Goal: Transaction & Acquisition: Purchase product/service

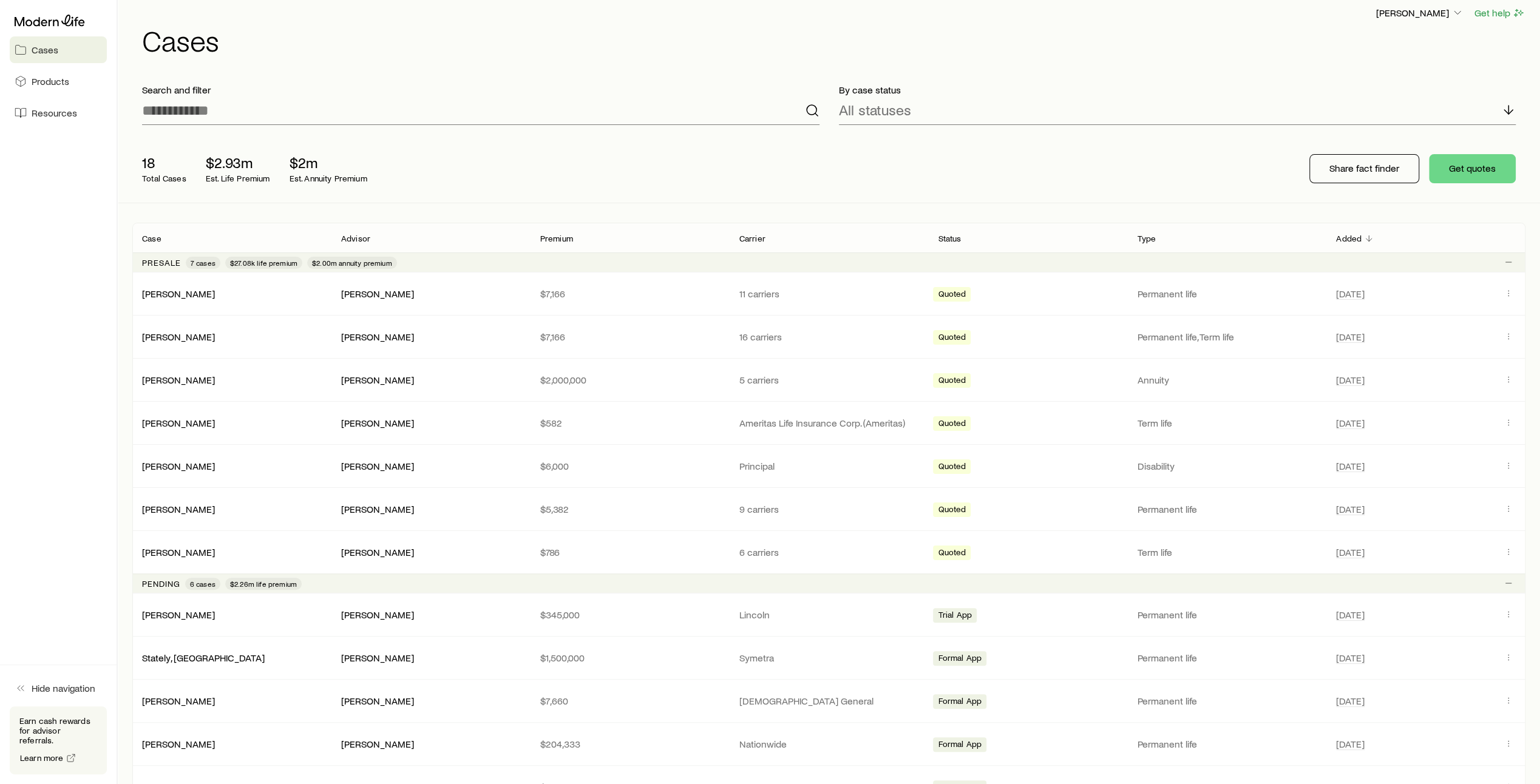
scroll to position [8, 0]
click at [1479, 169] on button "Get quotes" at bounding box center [1472, 169] width 87 height 29
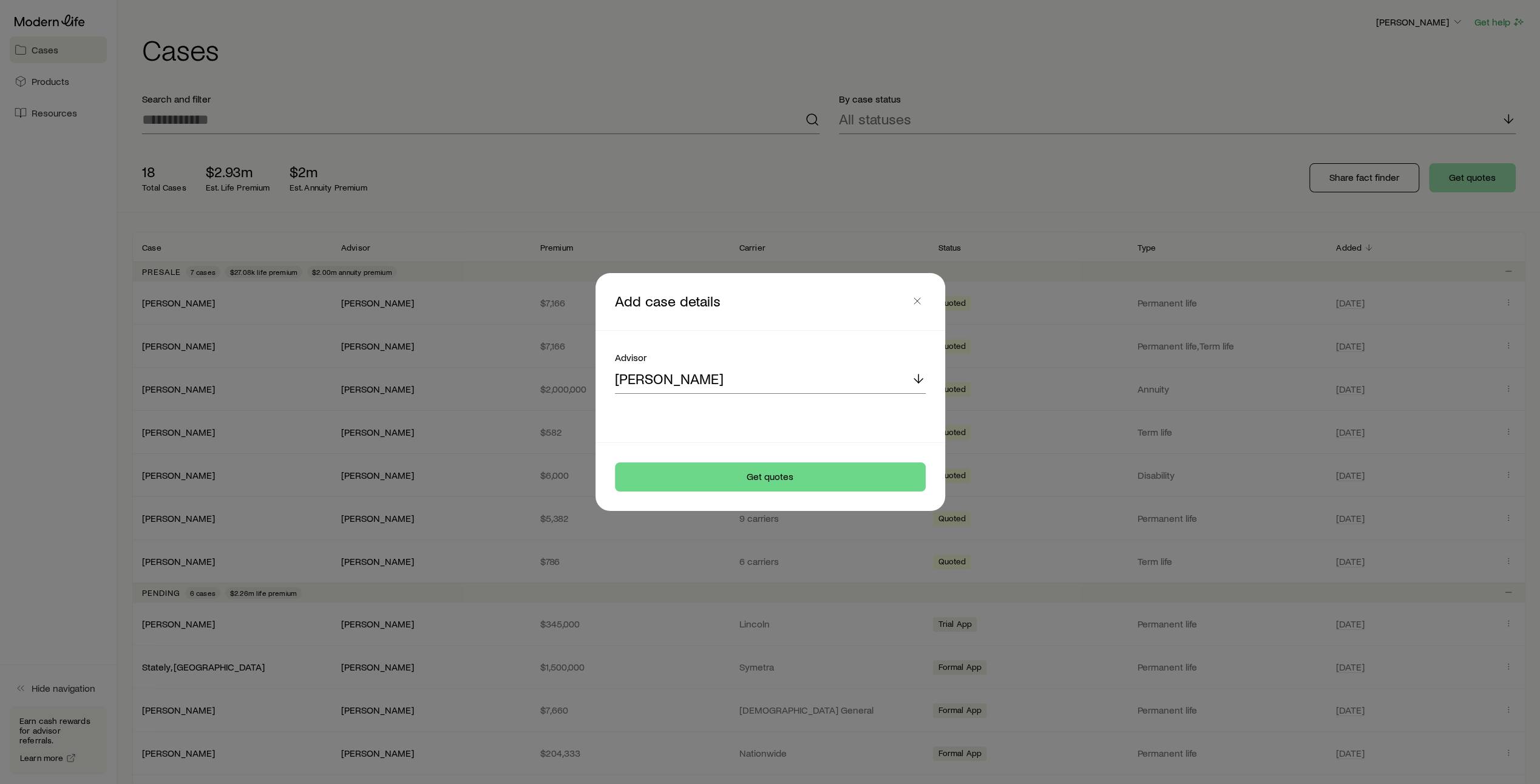
scroll to position [0, 0]
click at [763, 479] on button "Get quotes" at bounding box center [774, 477] width 311 height 29
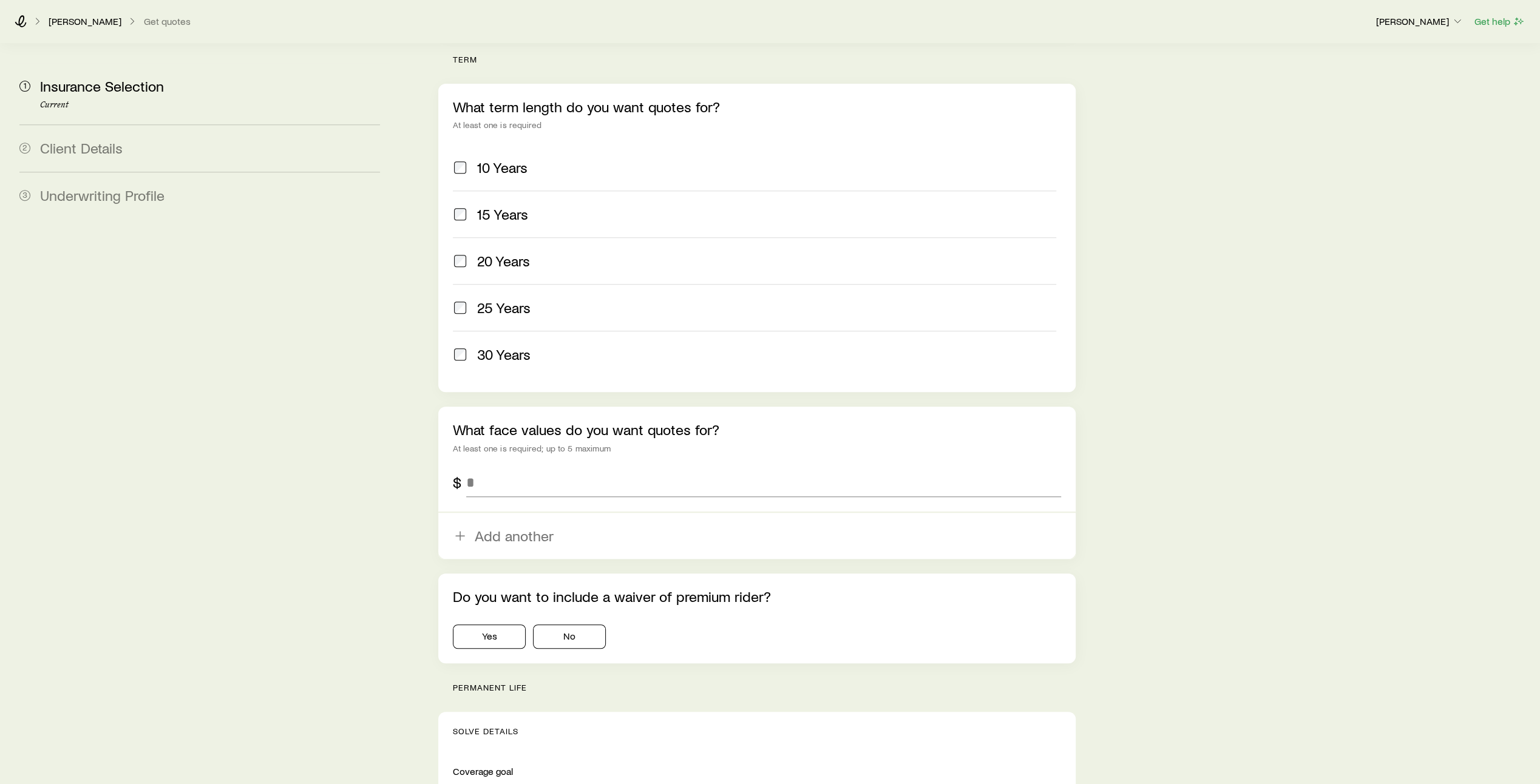
scroll to position [488, 0]
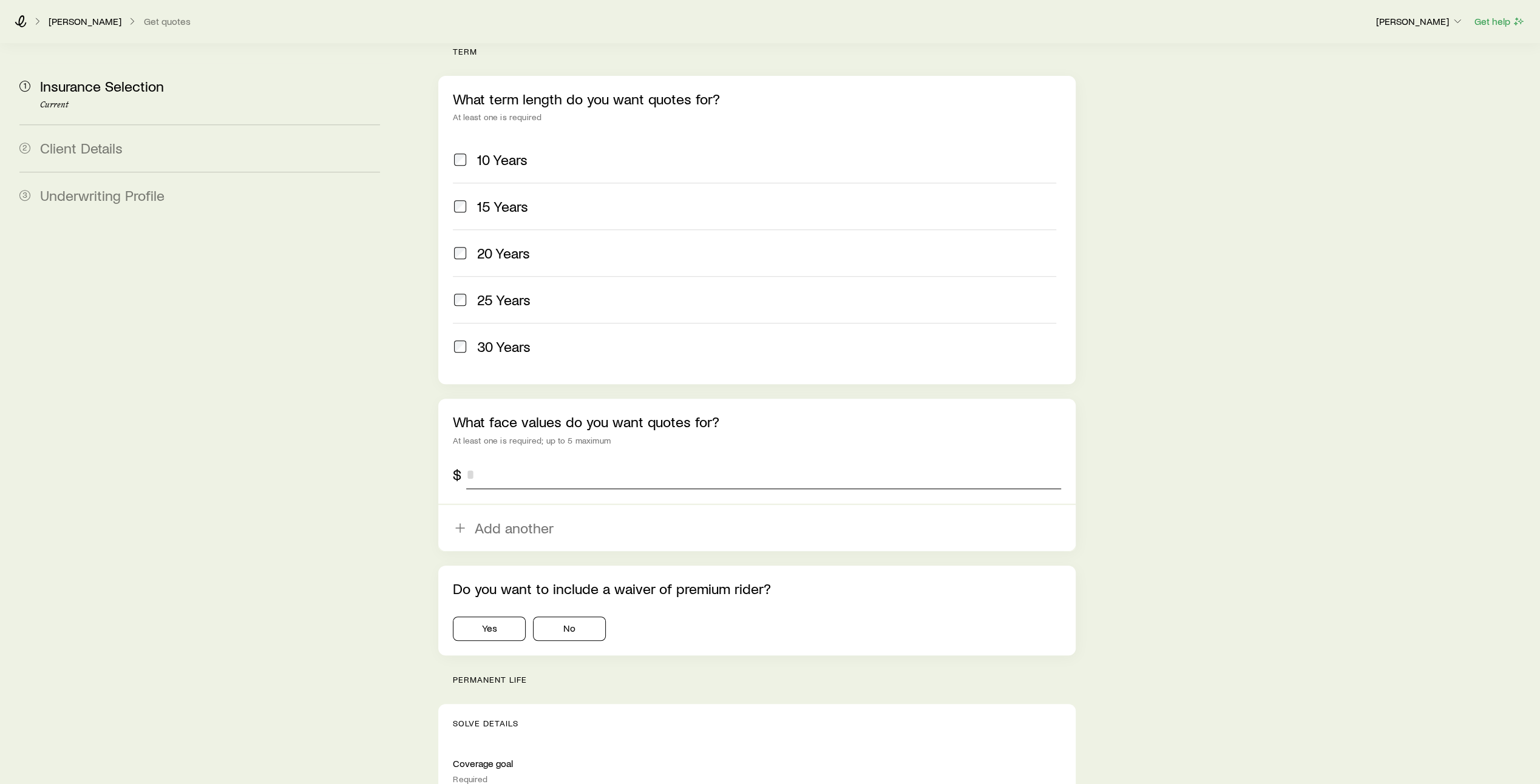
click at [517, 460] on input "tel" at bounding box center [763, 474] width 595 height 29
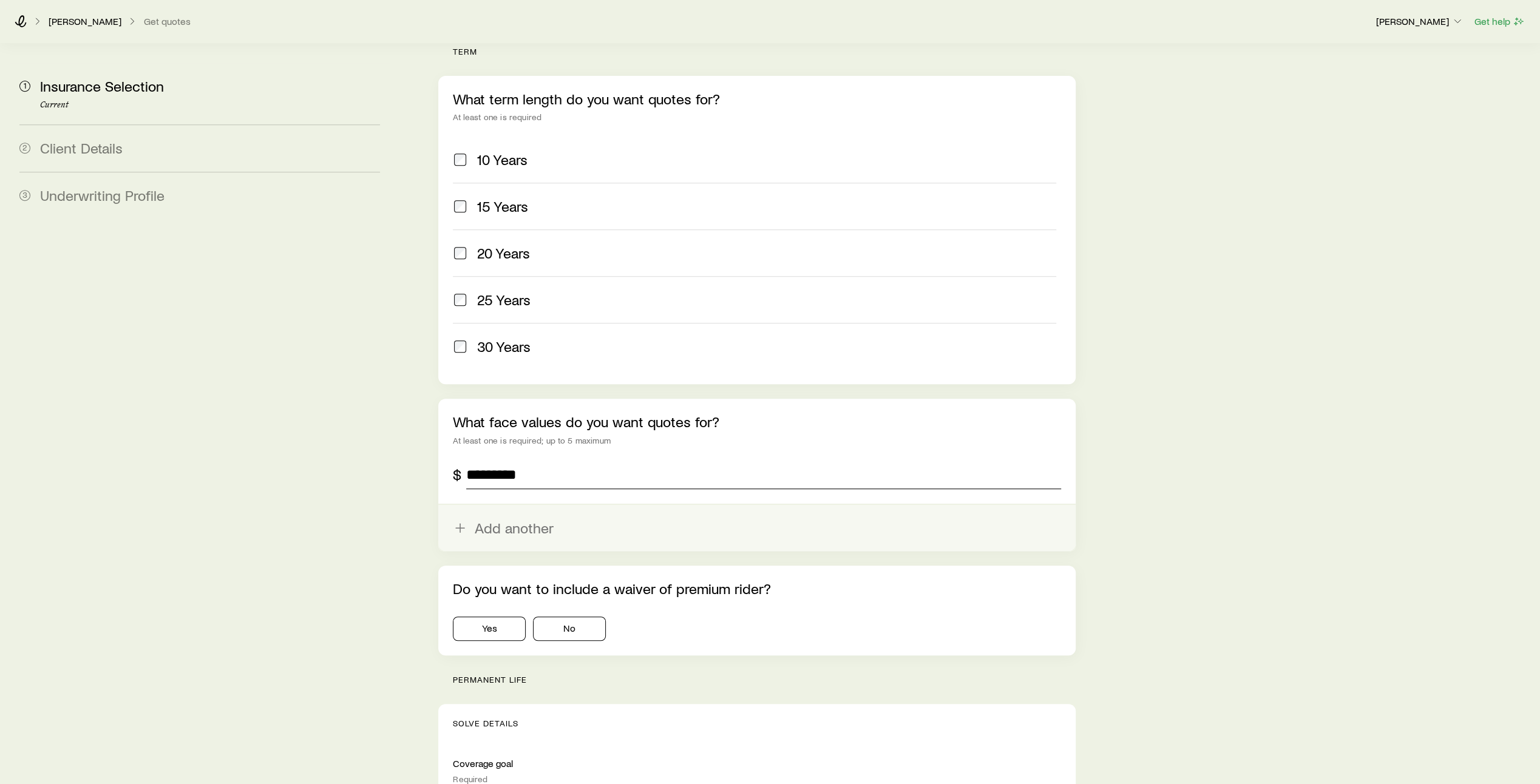
type input "*********"
click at [508, 505] on button "Add another" at bounding box center [757, 527] width 637 height 46
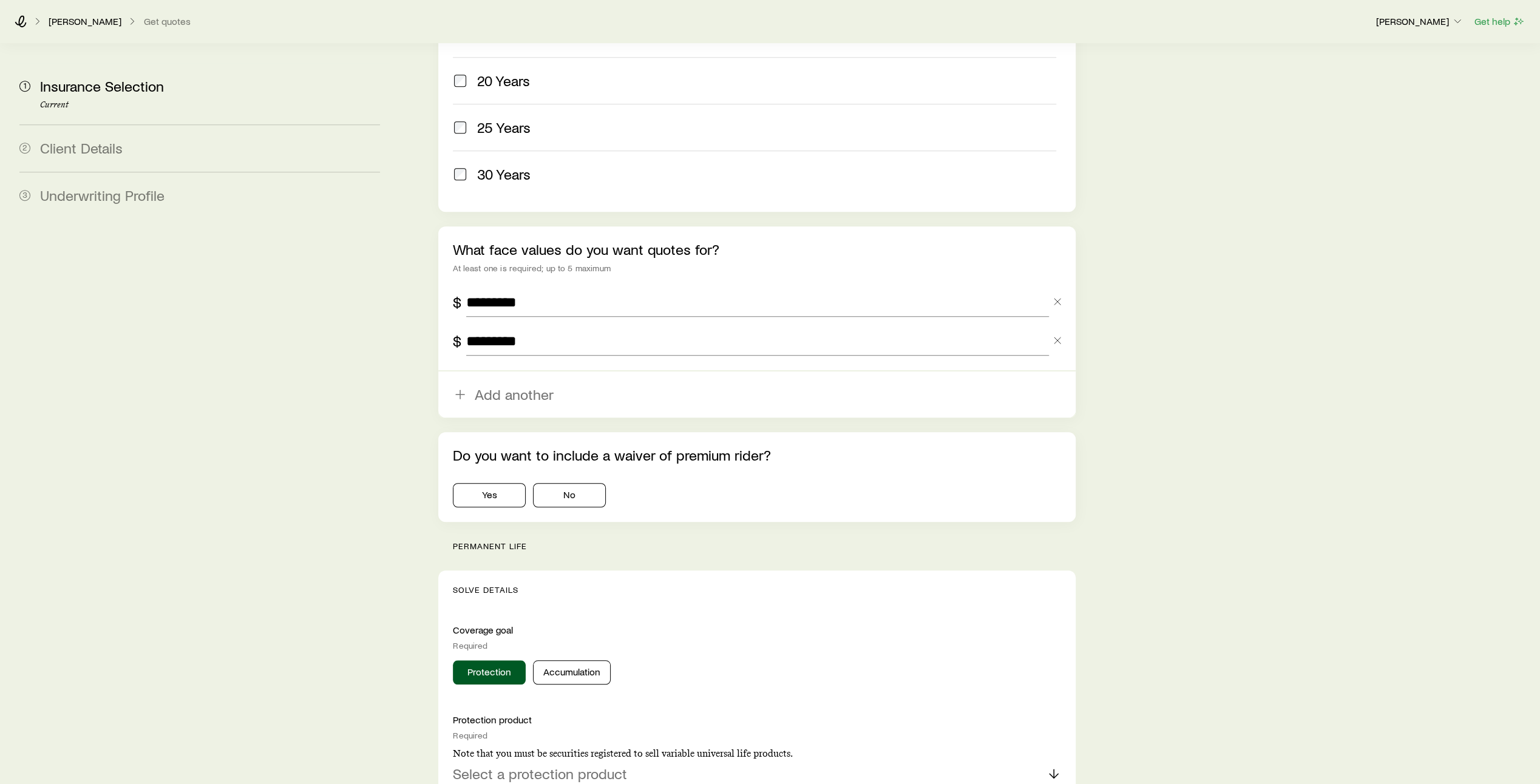
scroll to position [661, 0]
type input "*********"
click at [579, 482] on button "No" at bounding box center [570, 494] width 73 height 24
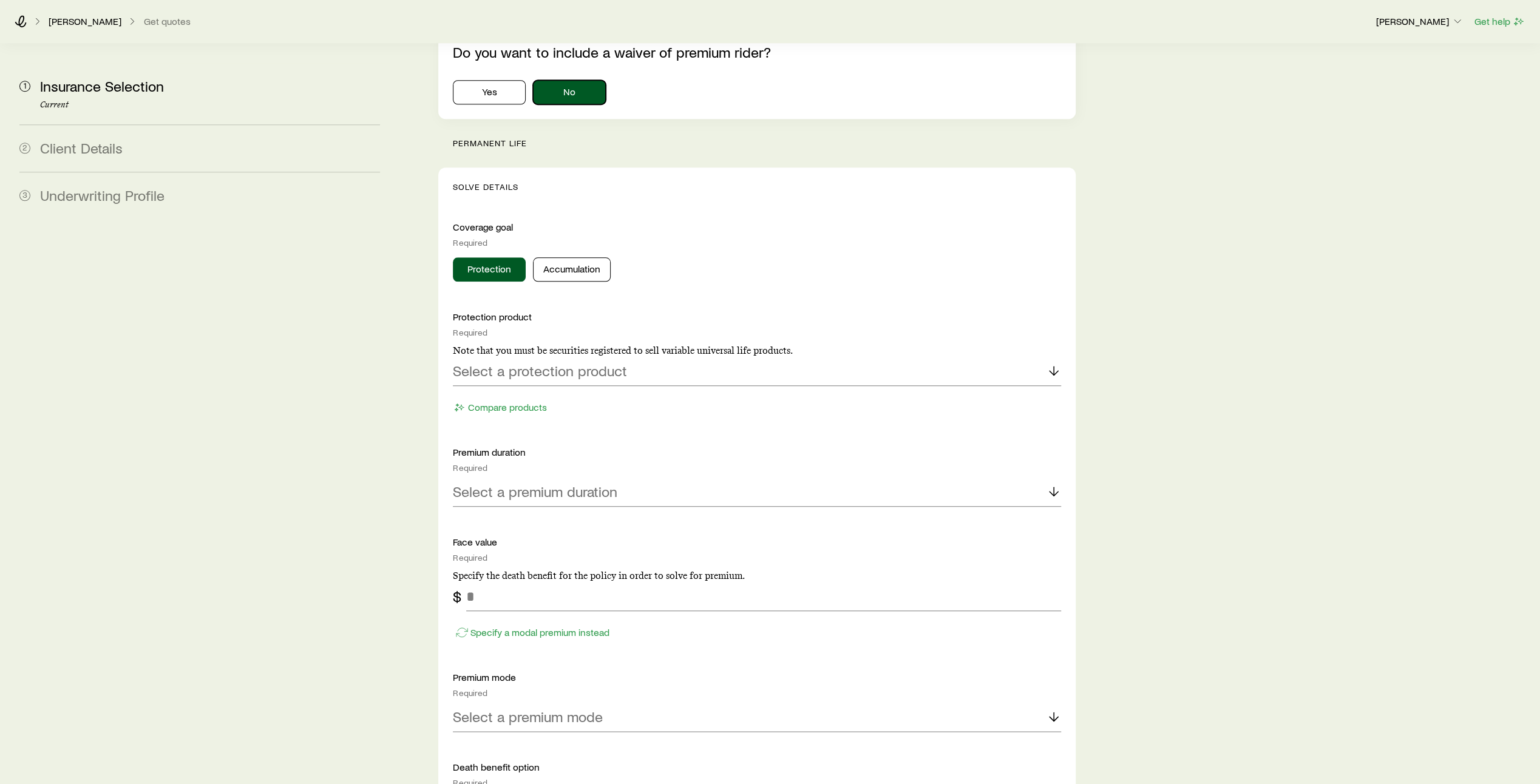
scroll to position [1066, 0]
click at [1055, 361] on icon at bounding box center [1054, 368] width 14 height 14
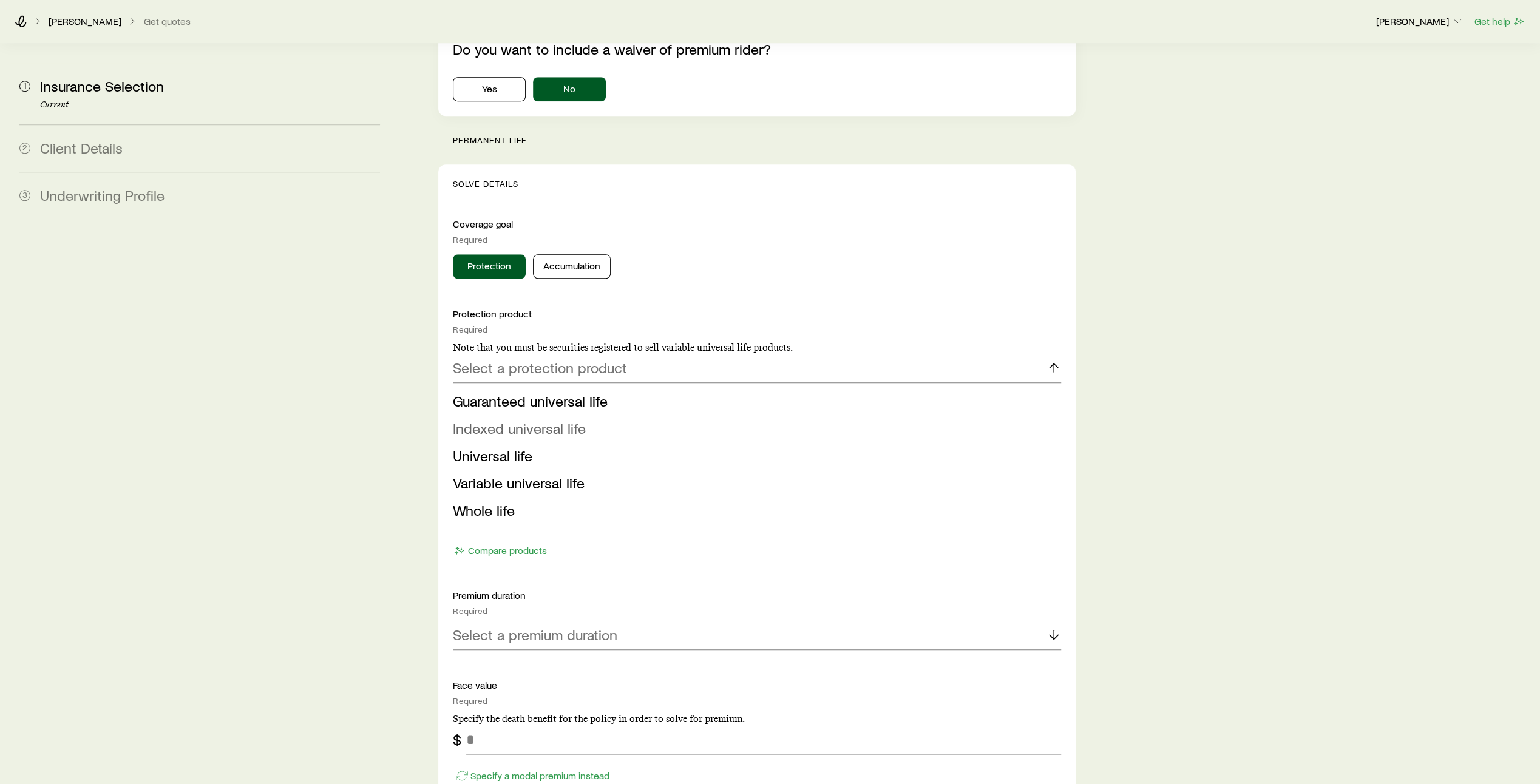
click at [912, 415] on li "Indexed universal life" at bounding box center [754, 429] width 601 height 28
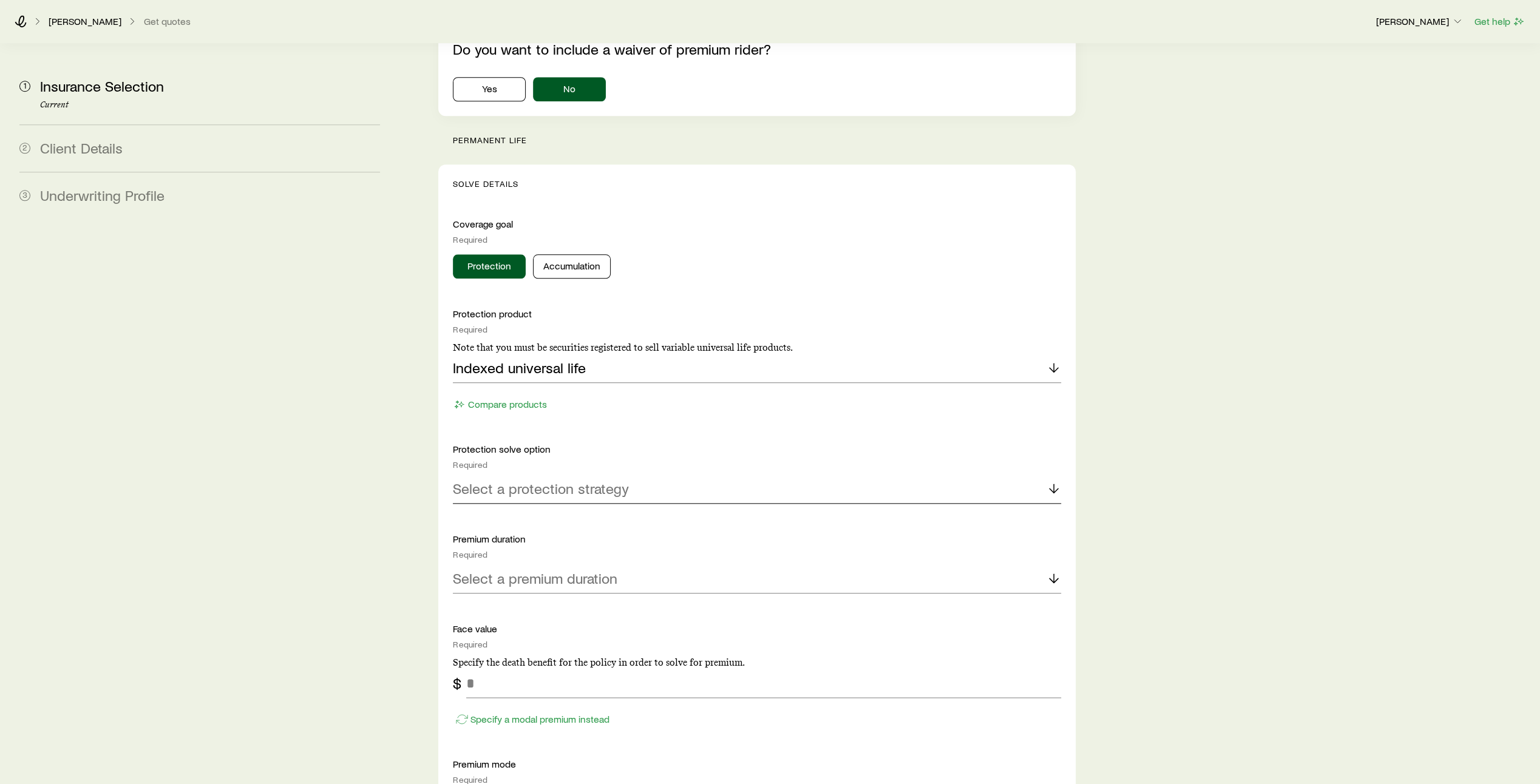
click at [1058, 481] on icon at bounding box center [1054, 488] width 14 height 14
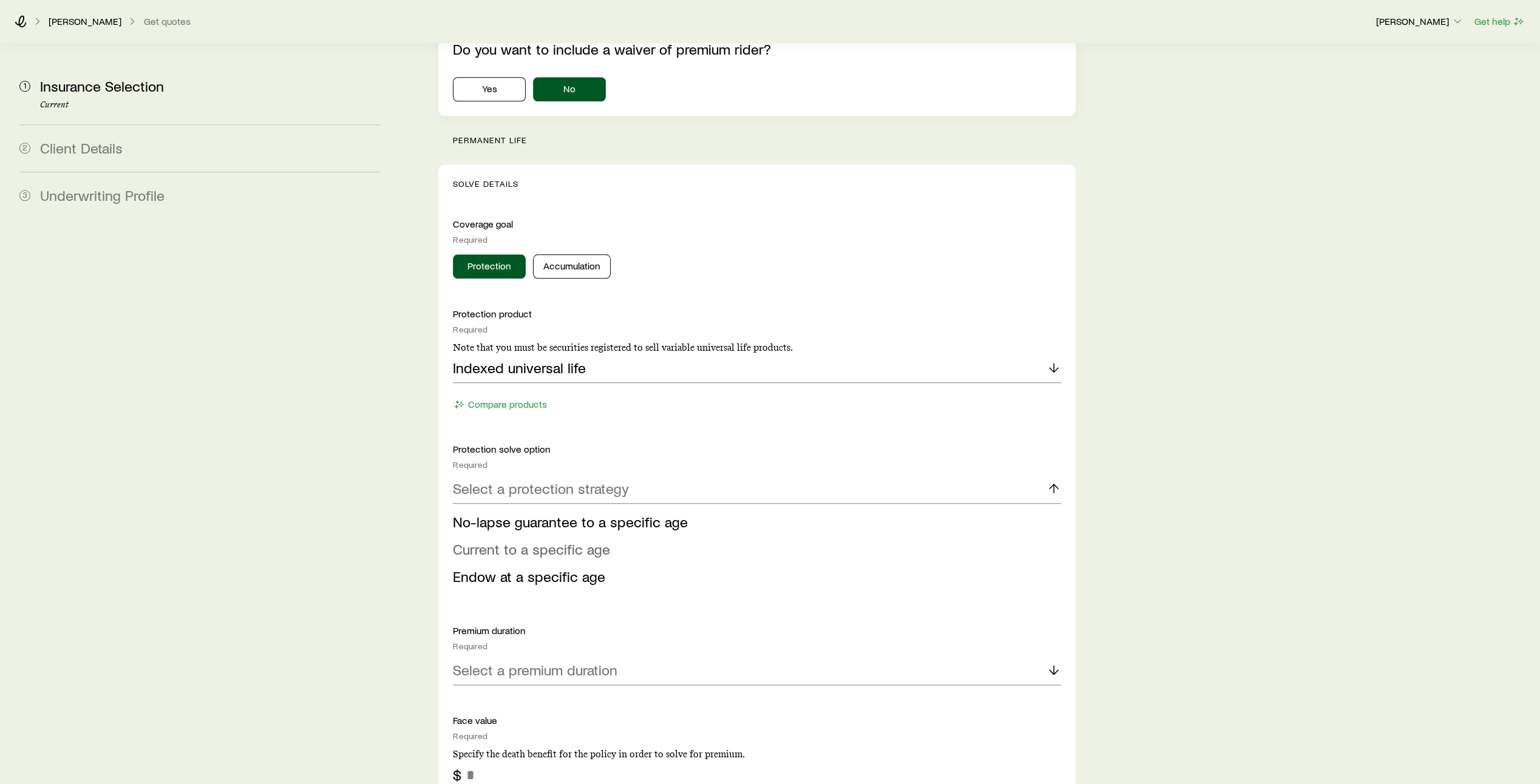
click at [948, 536] on li "Current to a specific age" at bounding box center [754, 550] width 601 height 28
click at [1057, 489] on polyline at bounding box center [1054, 491] width 8 height 4
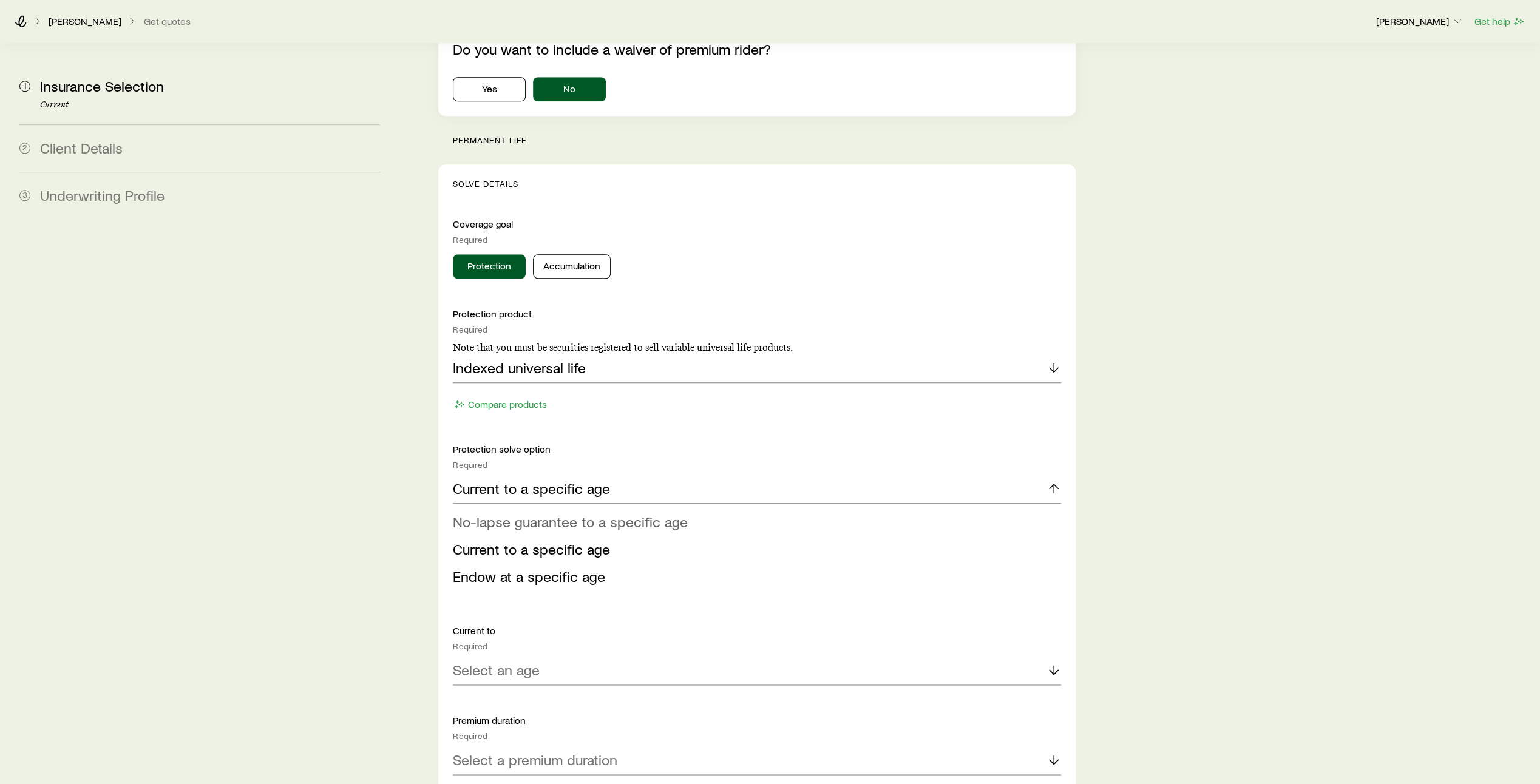
click at [990, 509] on li "No-lapse guarantee to a specific age" at bounding box center [754, 523] width 601 height 28
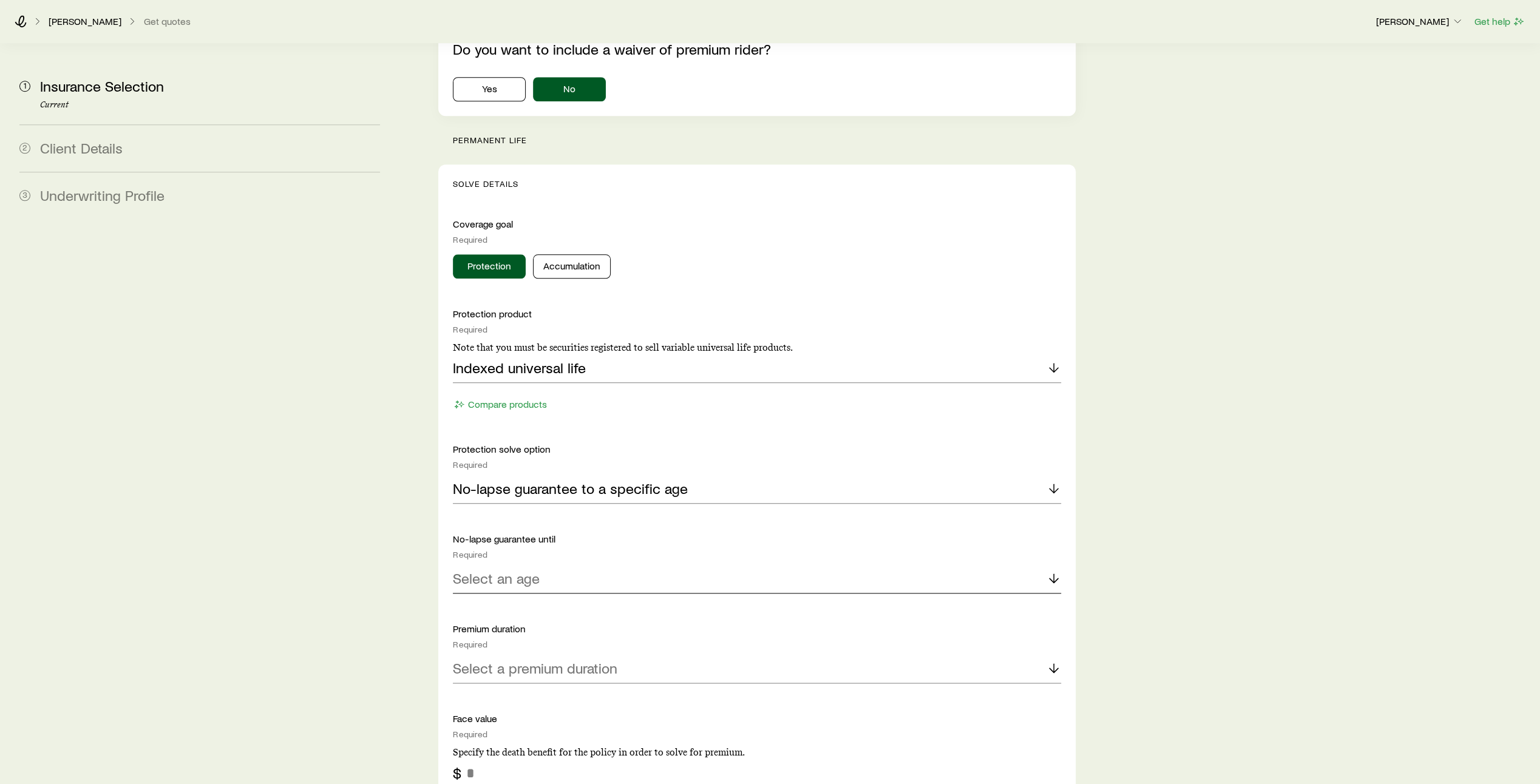
click at [1057, 579] on polyline at bounding box center [1054, 581] width 8 height 4
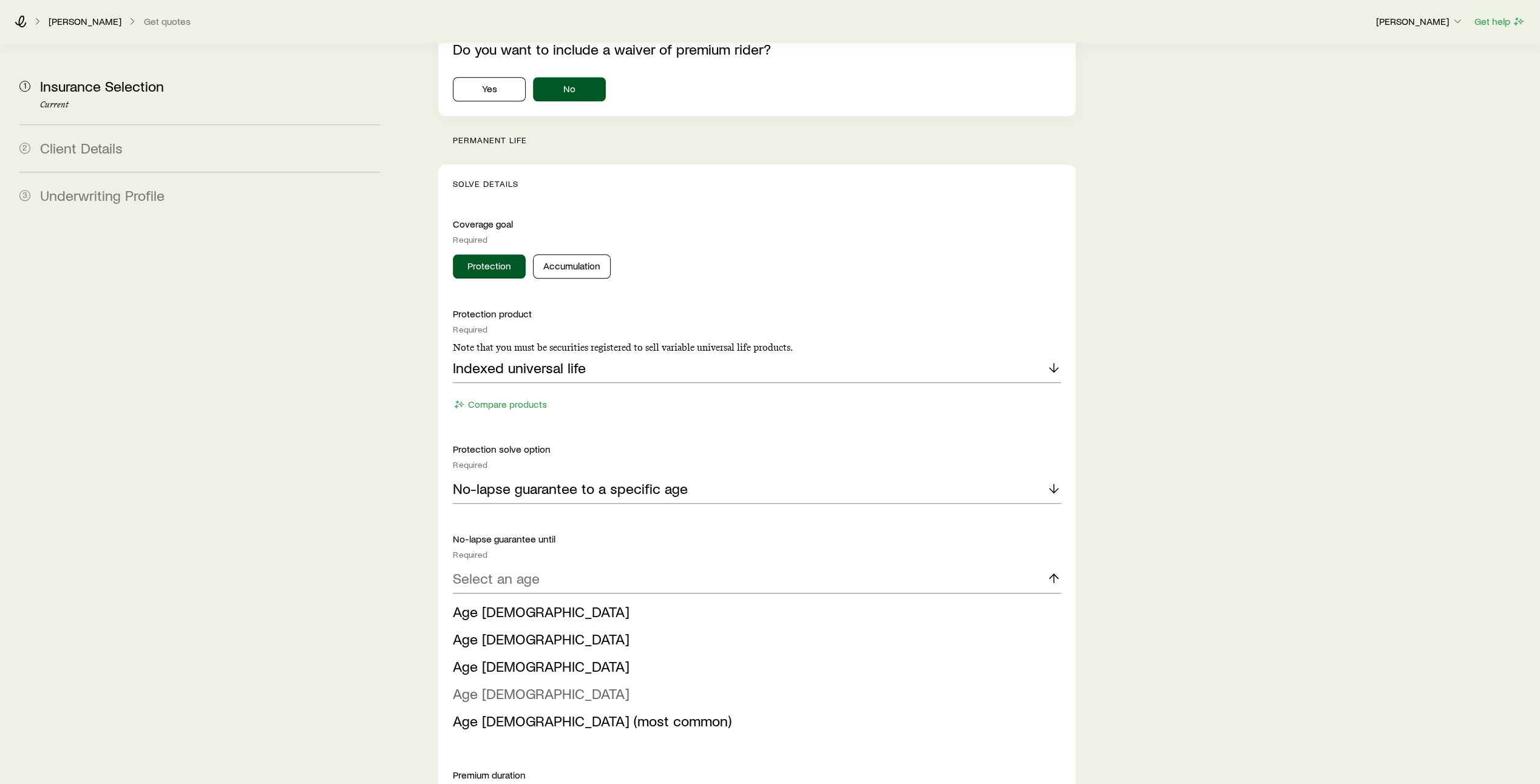
click at [938, 681] on li "Age [DEMOGRAPHIC_DATA]" at bounding box center [754, 694] width 601 height 28
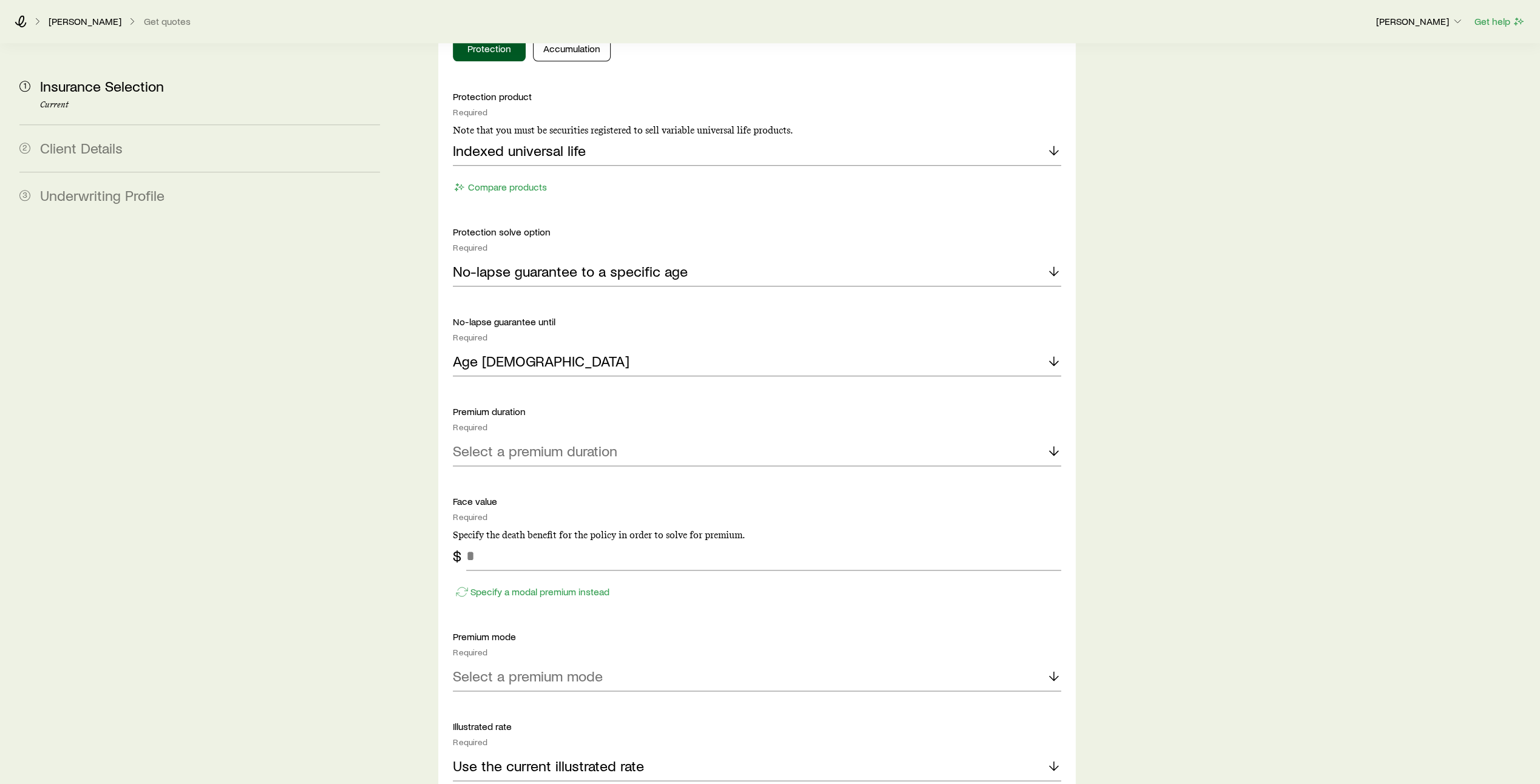
scroll to position [1291, 0]
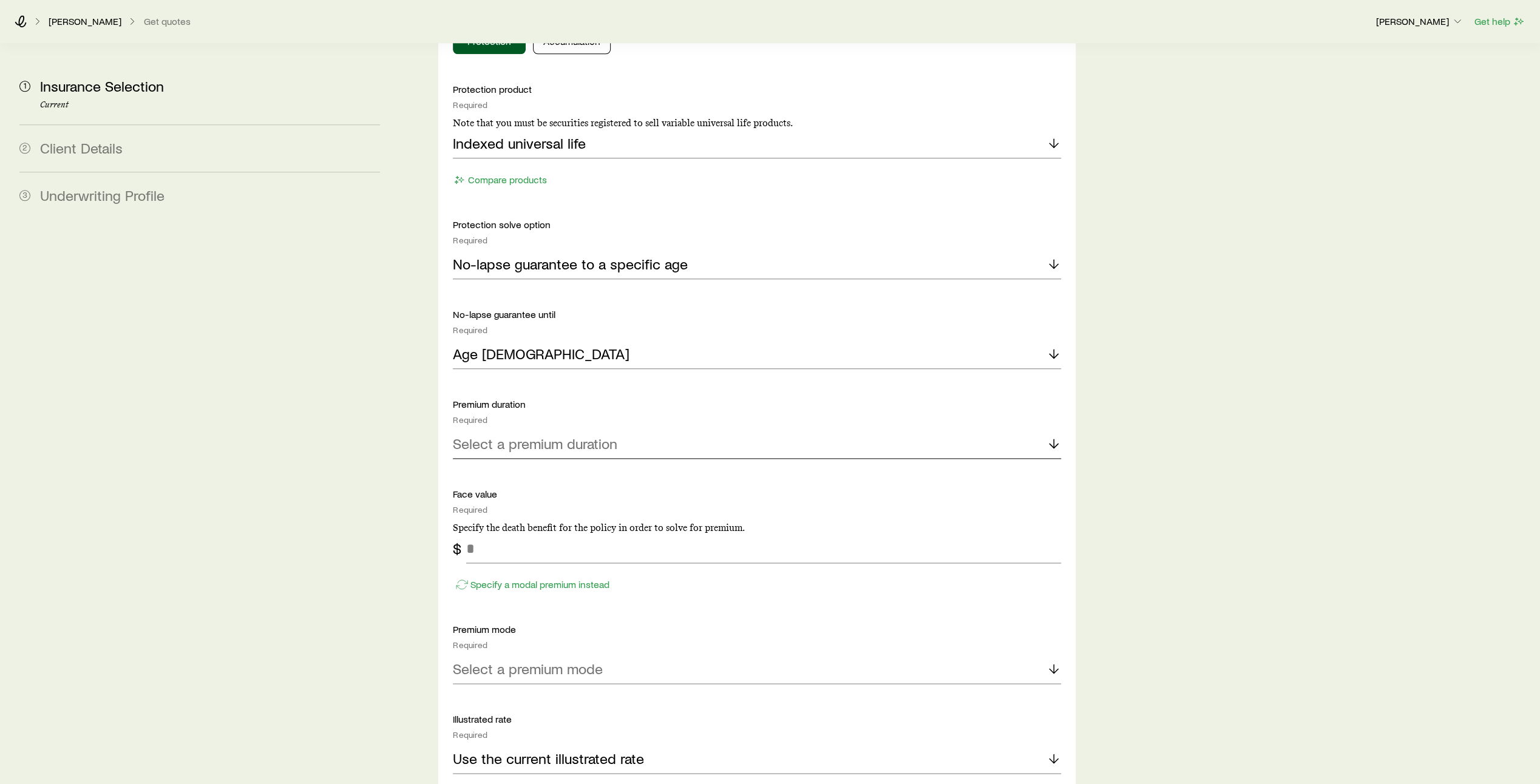
click at [1057, 436] on icon at bounding box center [1054, 443] width 14 height 14
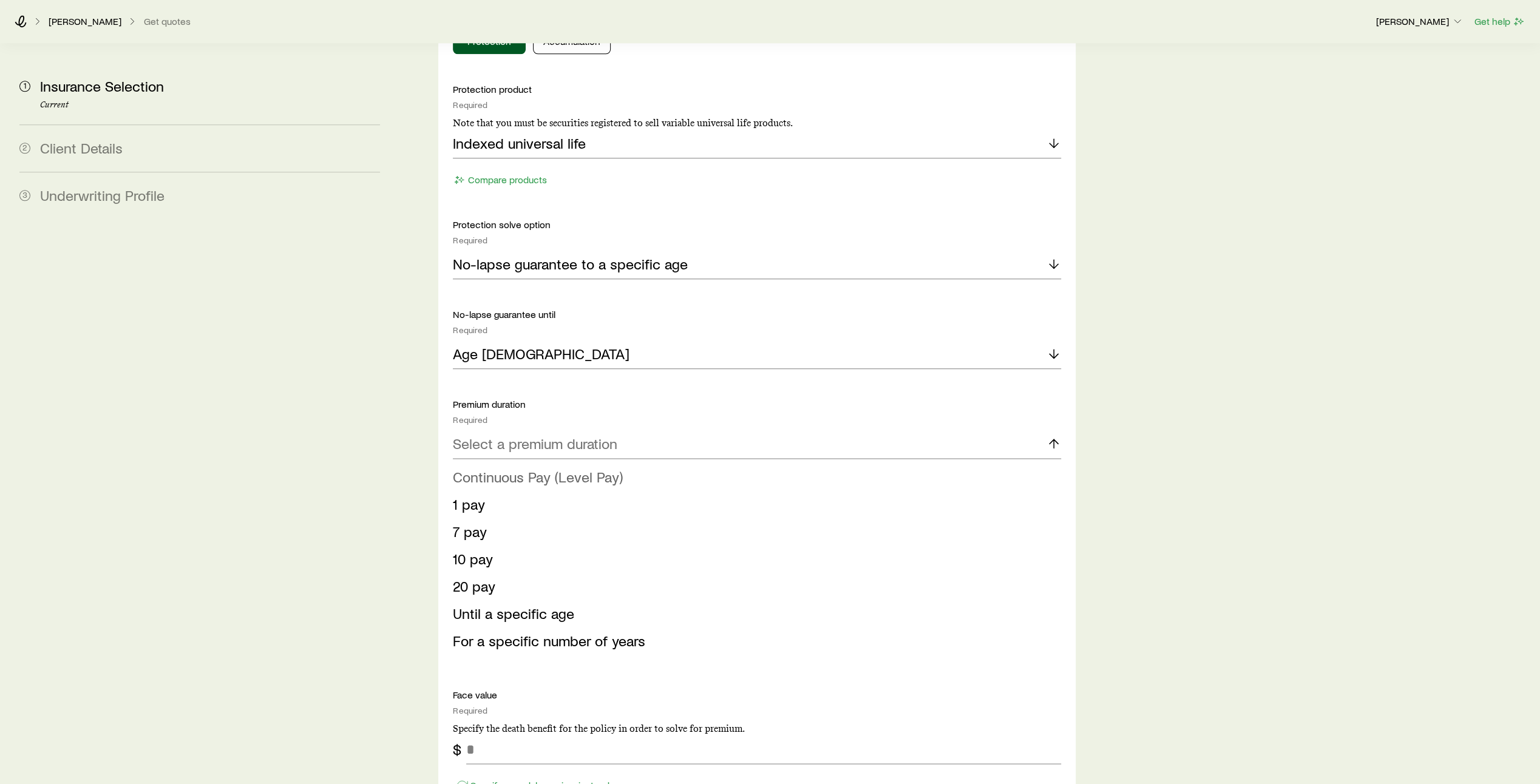
click at [985, 464] on li "Continuous Pay (Level Pay)" at bounding box center [754, 478] width 601 height 28
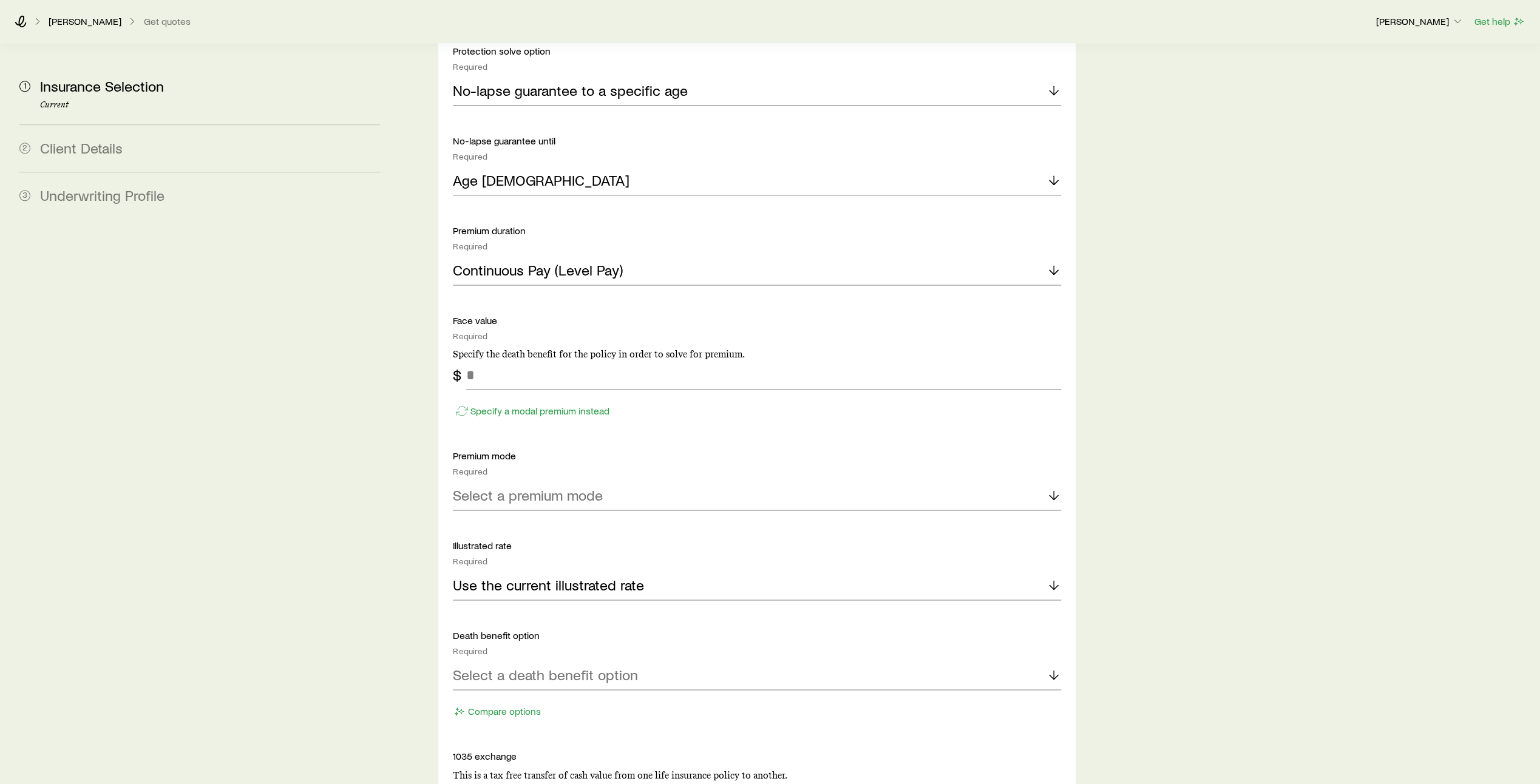
scroll to position [1489, 0]
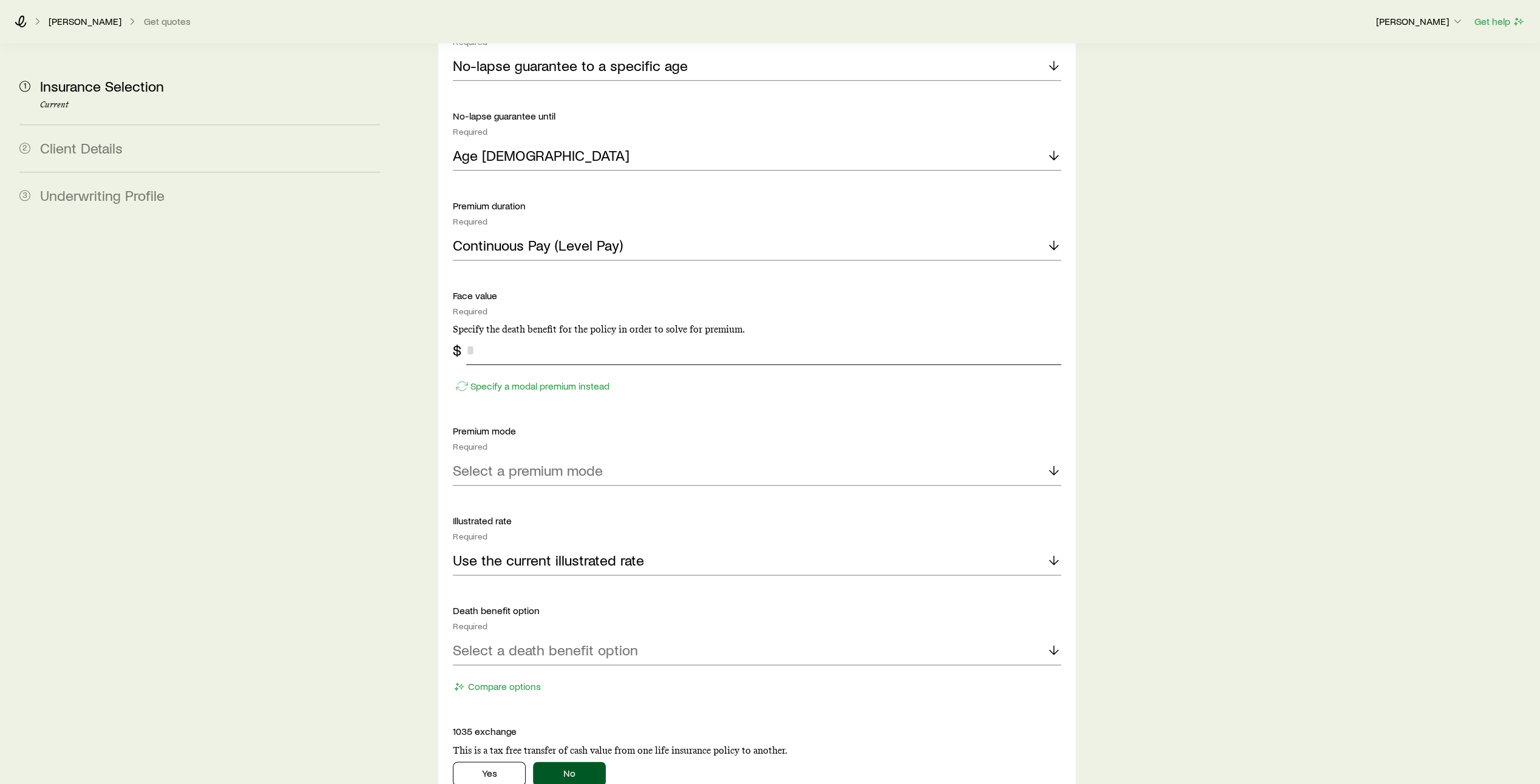
click at [482, 336] on input "tel" at bounding box center [763, 350] width 595 height 29
type input "*******"
click at [1057, 463] on icon at bounding box center [1054, 470] width 14 height 14
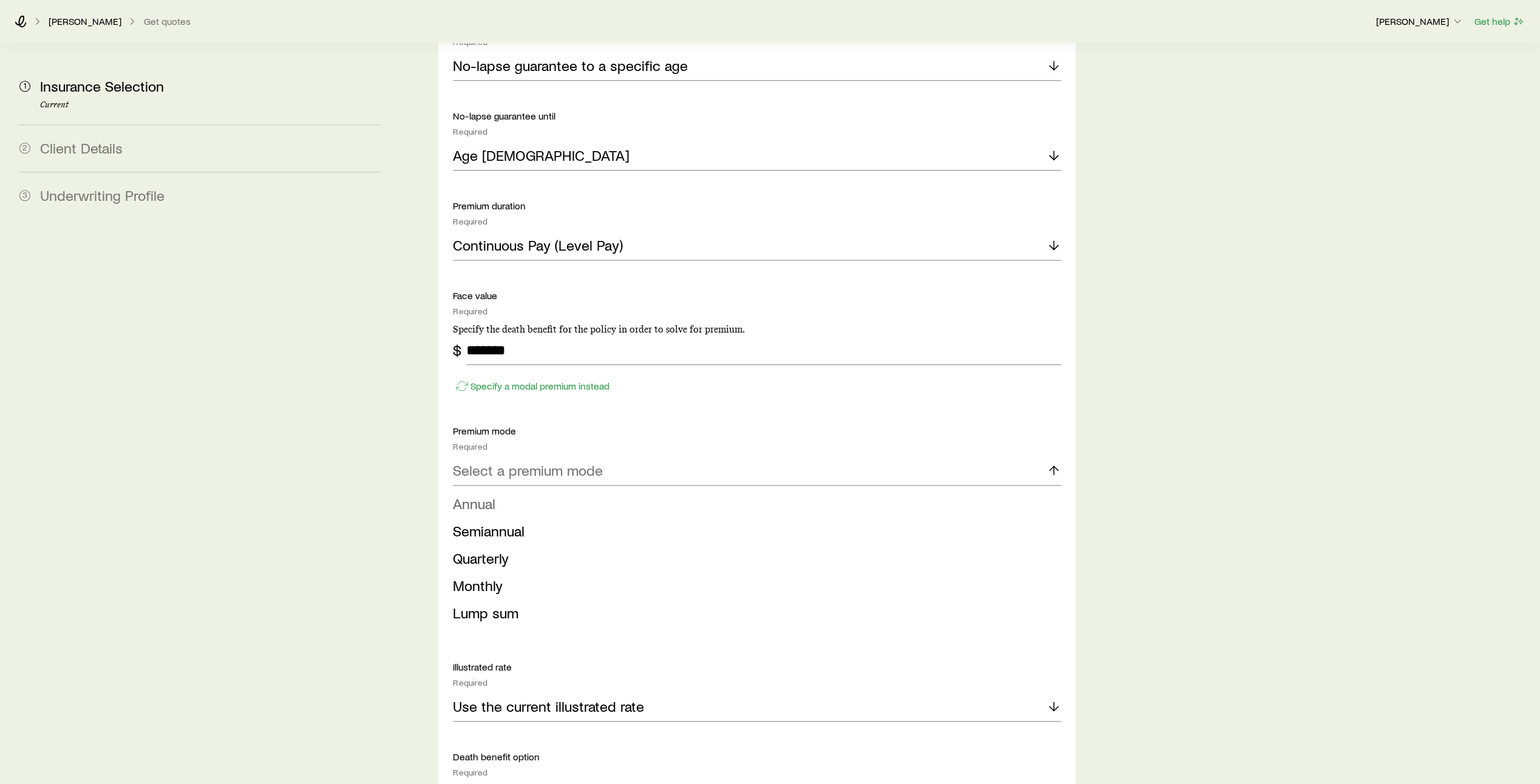
click at [984, 490] on li "Annual" at bounding box center [754, 504] width 601 height 28
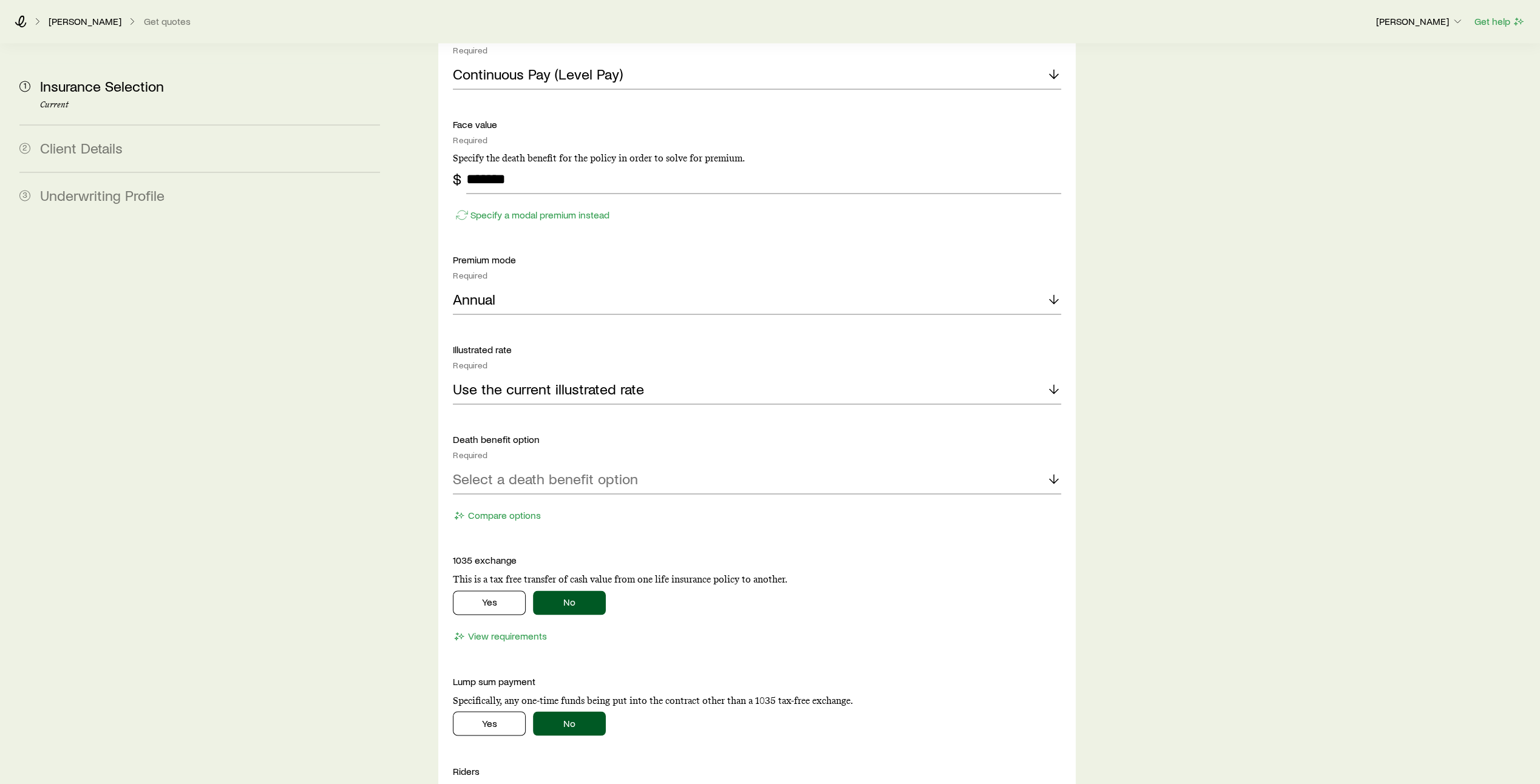
scroll to position [1667, 0]
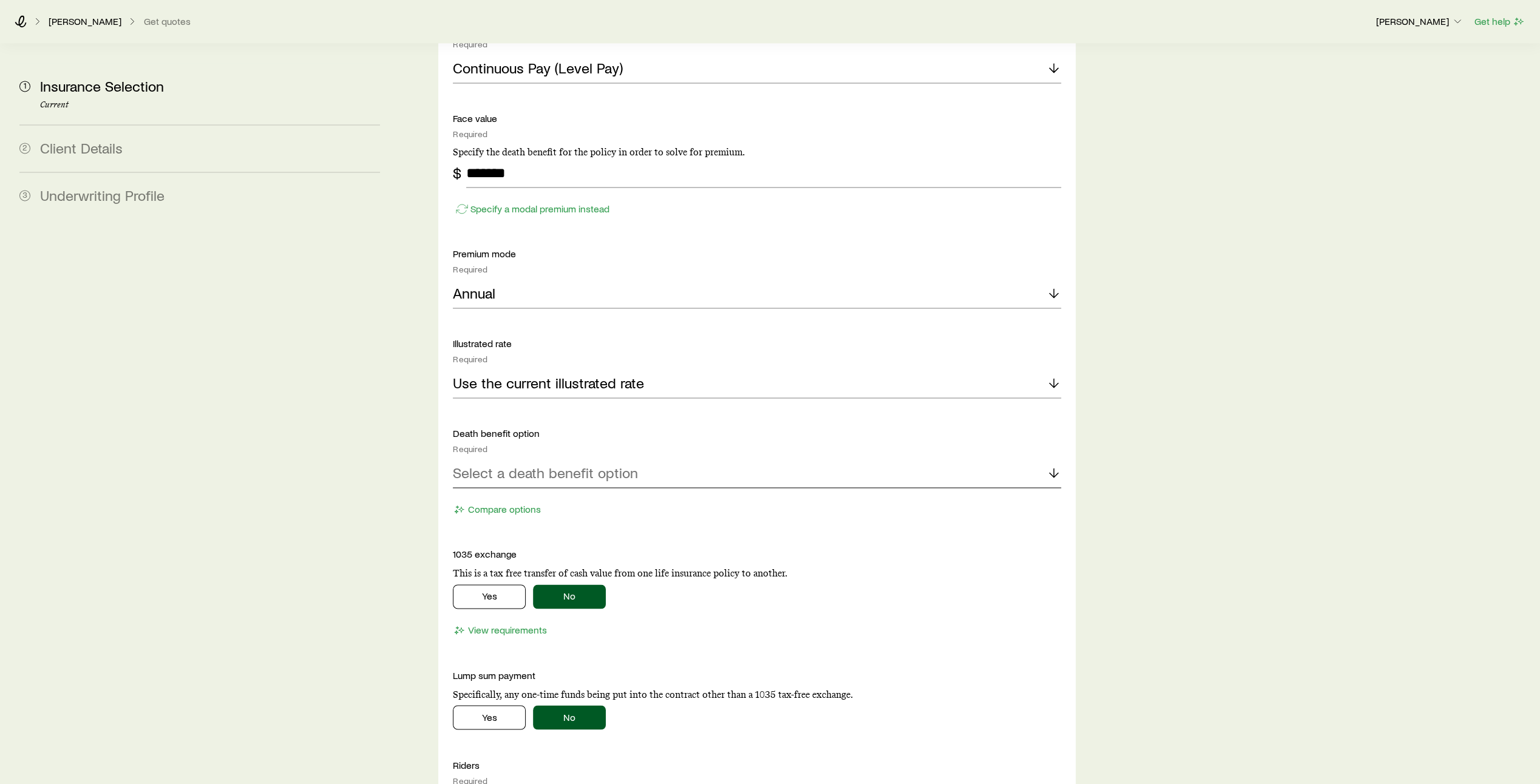
click at [1058, 465] on icon at bounding box center [1054, 472] width 14 height 14
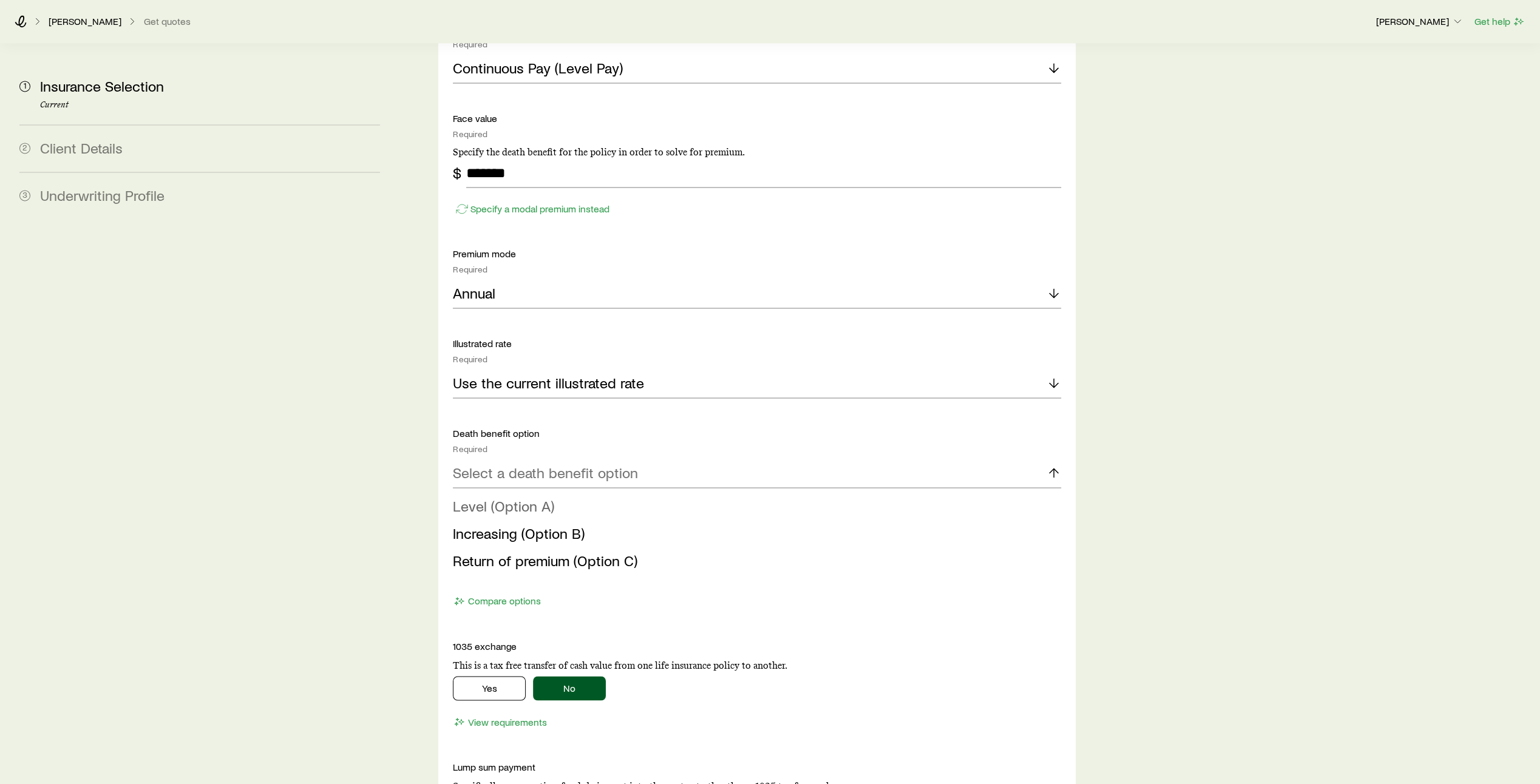
click at [997, 493] on li "Level (Option A)" at bounding box center [754, 507] width 601 height 28
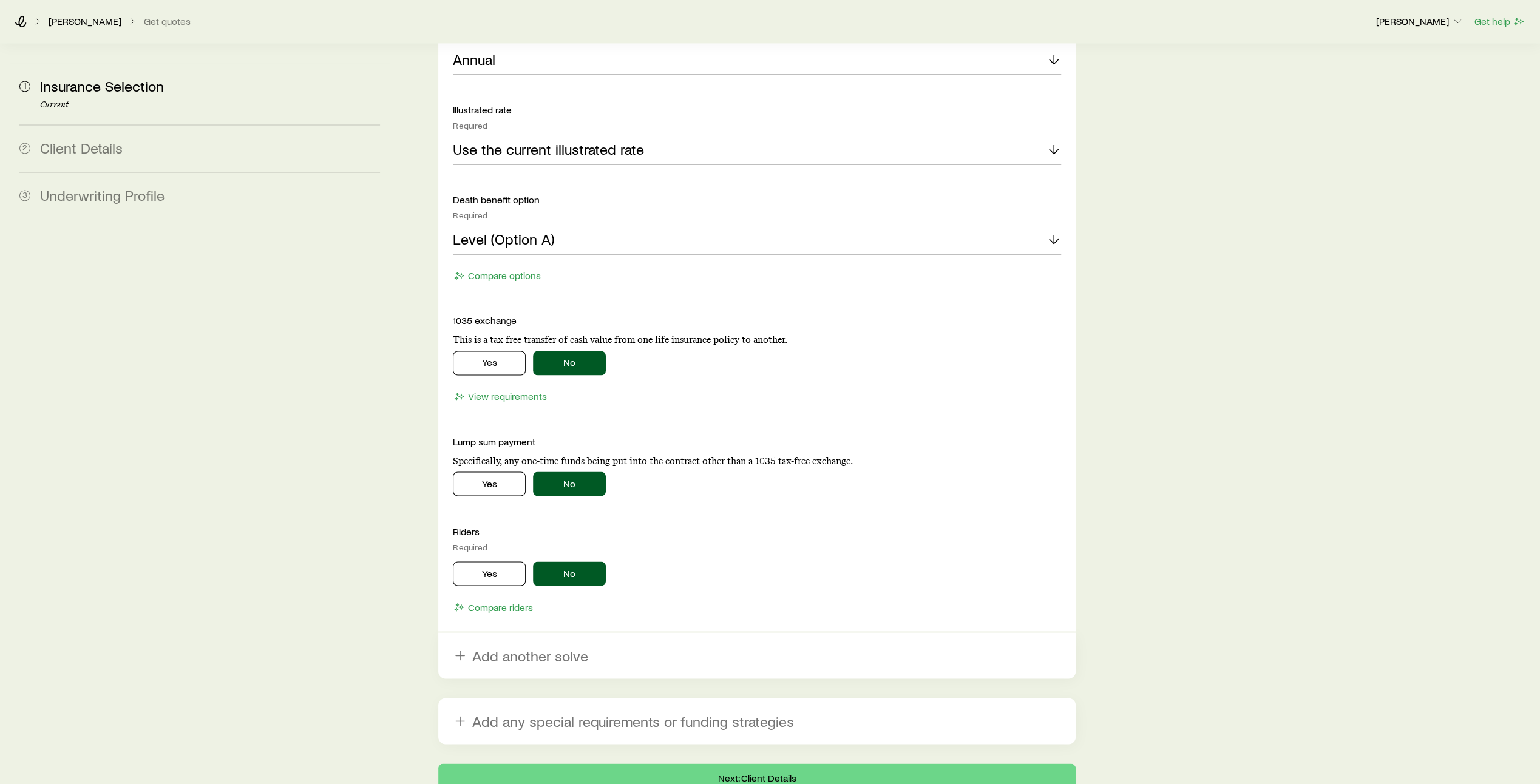
scroll to position [1907, 0]
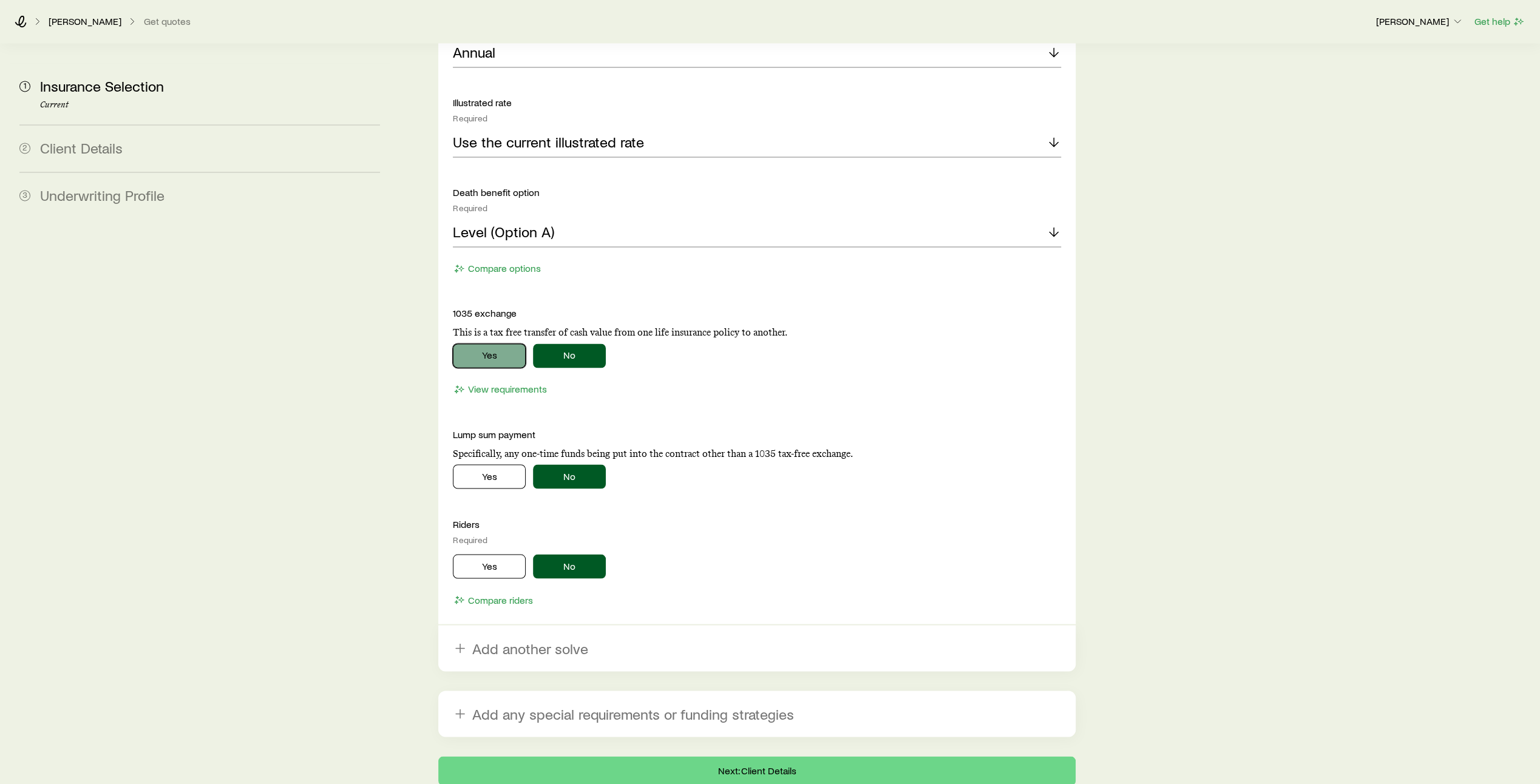
click at [501, 343] on button "Yes" at bounding box center [490, 355] width 73 height 24
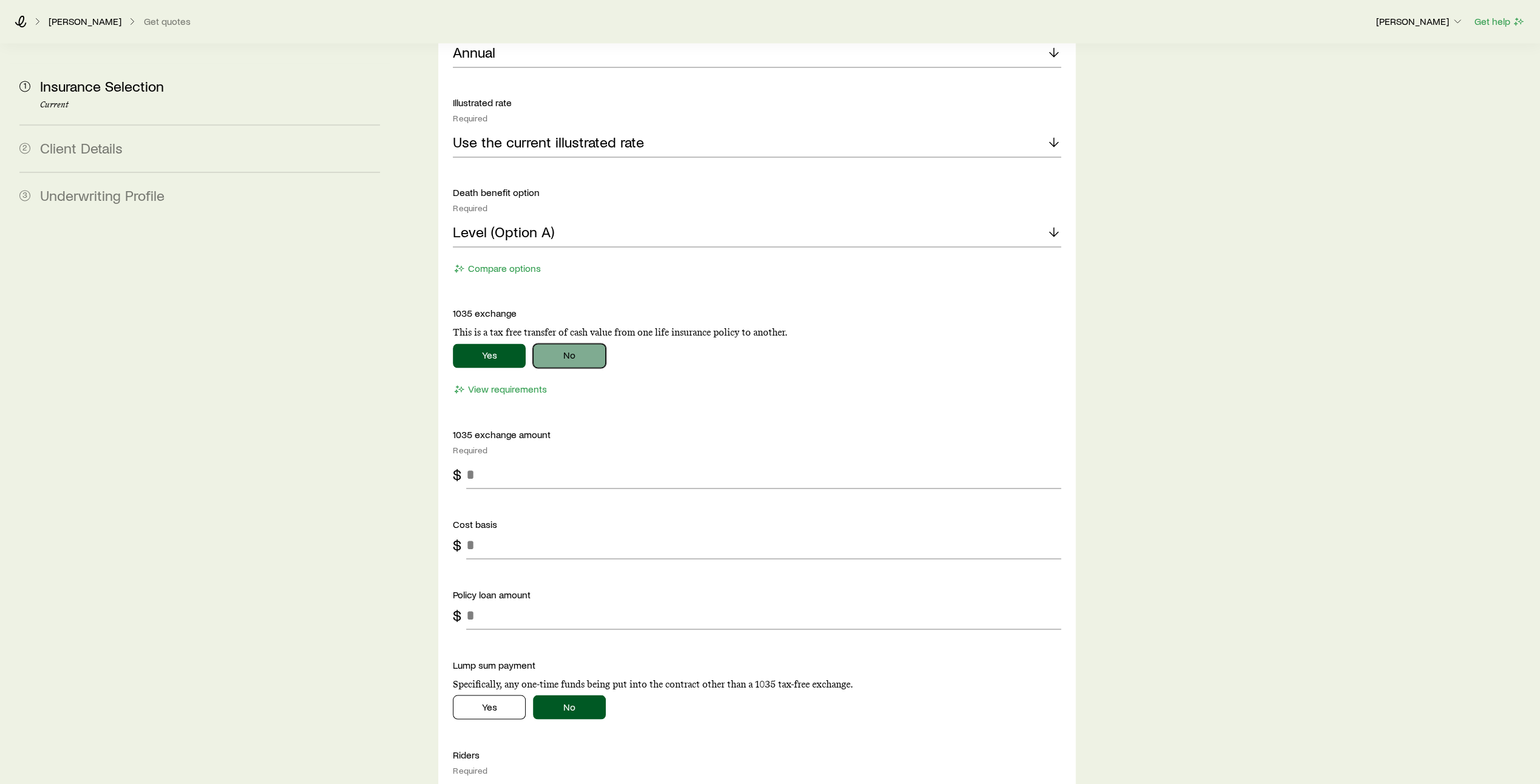
click at [572, 343] on button "No" at bounding box center [570, 355] width 73 height 24
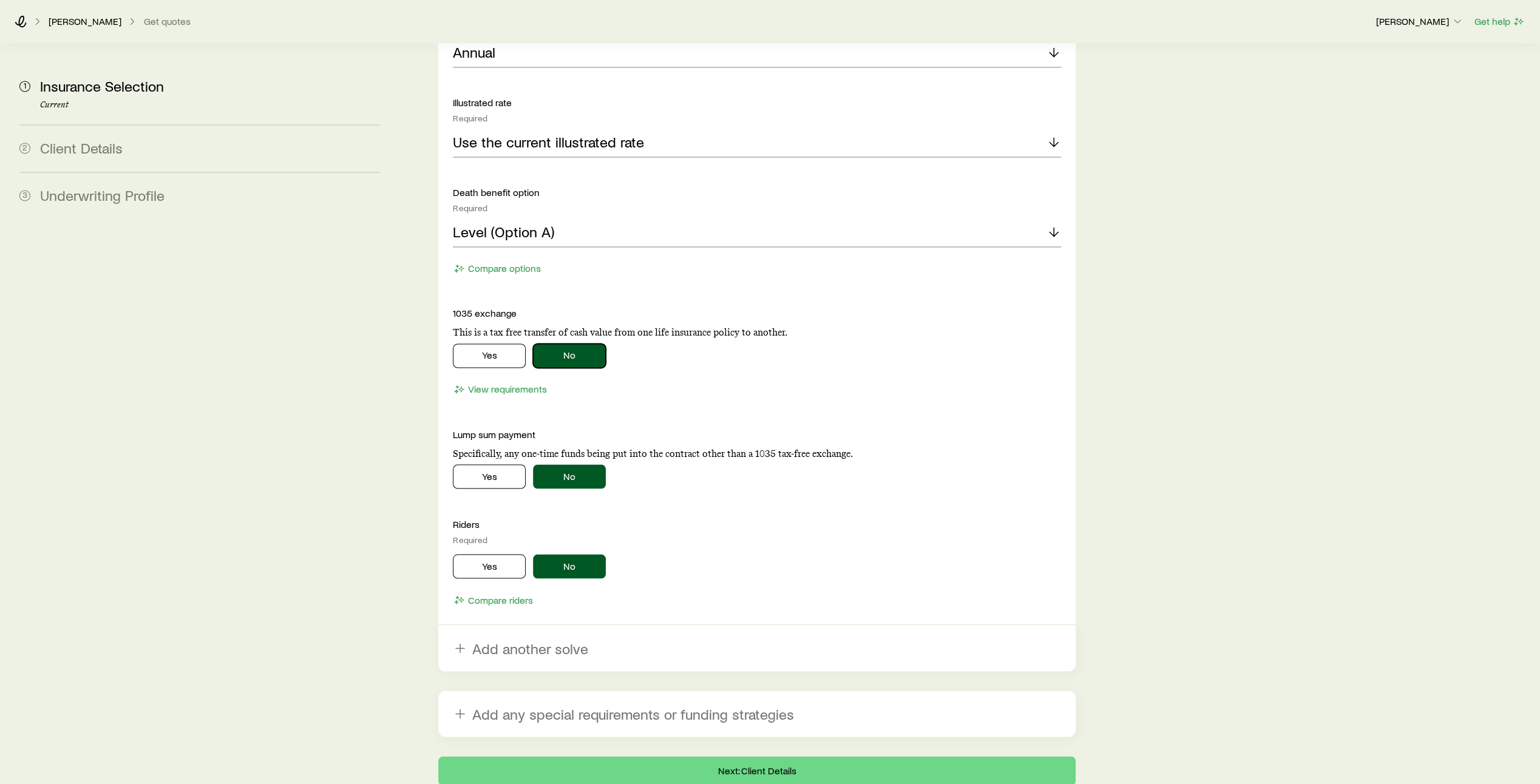
scroll to position [1955, 0]
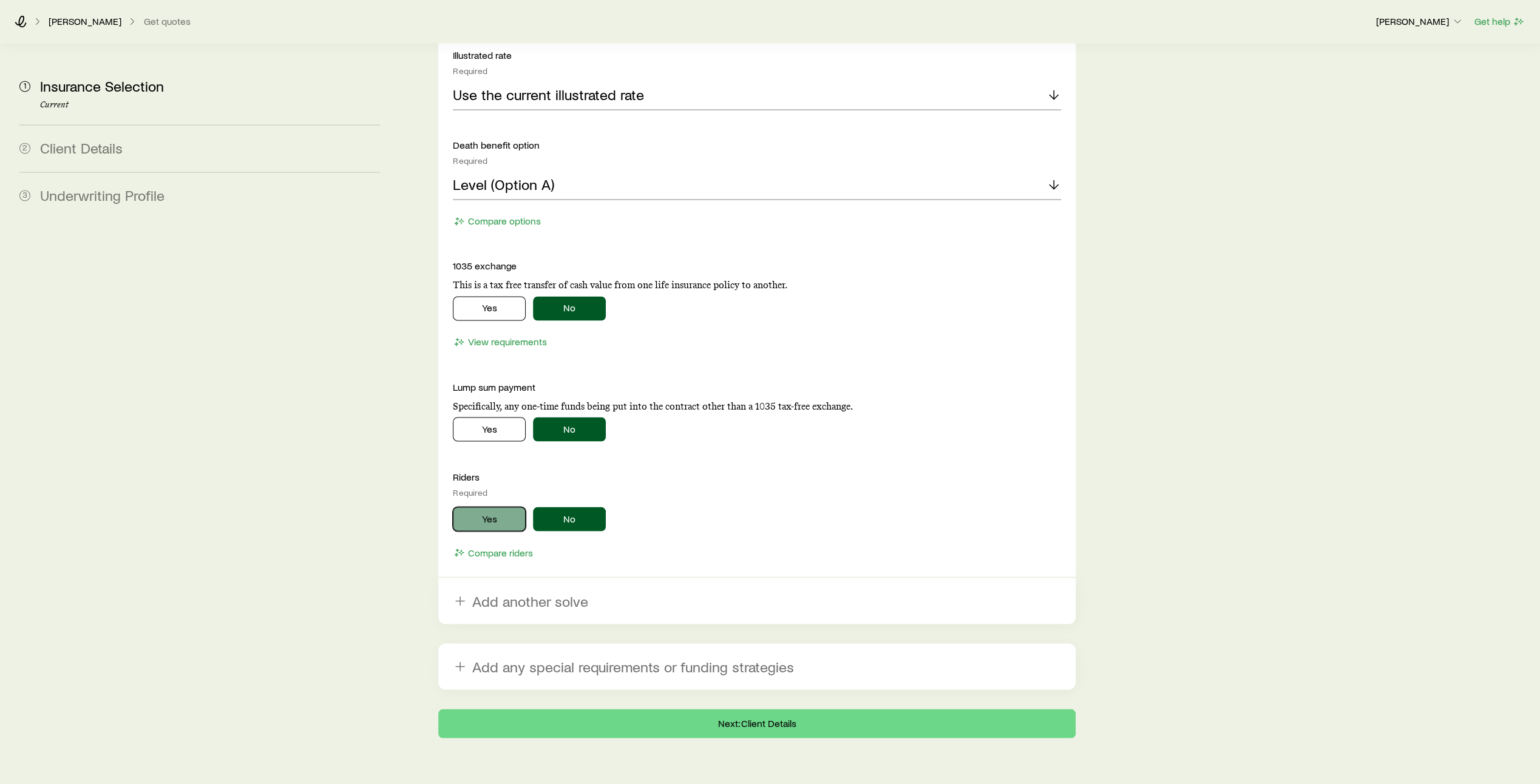
click at [483, 507] on button "Yes" at bounding box center [490, 519] width 73 height 24
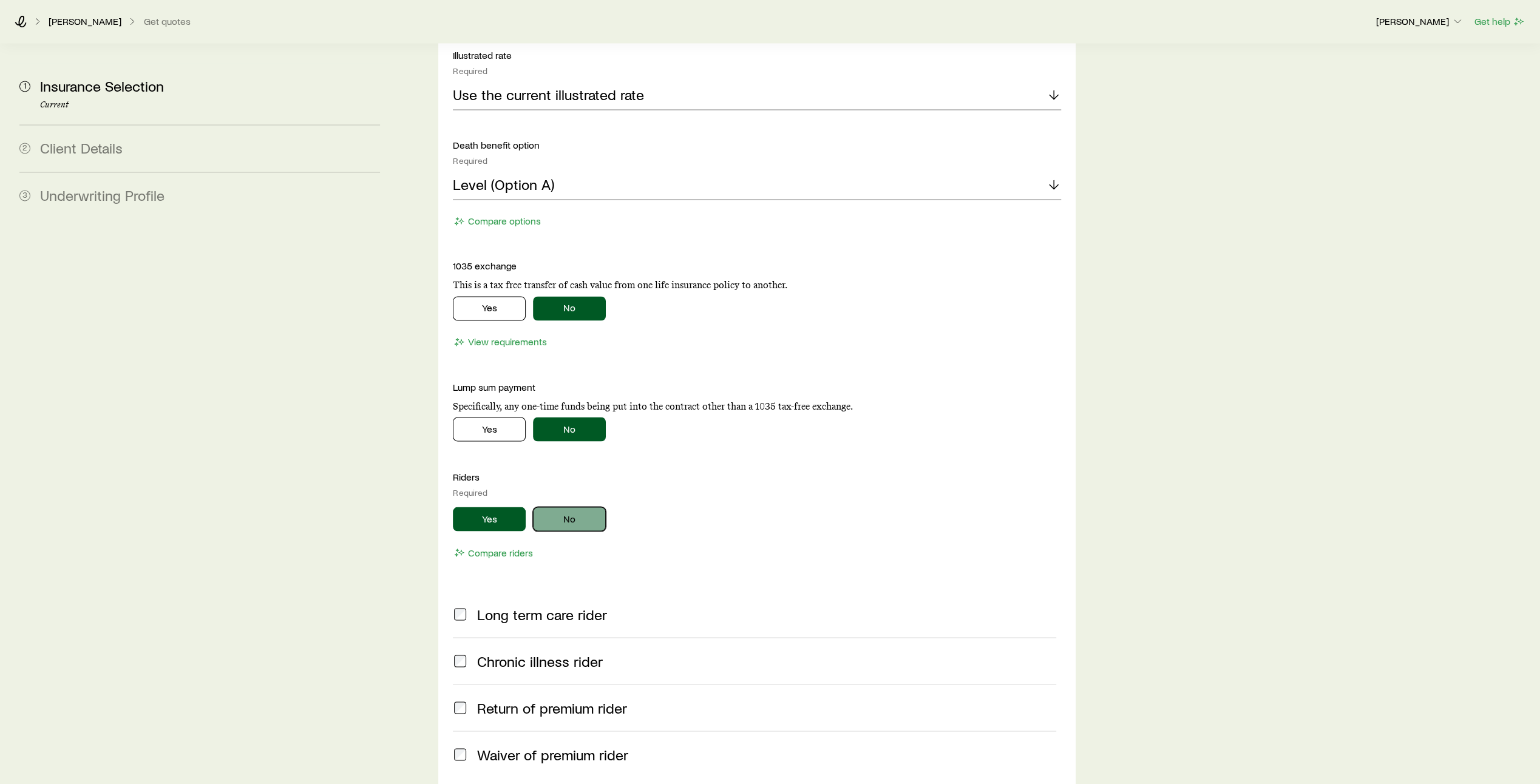
click at [590, 507] on button "No" at bounding box center [570, 519] width 73 height 24
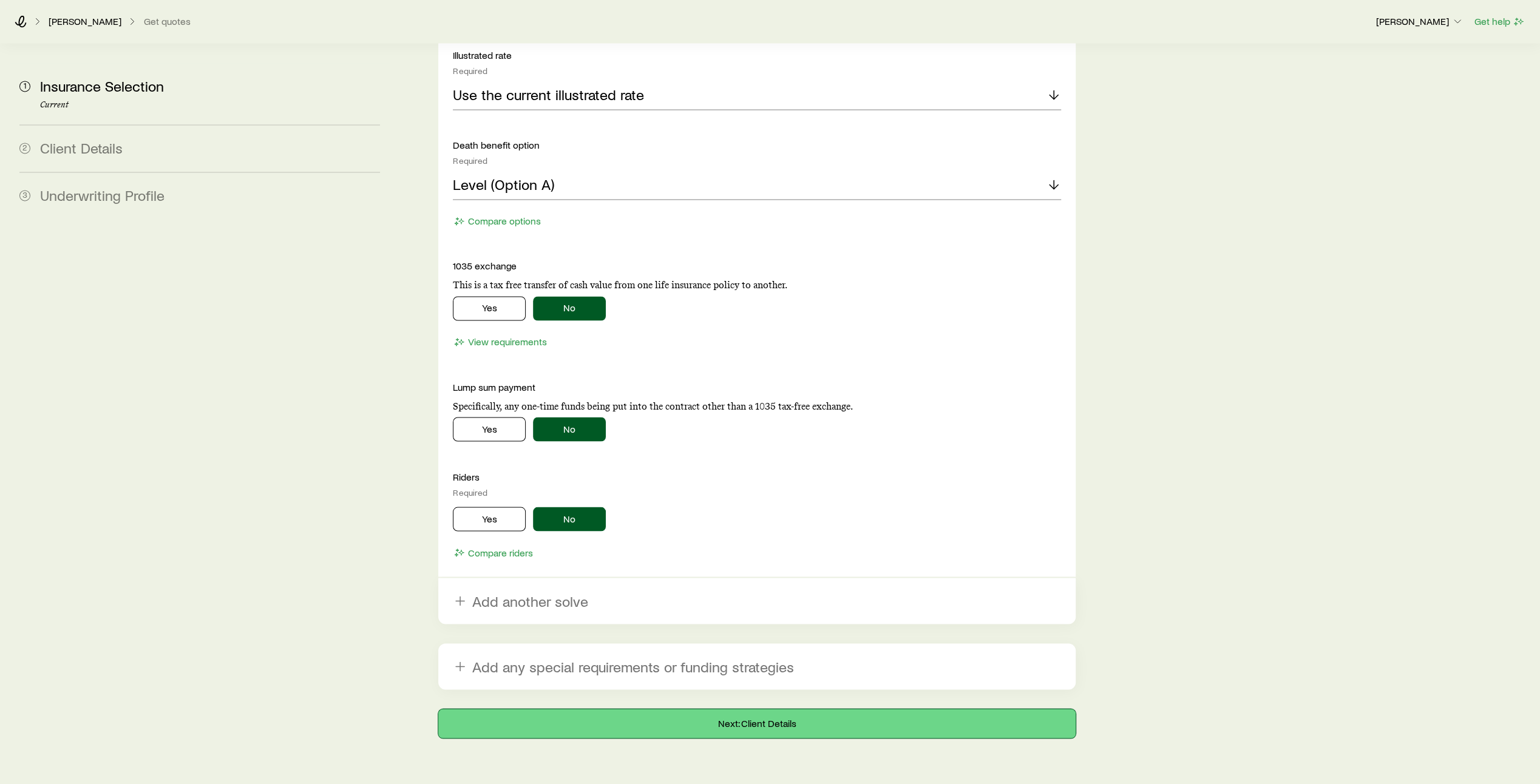
click at [743, 709] on button "Next: Client Details" at bounding box center [757, 723] width 637 height 29
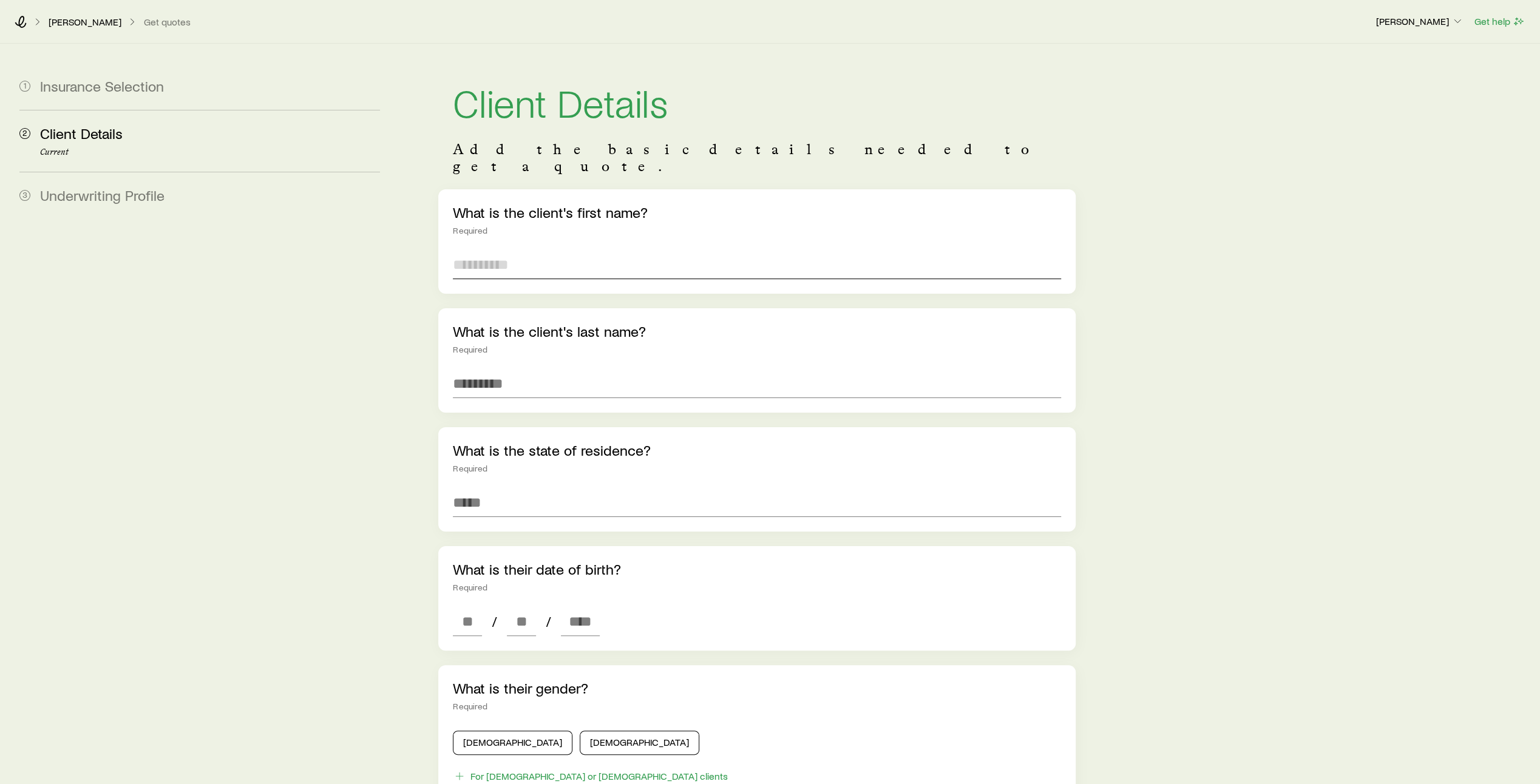
click at [548, 250] on input "text" at bounding box center [757, 265] width 608 height 29
type input "****"
type input "*******"
type input "**********"
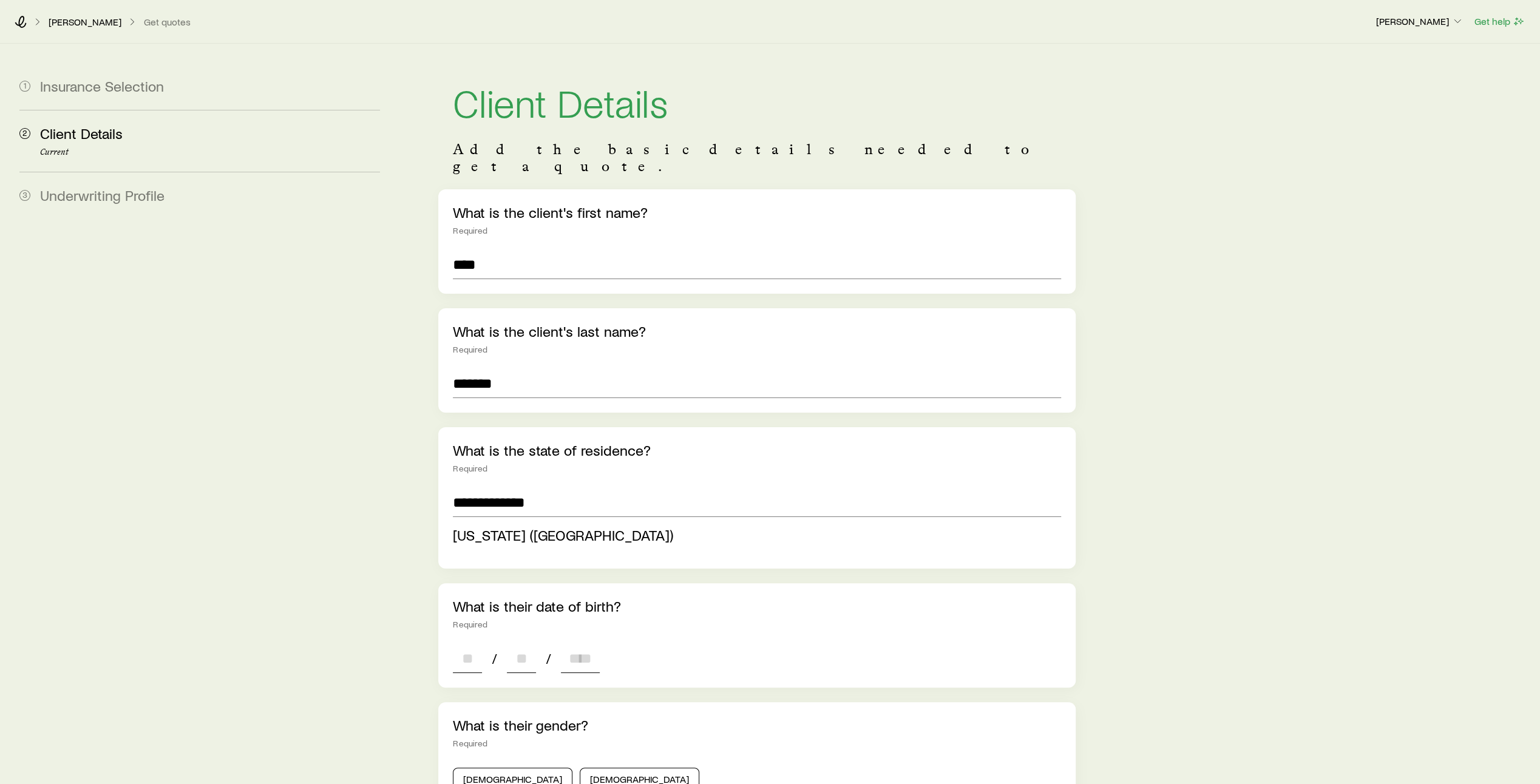
click at [471, 639] on div "**********" at bounding box center [757, 696] width 637 height 1012
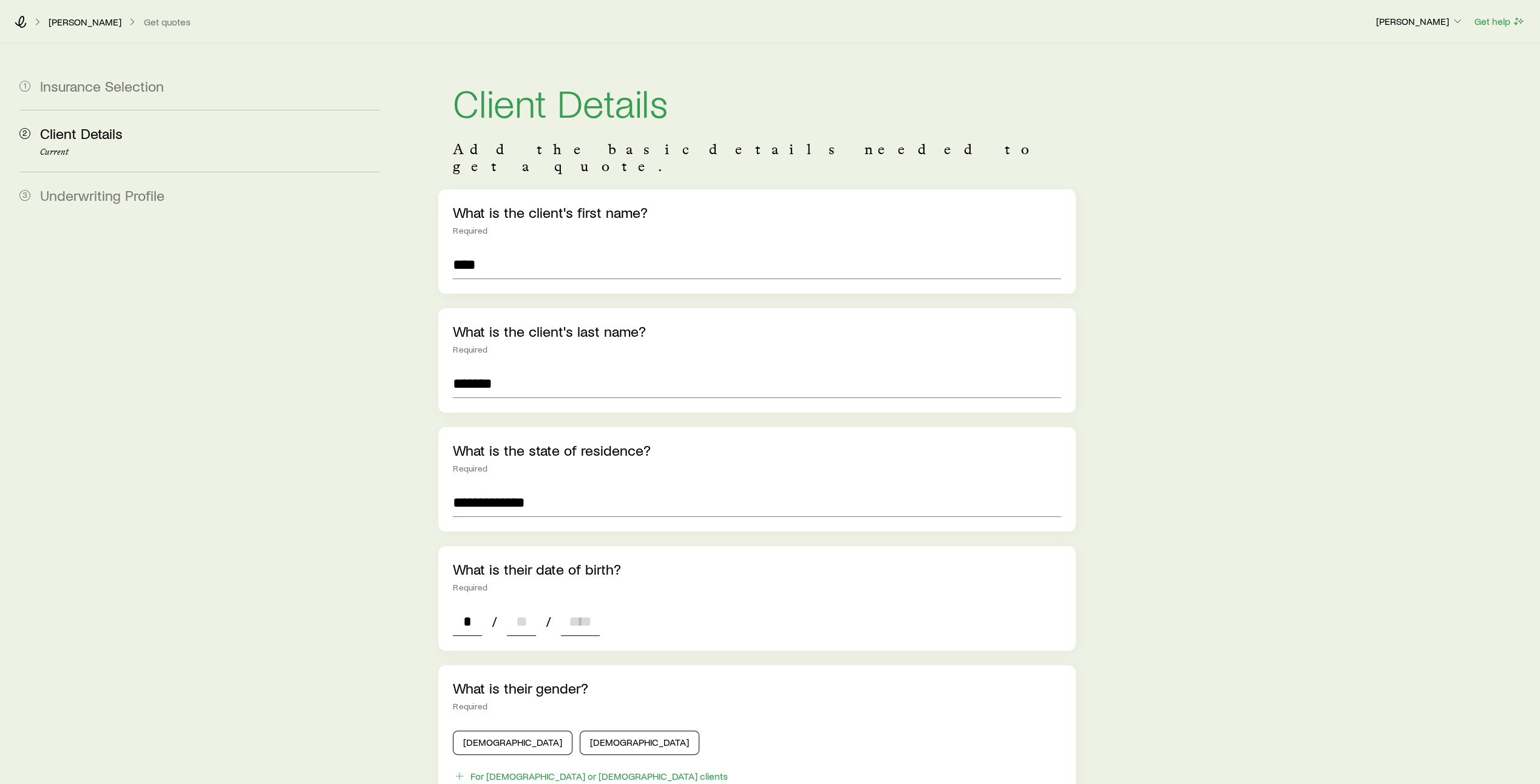
type input "**"
type input "****"
type input "*"
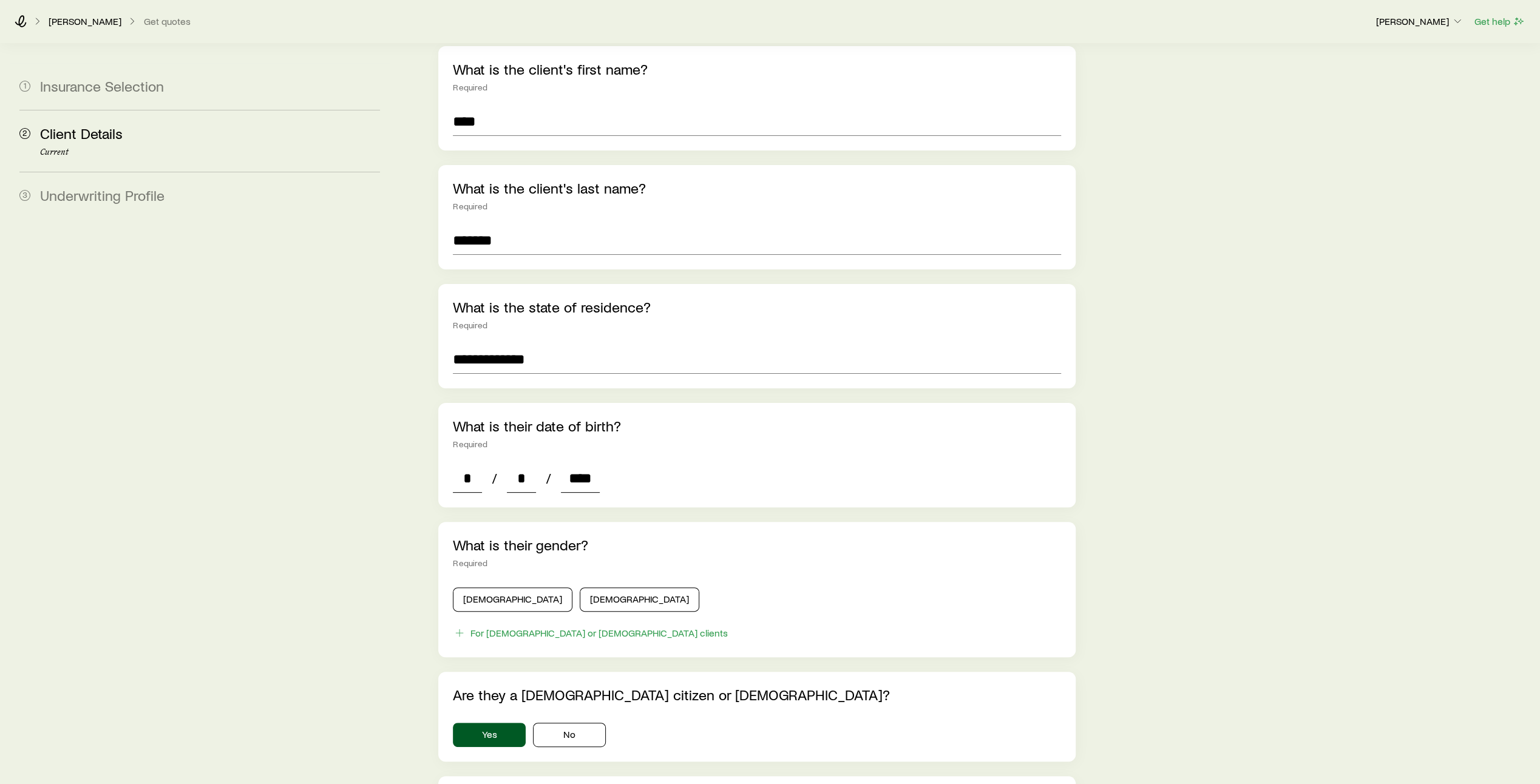
scroll to position [144, 0]
type input "****"
click at [501, 587] on button "[DEMOGRAPHIC_DATA]" at bounding box center [512, 599] width 119 height 24
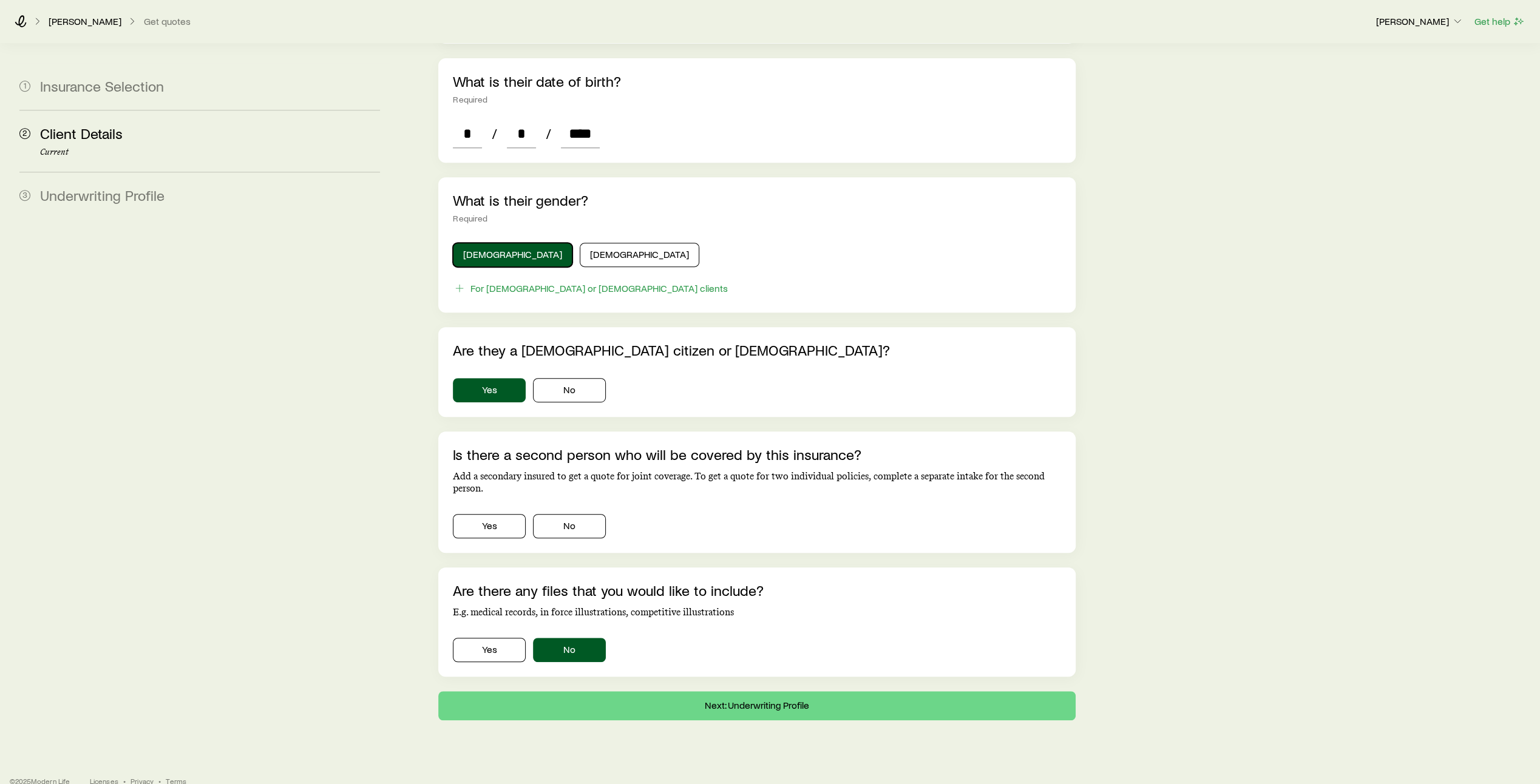
scroll to position [489, 0]
click at [584, 514] on button "No" at bounding box center [570, 525] width 73 height 24
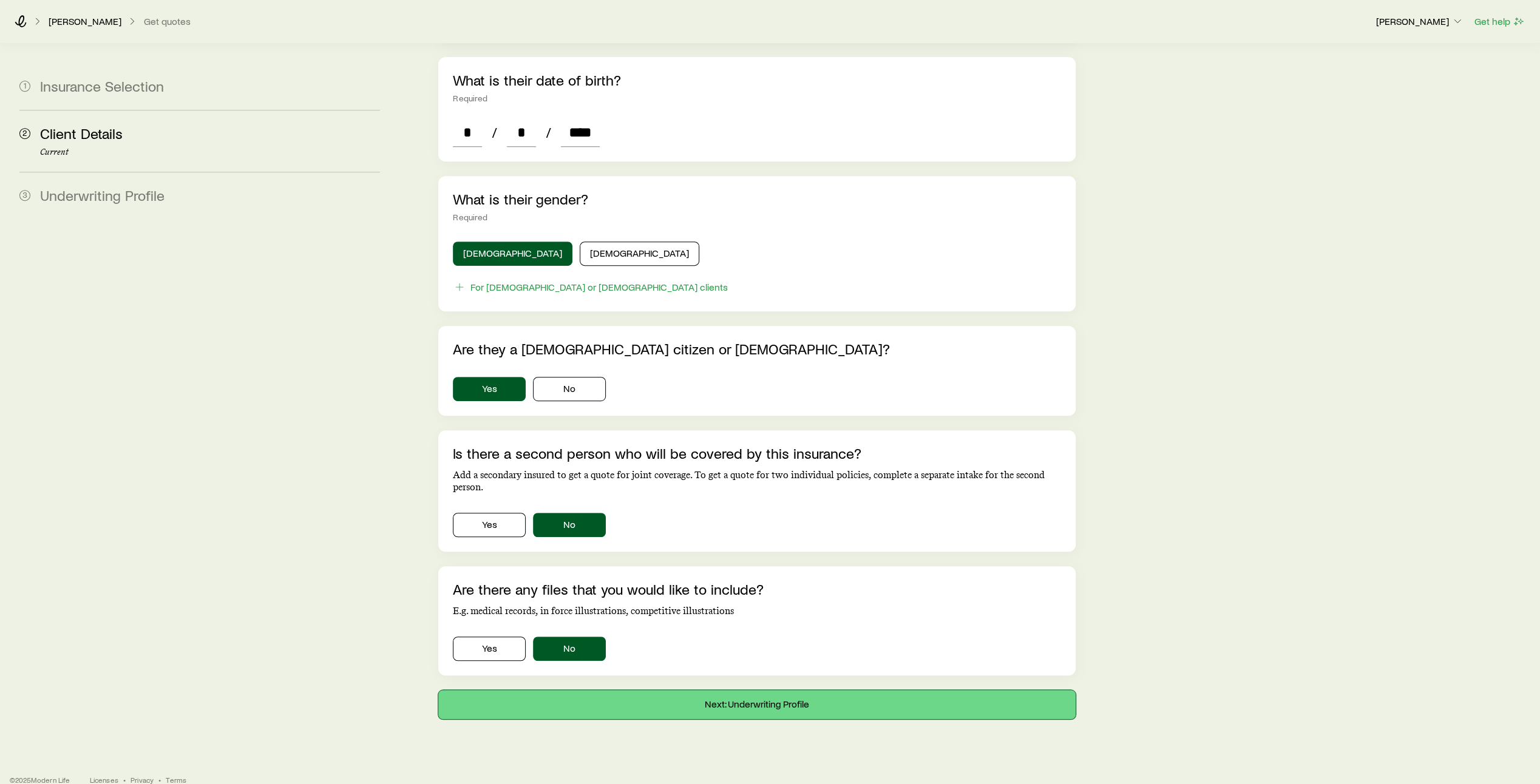
click at [742, 692] on button "Next: Underwriting Profile" at bounding box center [757, 705] width 637 height 29
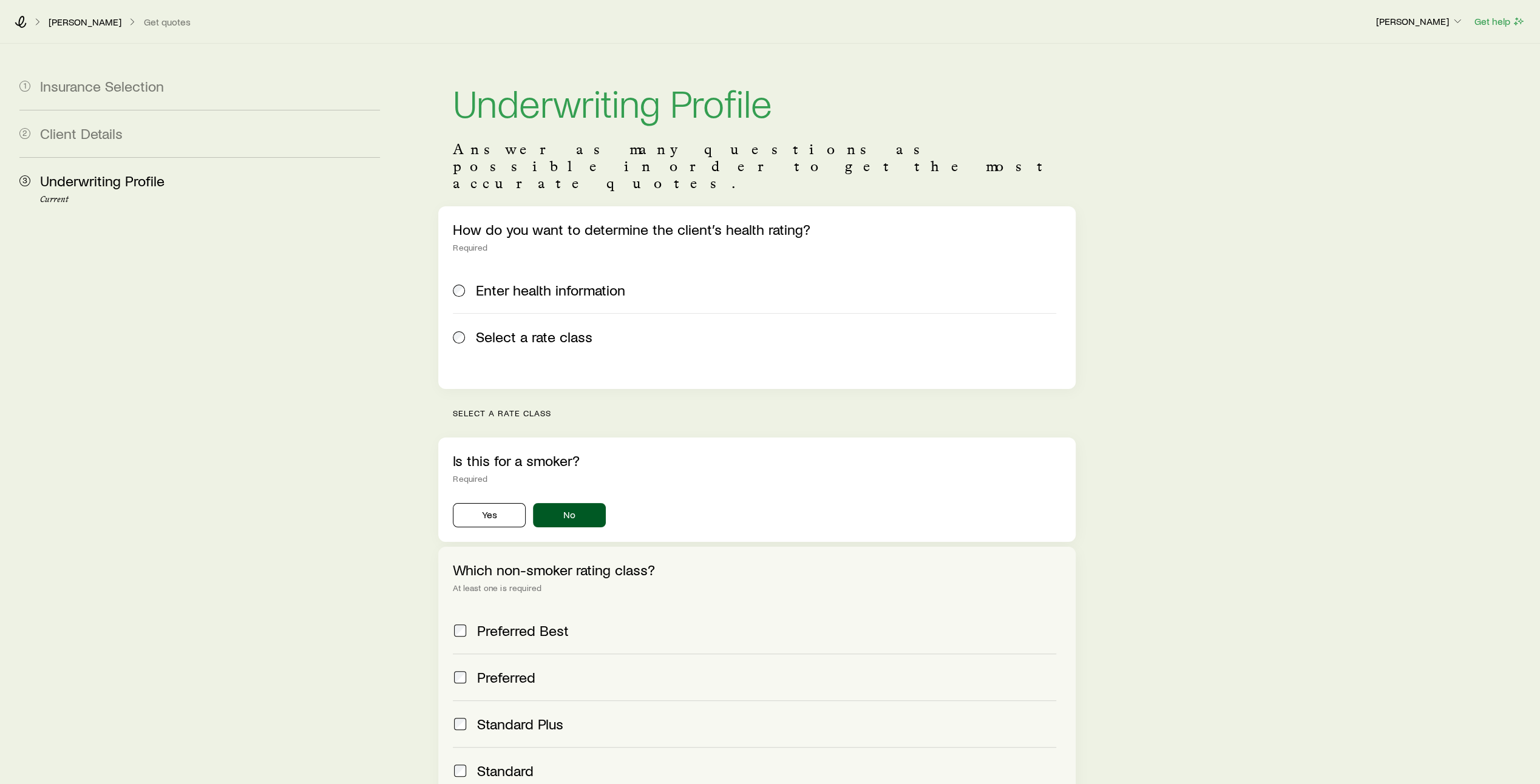
scroll to position [200, 0]
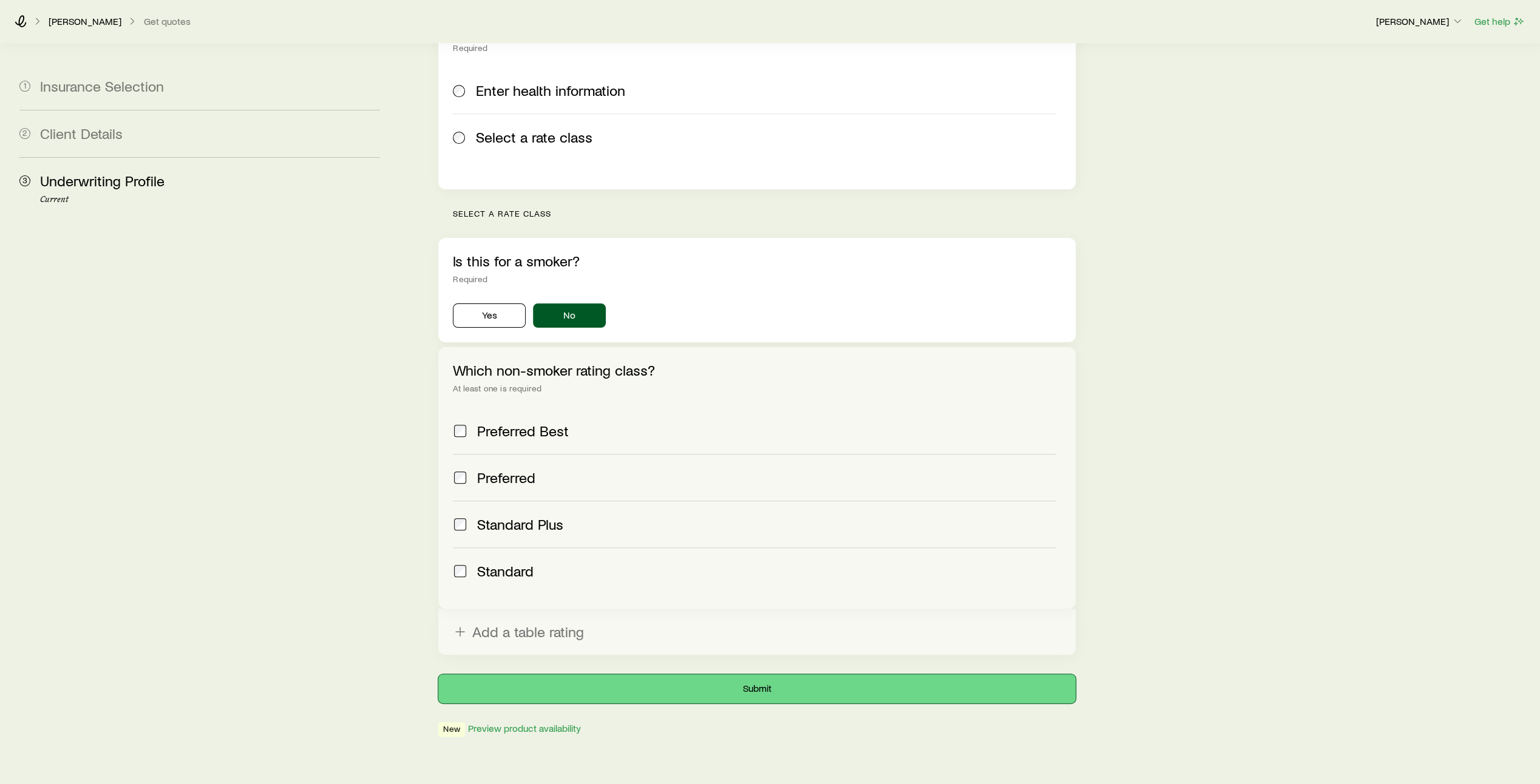
click at [761, 674] on button "Submit" at bounding box center [757, 689] width 637 height 29
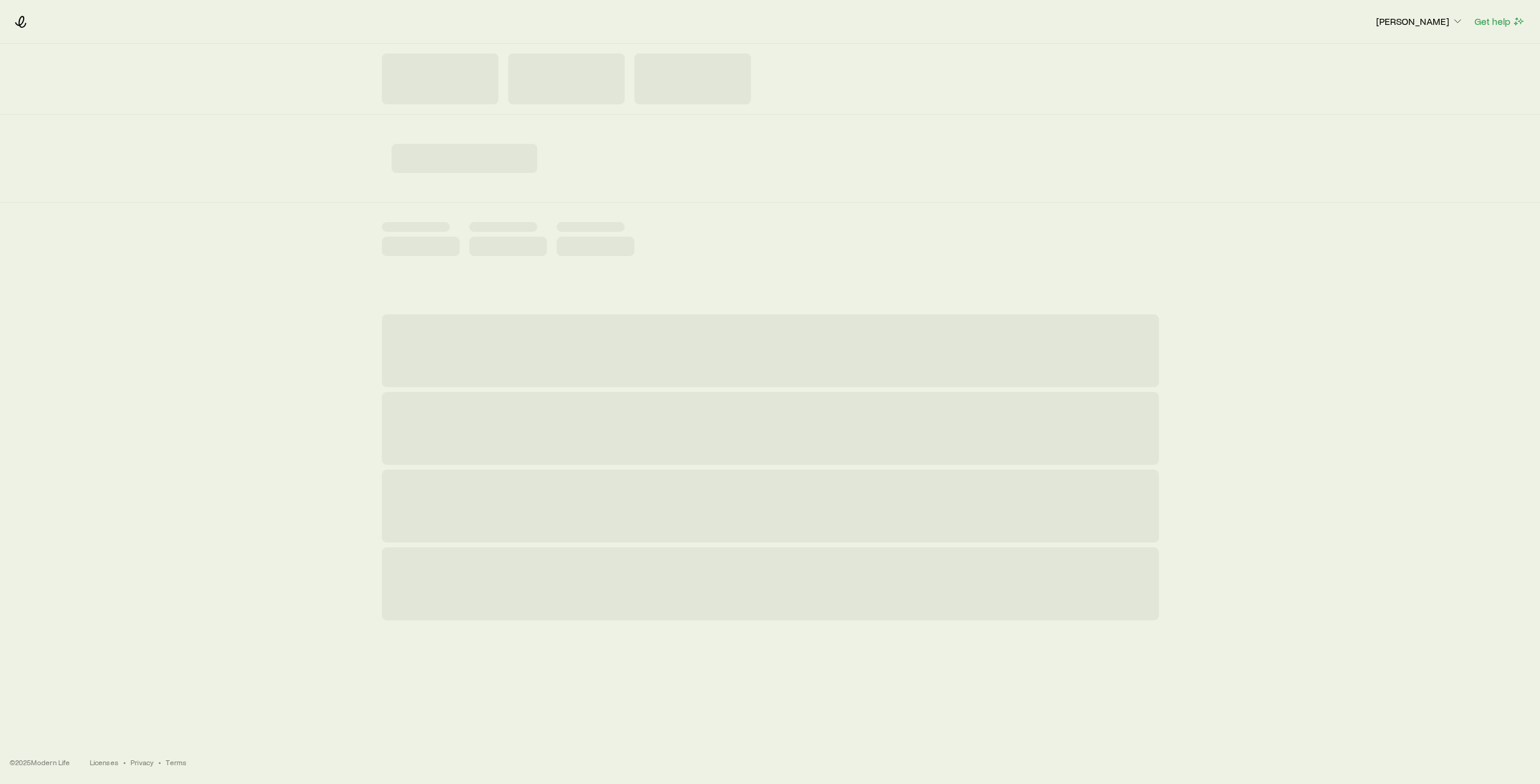
scroll to position [0, 0]
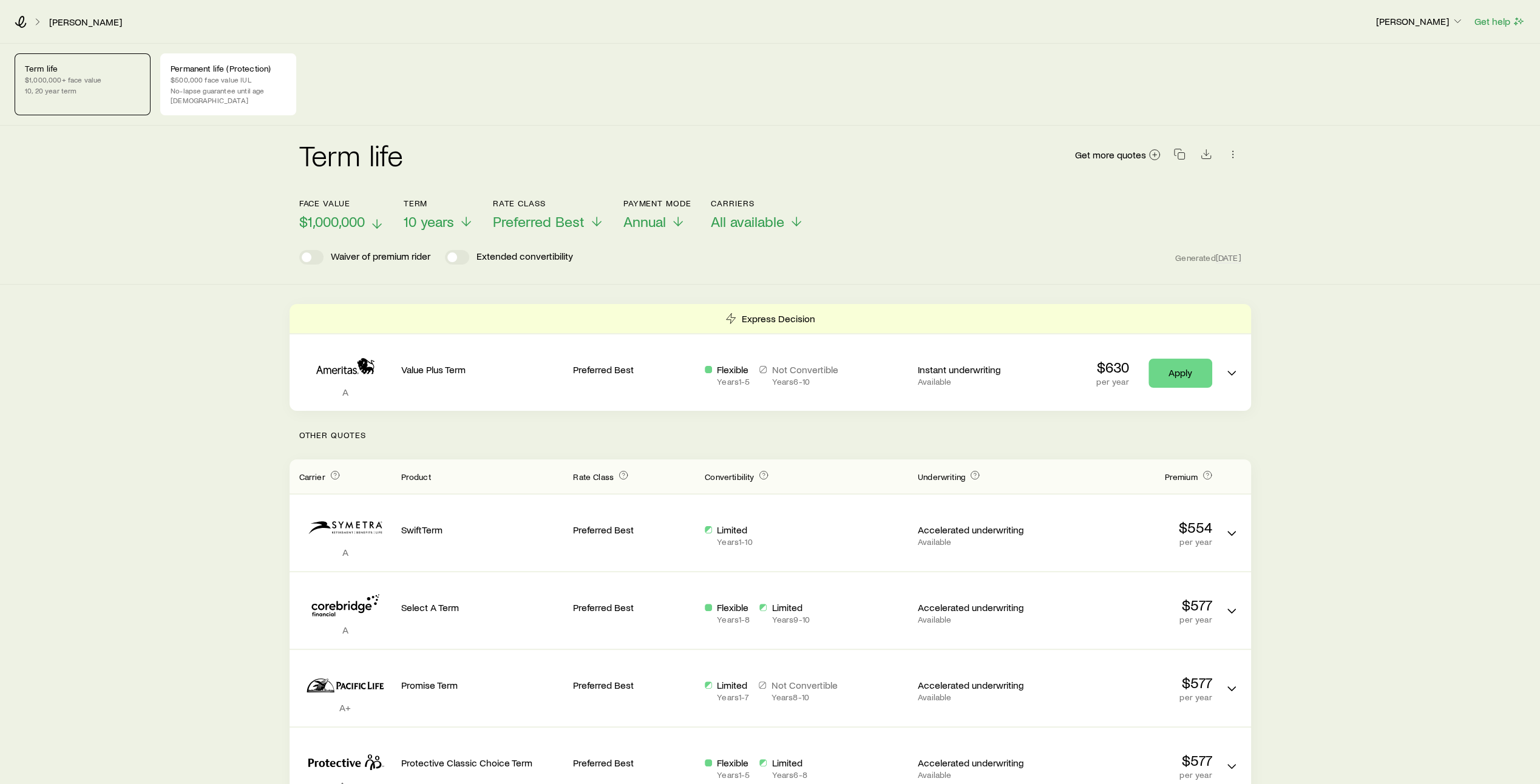
click at [377, 220] on line at bounding box center [377, 224] width 0 height 8
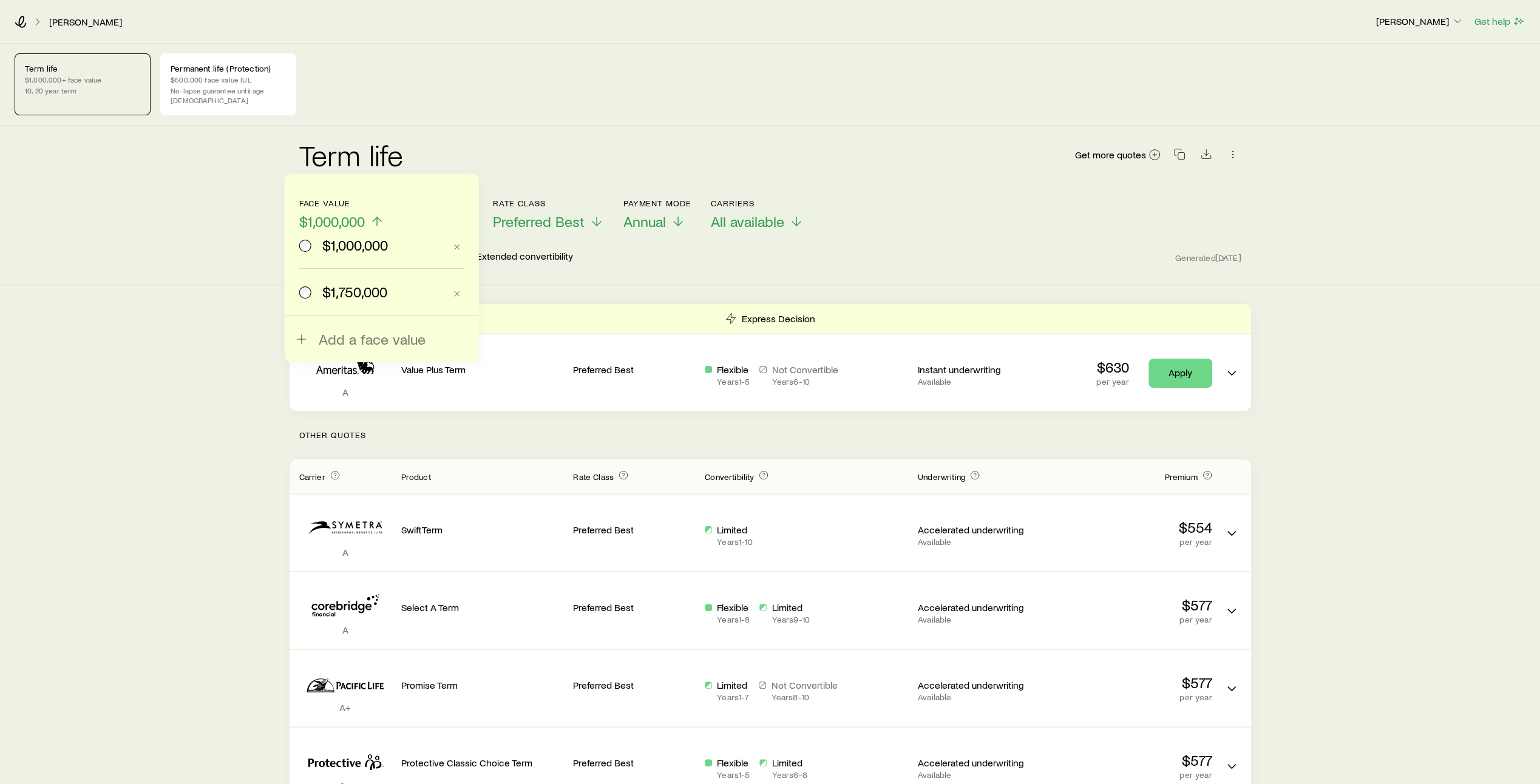
click at [321, 295] on div "$1,750,000" at bounding box center [372, 292] width 146 height 17
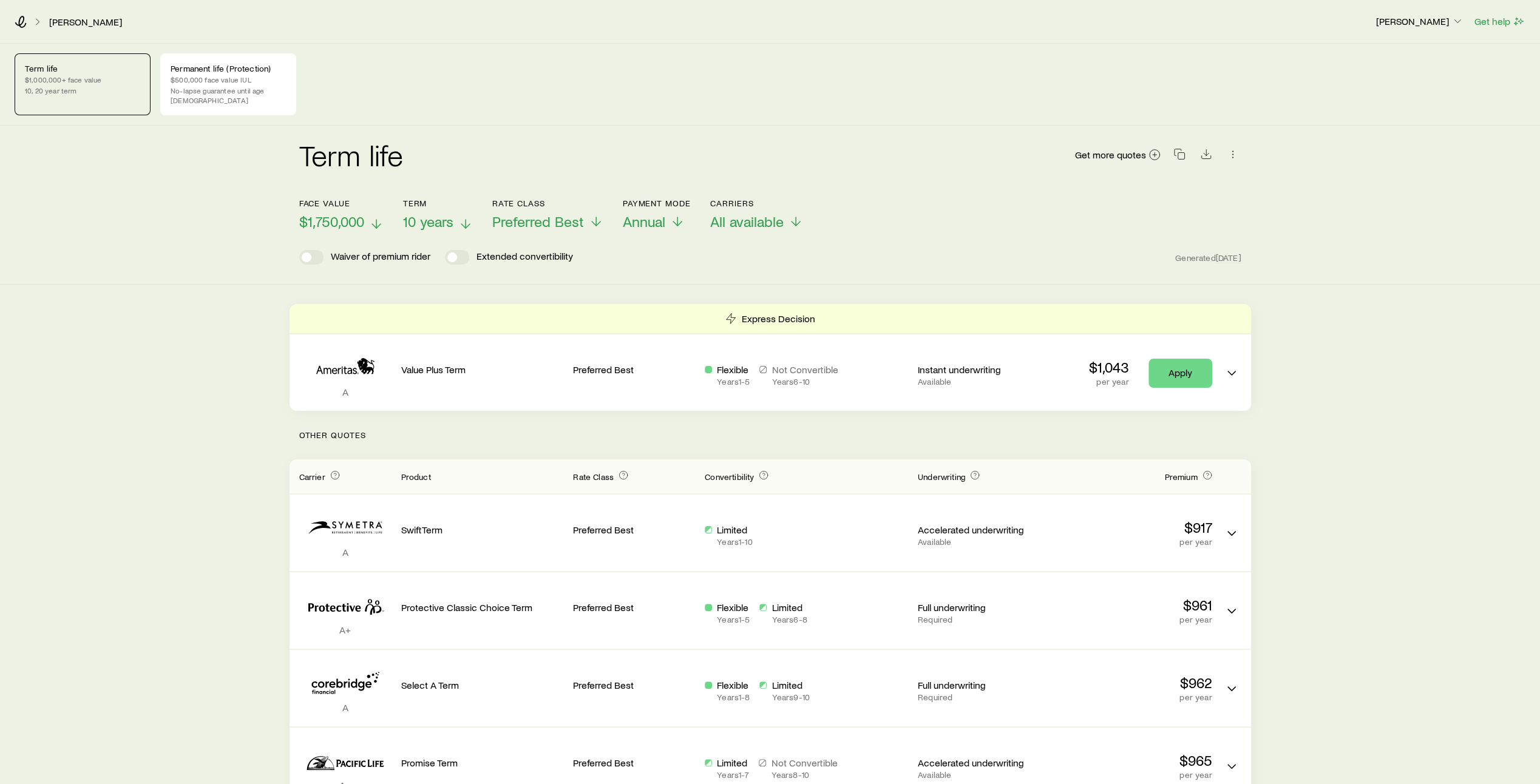
click at [466, 213] on p "10 years" at bounding box center [438, 221] width 70 height 17
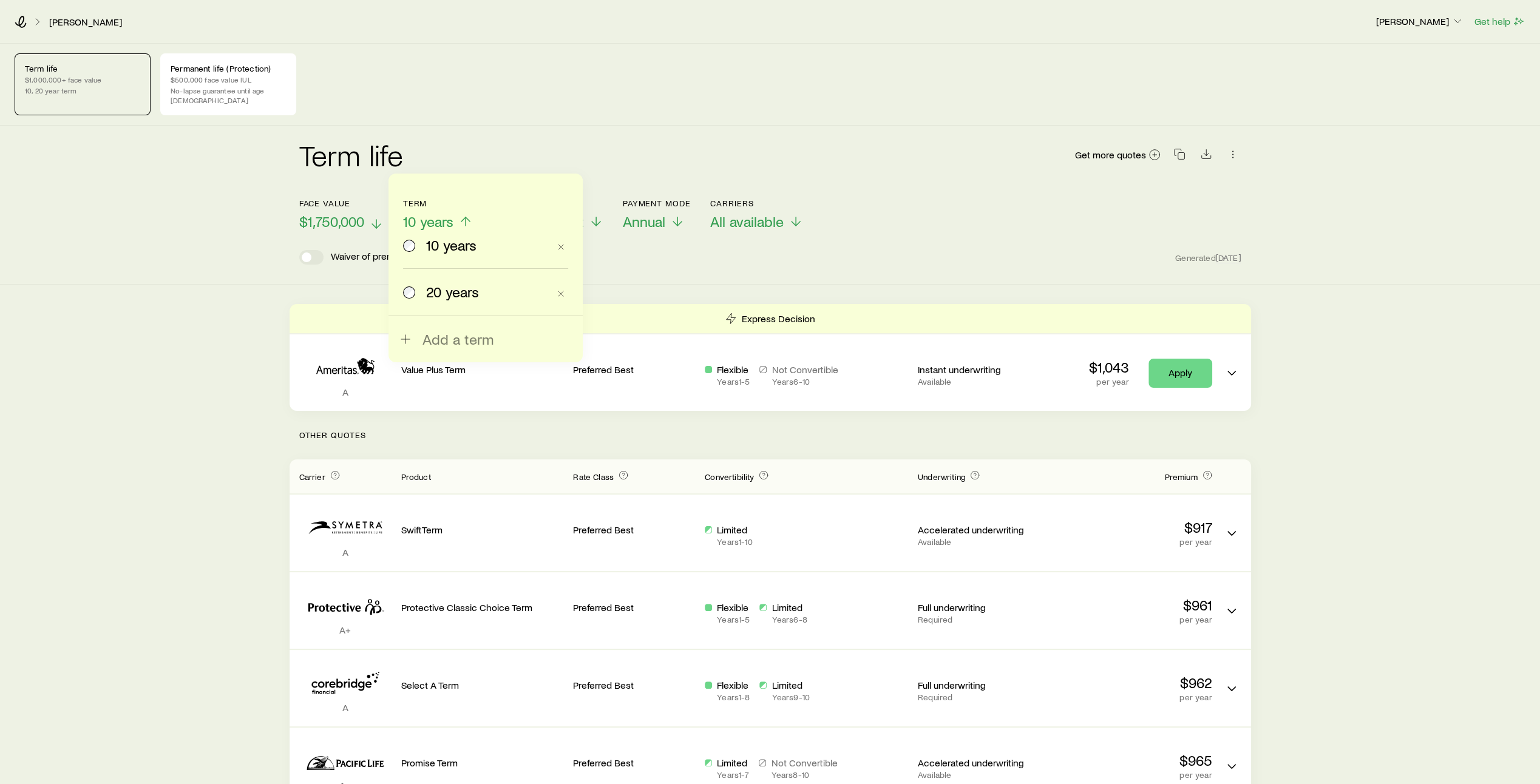
click at [434, 294] on span "20 years" at bounding box center [452, 292] width 53 height 17
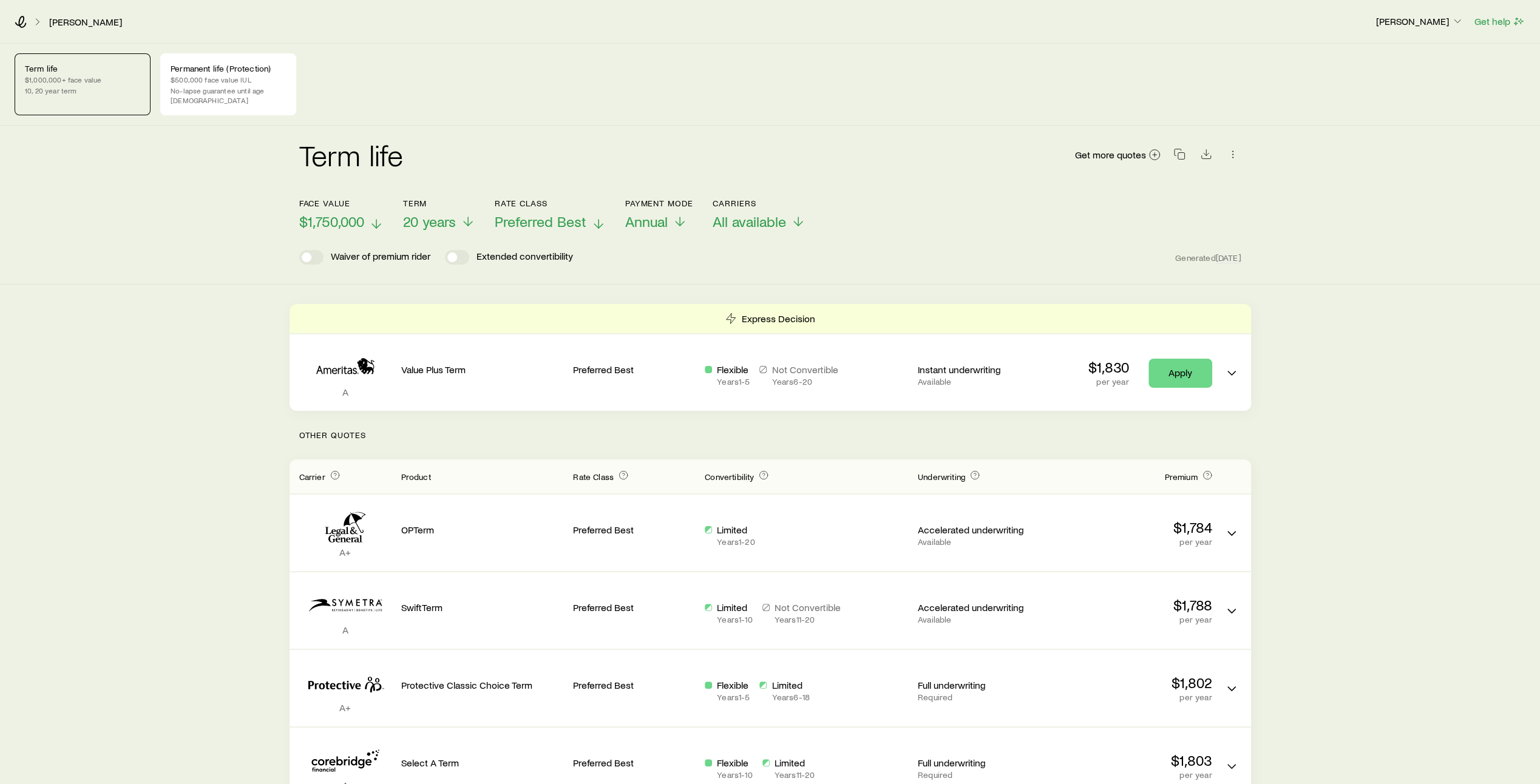
click at [591, 217] on icon at bounding box center [598, 223] width 14 height 14
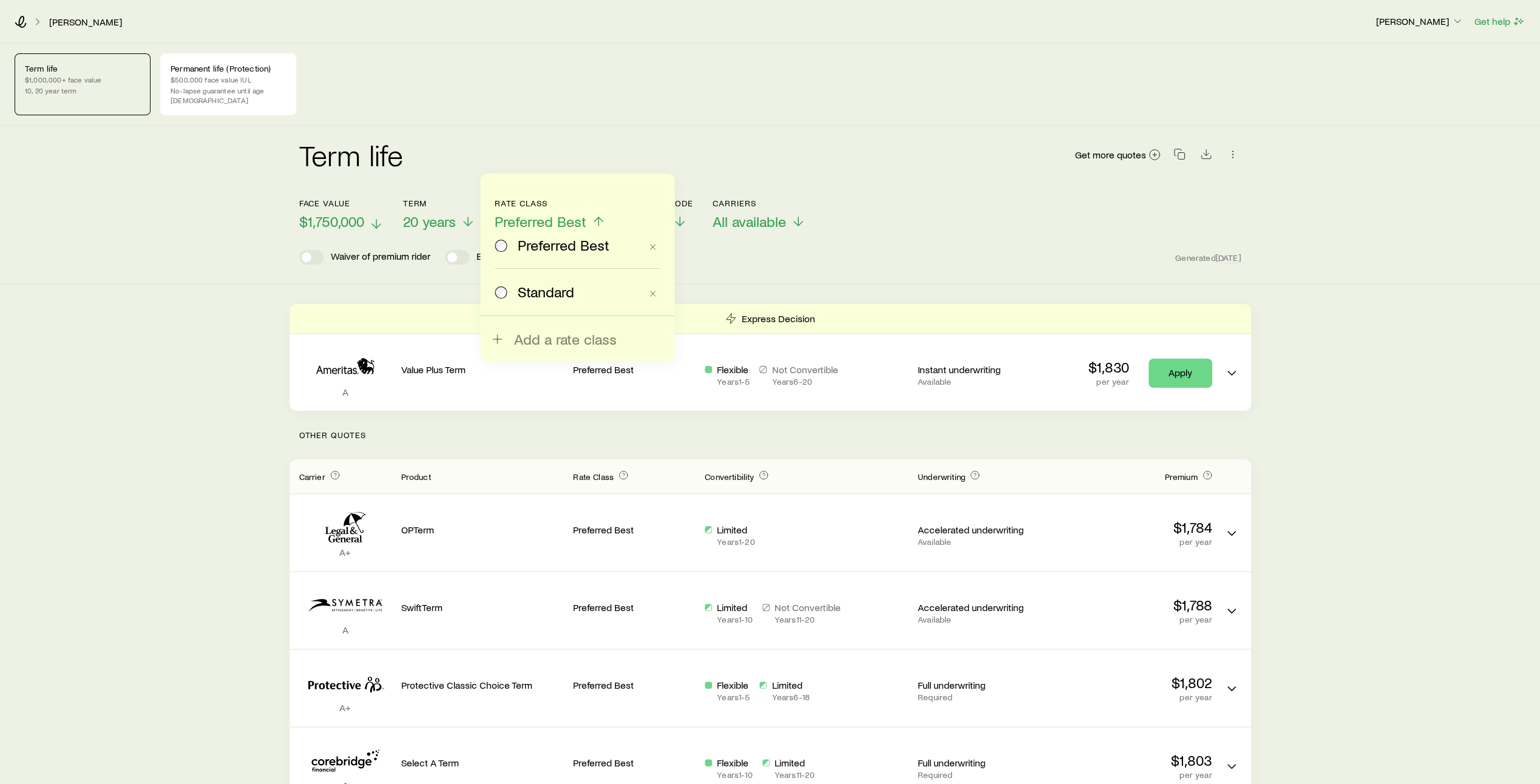
click at [535, 292] on span "Standard" at bounding box center [546, 292] width 57 height 17
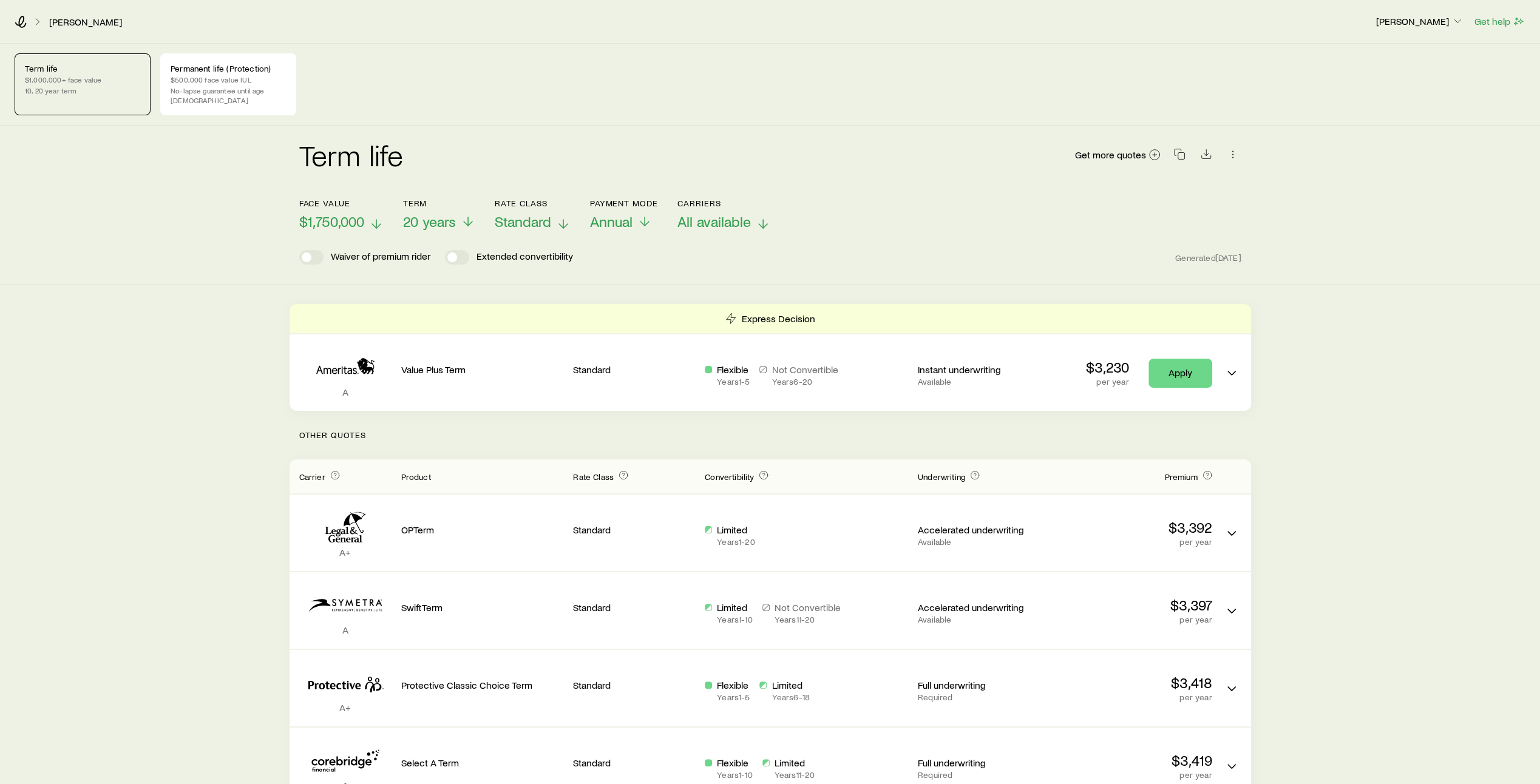
click at [759, 217] on icon at bounding box center [763, 223] width 14 height 14
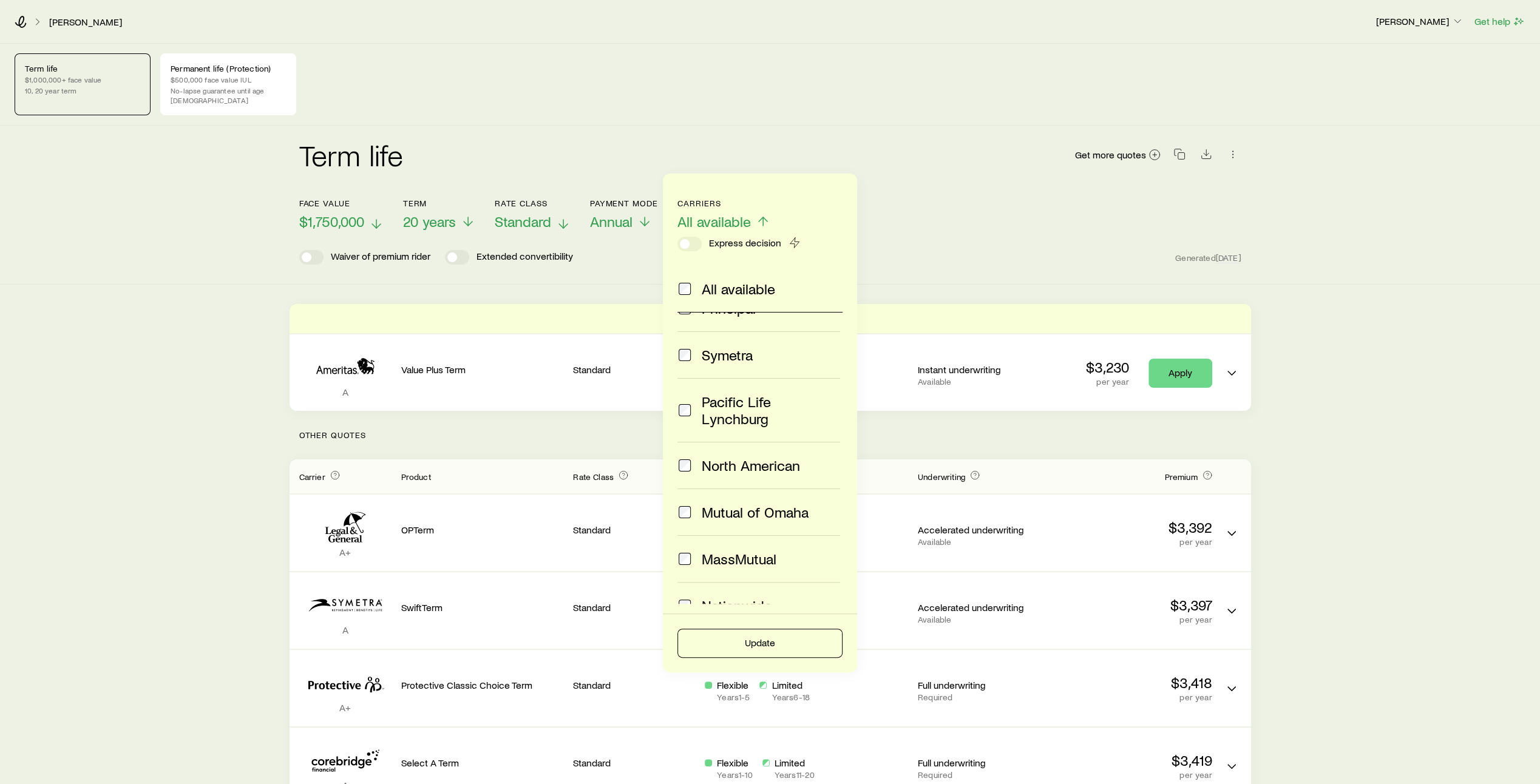
scroll to position [300, 0]
click at [678, 592] on span at bounding box center [684, 601] width 14 height 17
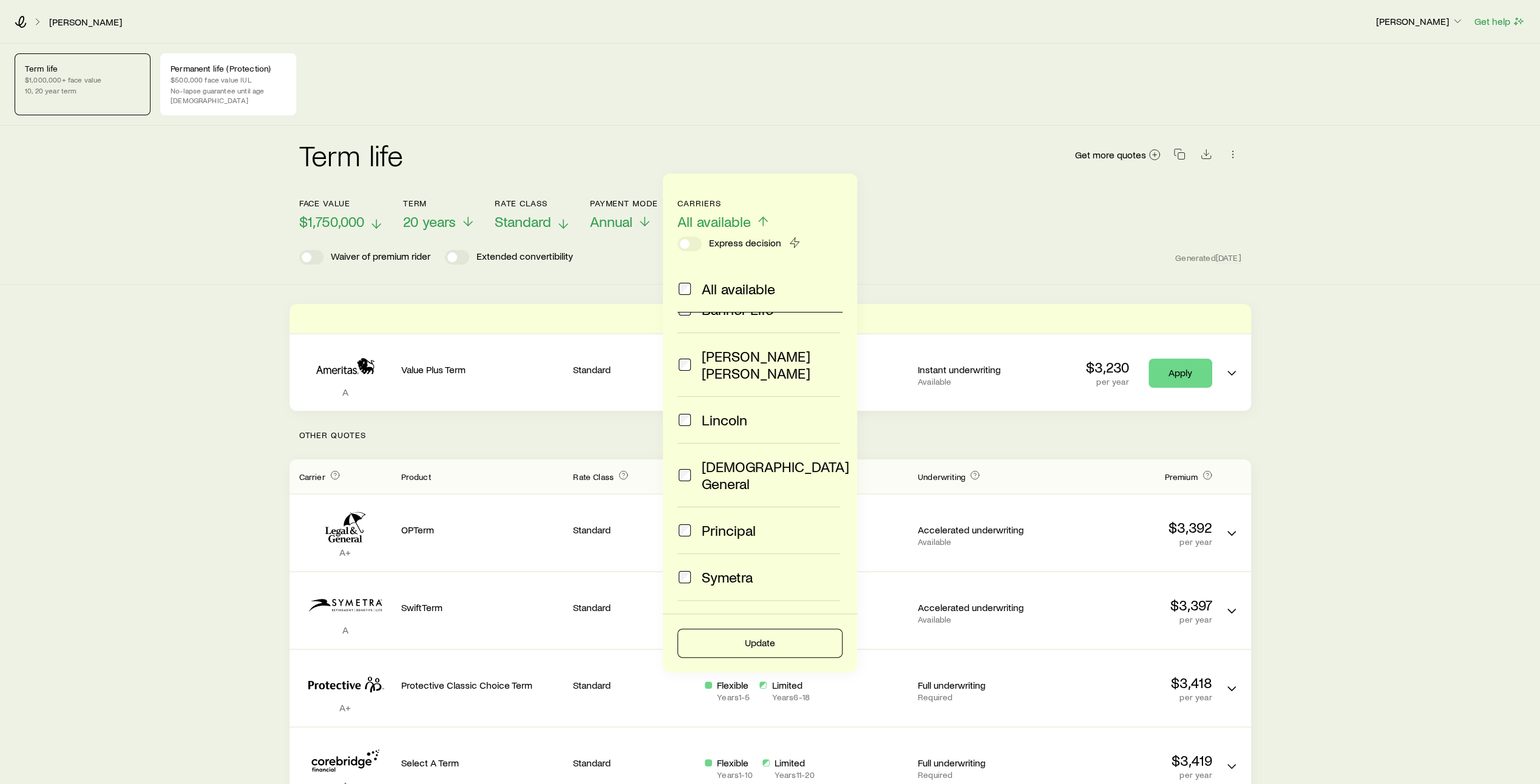
scroll to position [0, 0]
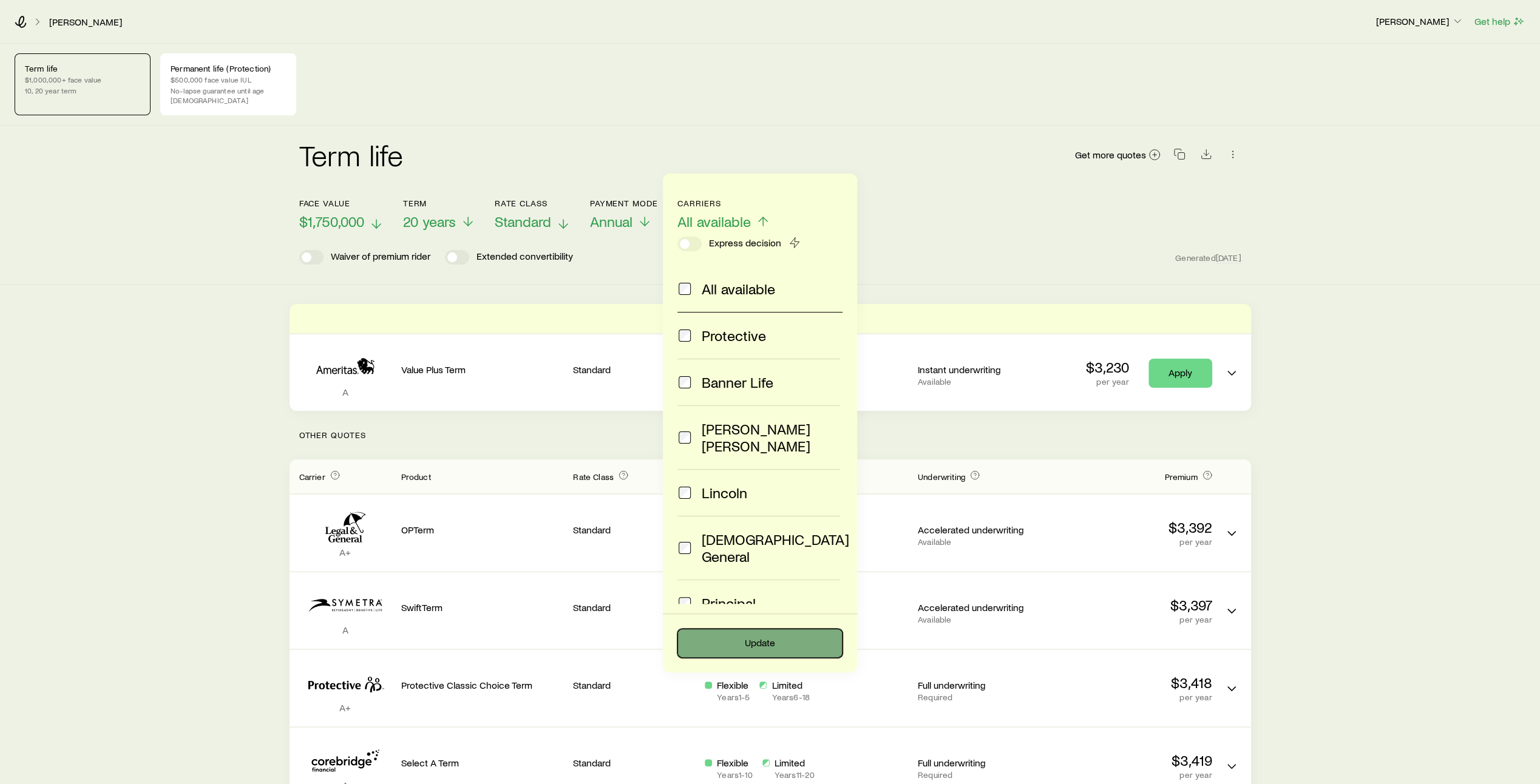
click at [778, 645] on button "Update" at bounding box center [759, 643] width 165 height 29
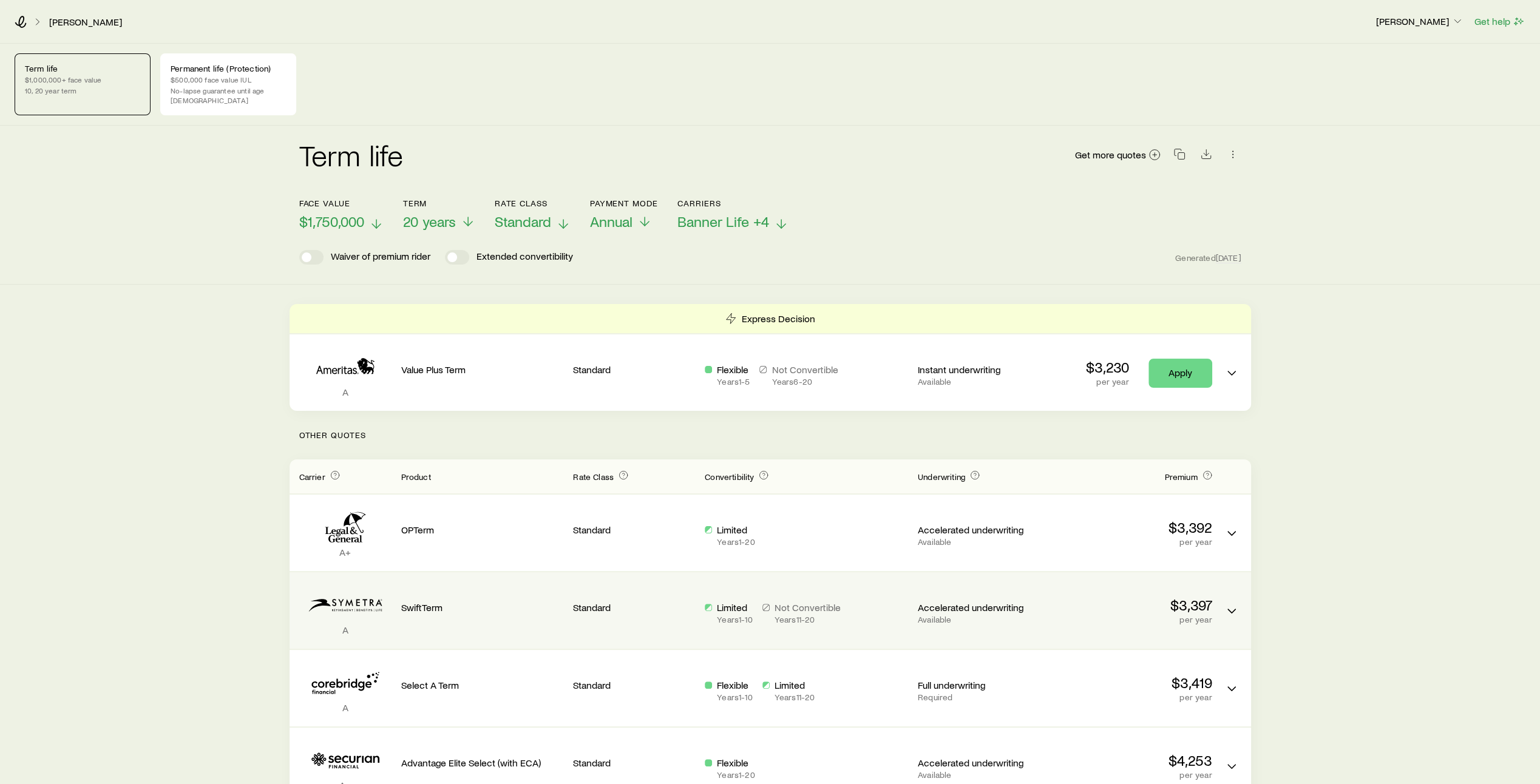
scroll to position [92, 0]
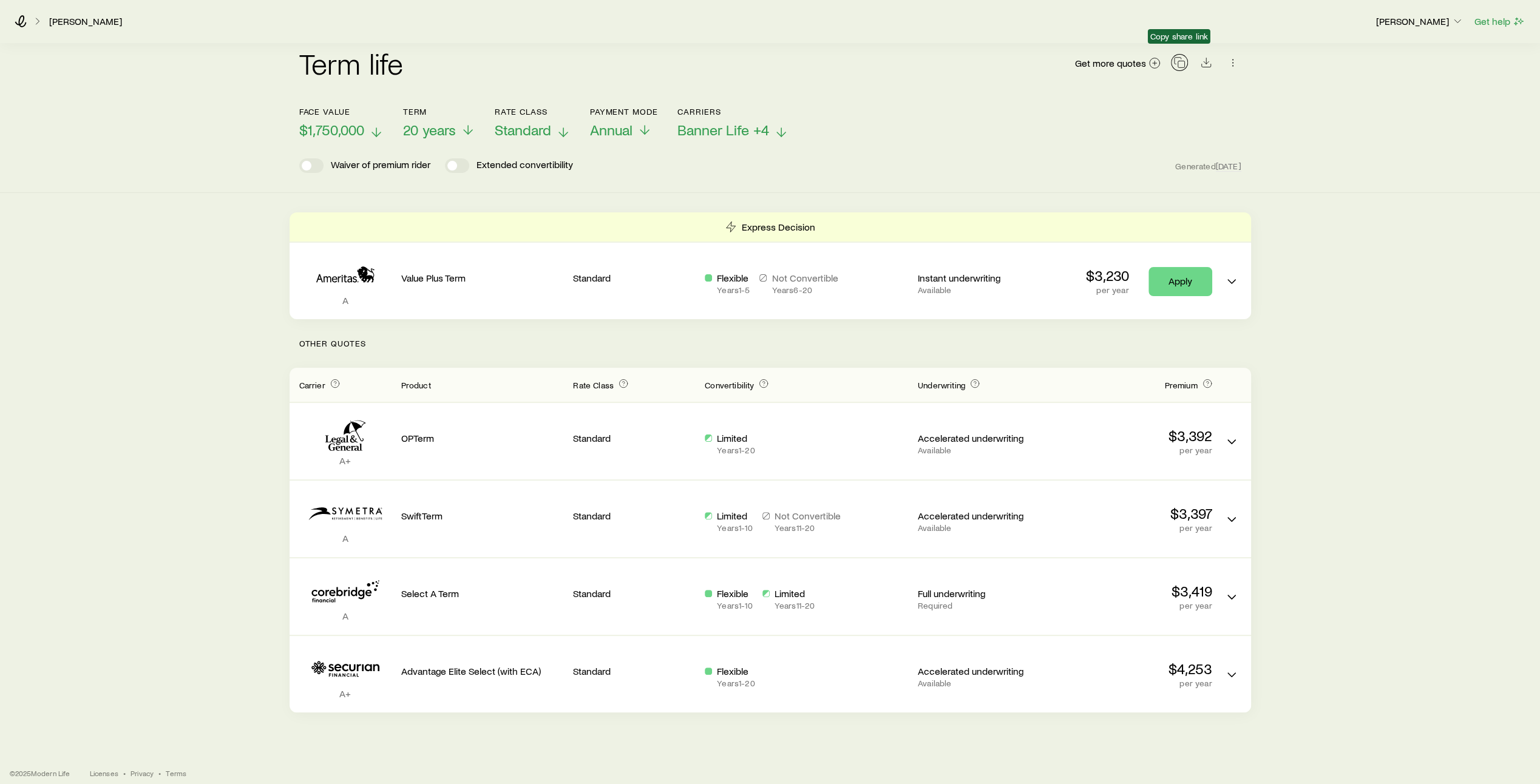
click at [1178, 57] on icon "button" at bounding box center [1180, 63] width 12 height 12
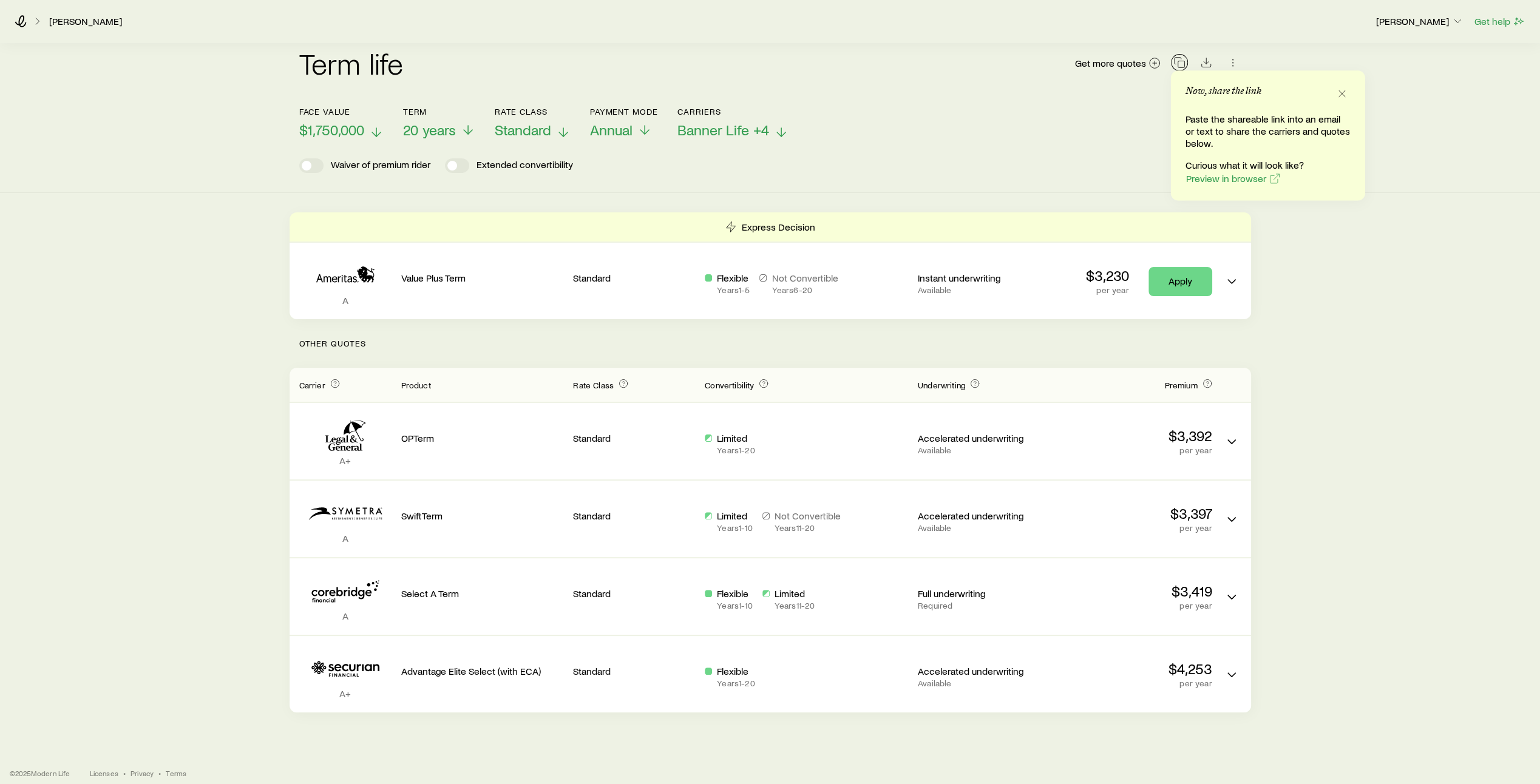
scroll to position [0, 0]
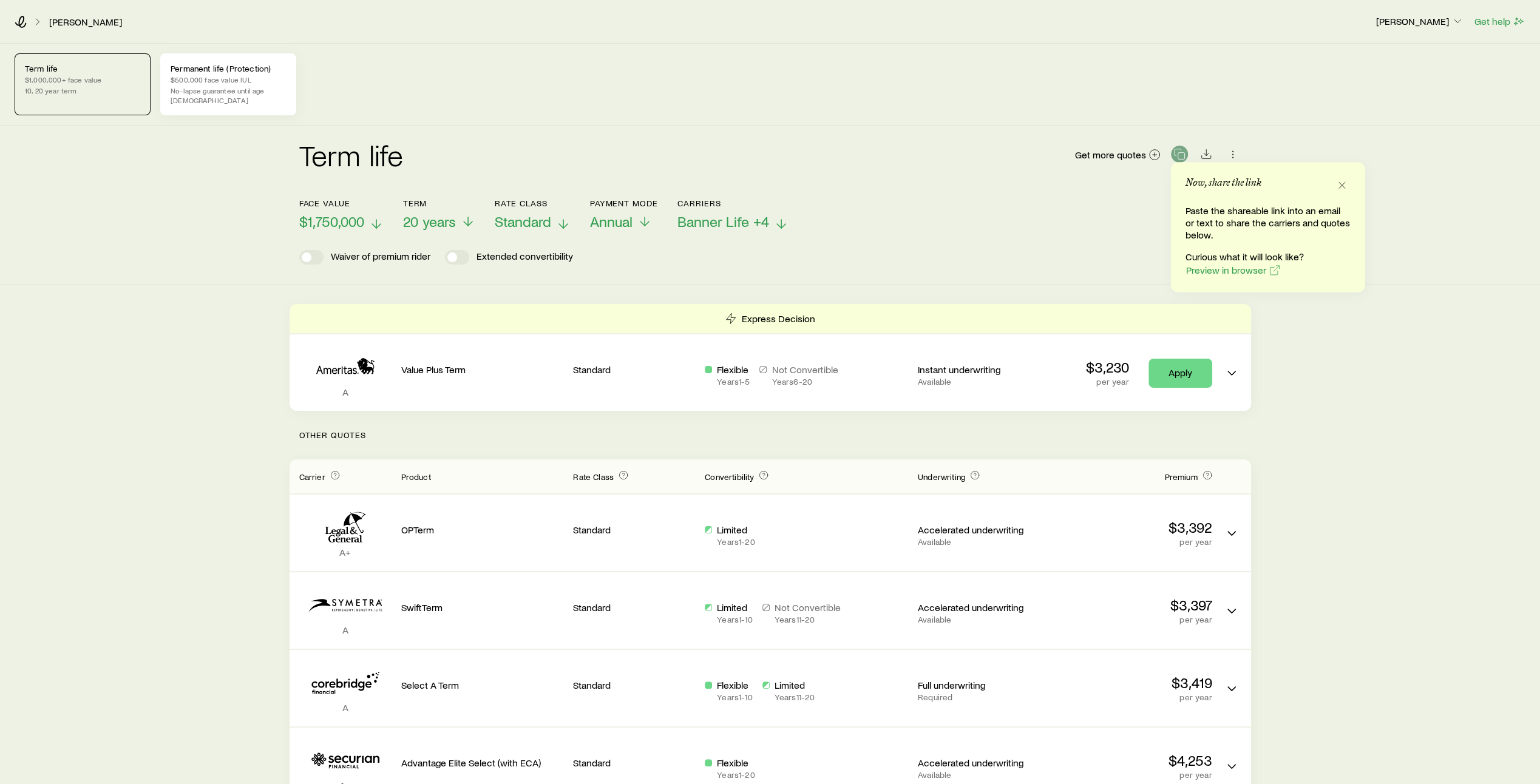
click at [237, 75] on p "$500,000 face value IUL" at bounding box center [228, 79] width 115 height 10
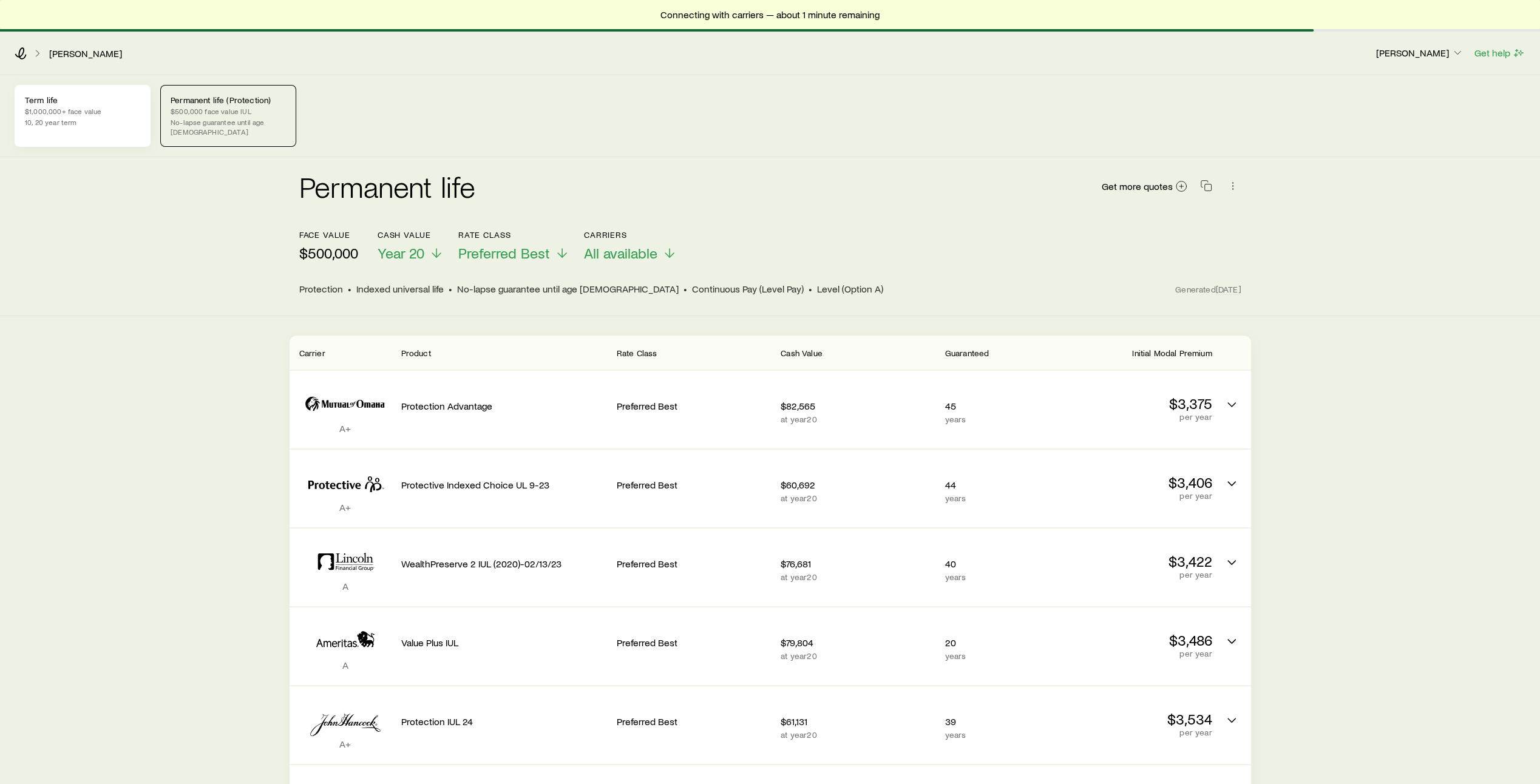
click at [67, 123] on p "10, 20 year term" at bounding box center [82, 122] width 115 height 10
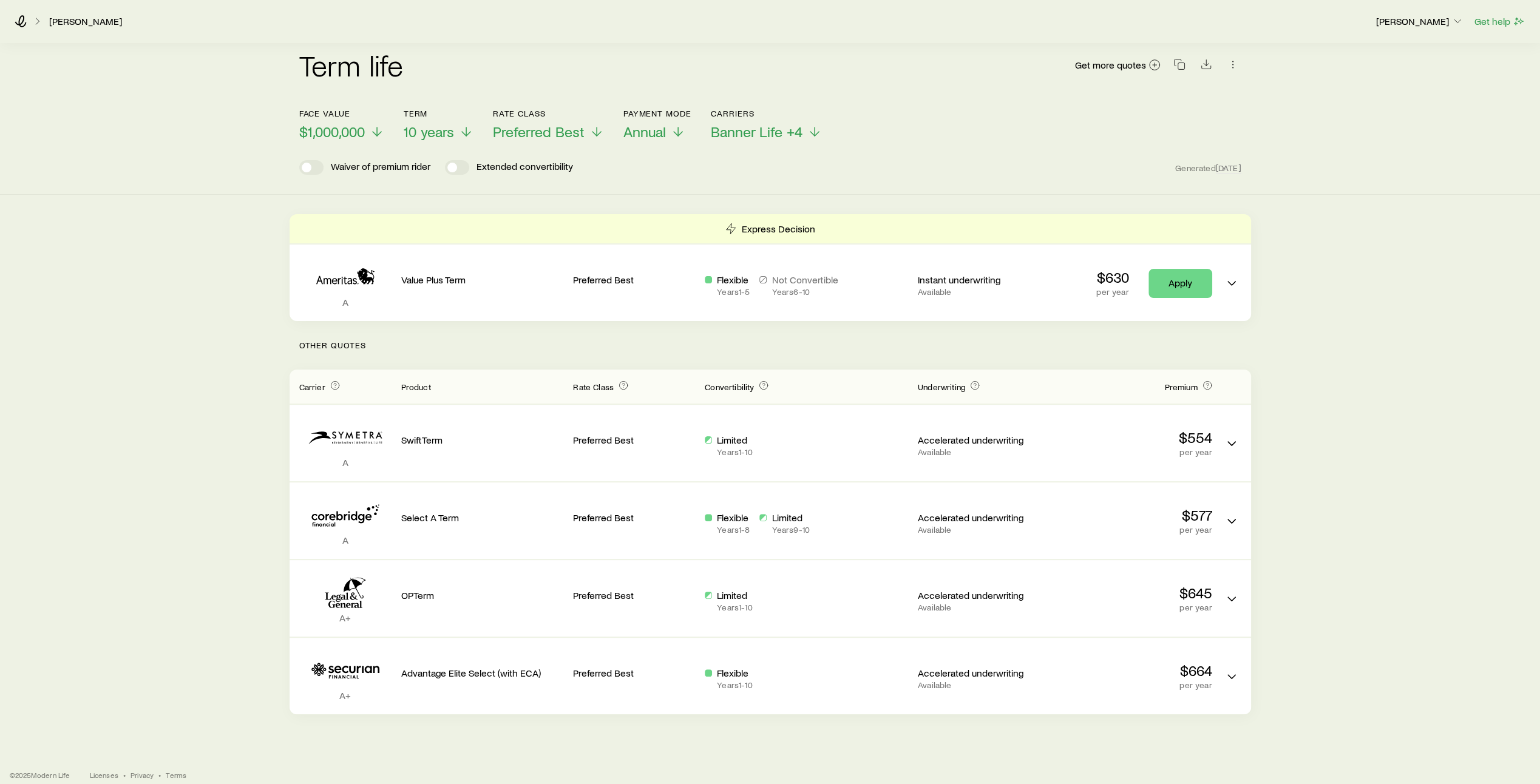
scroll to position [123, 0]
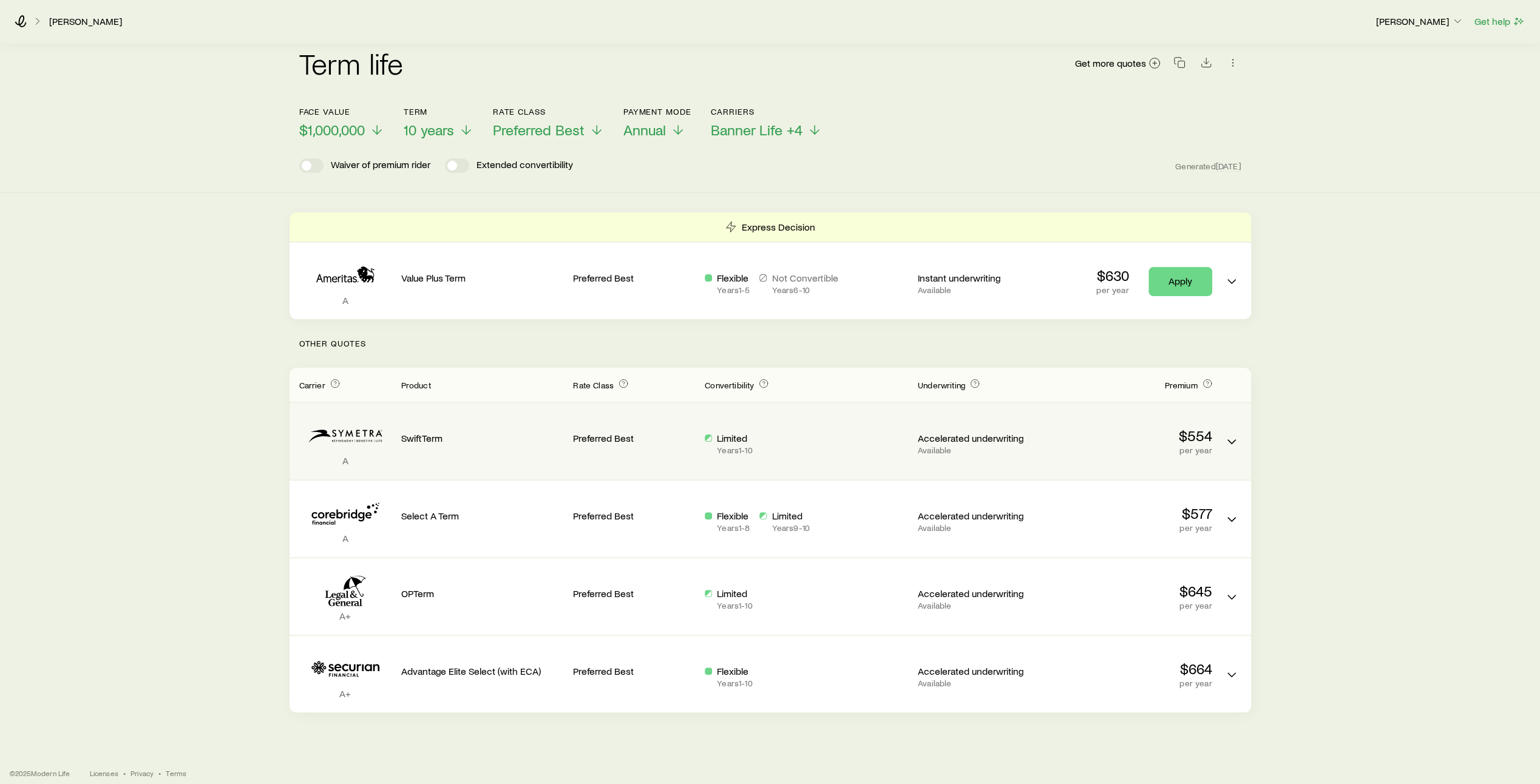
click at [800, 432] on div "Limited Years 1 - 10" at bounding box center [806, 443] width 203 height 23
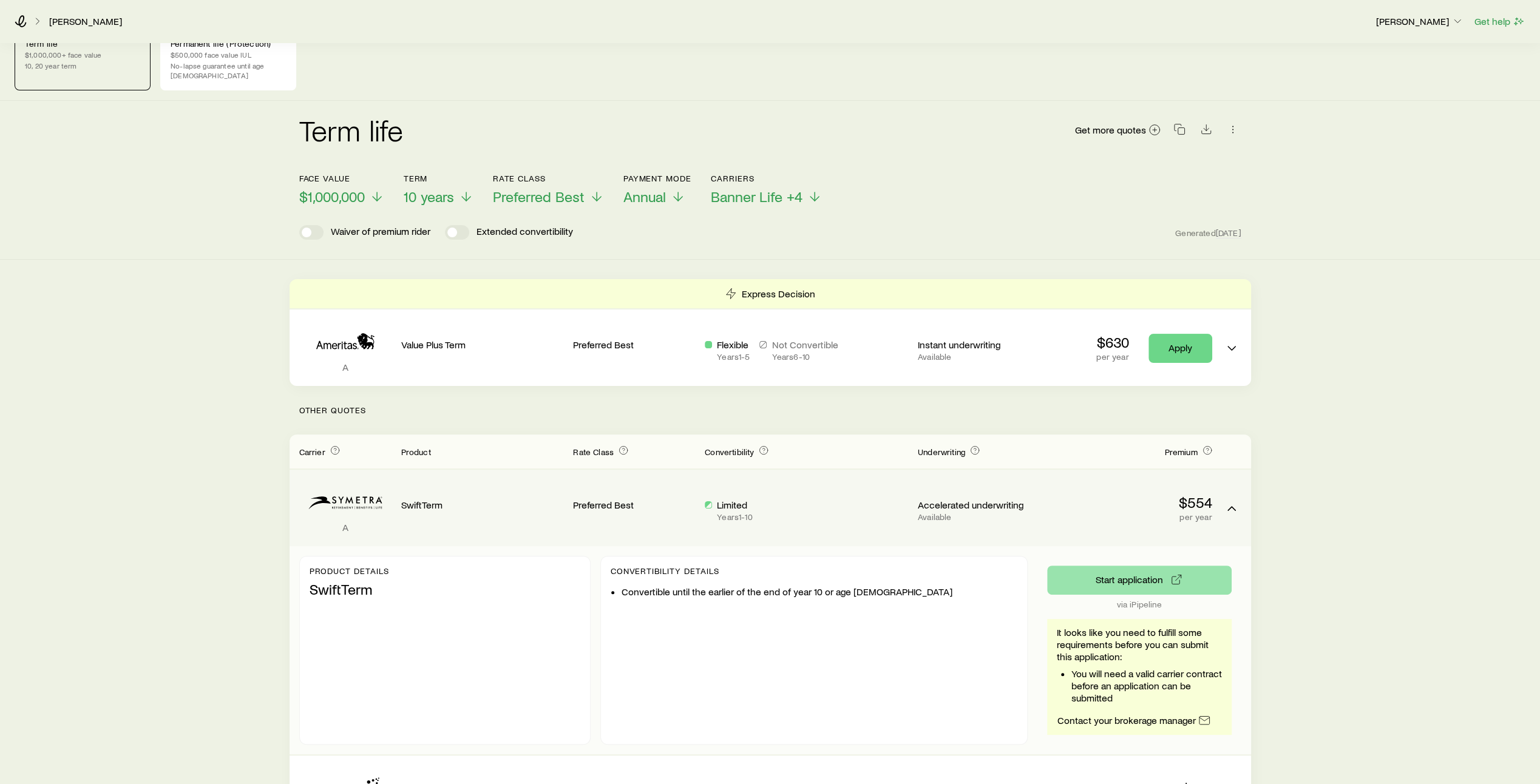
scroll to position [0, 0]
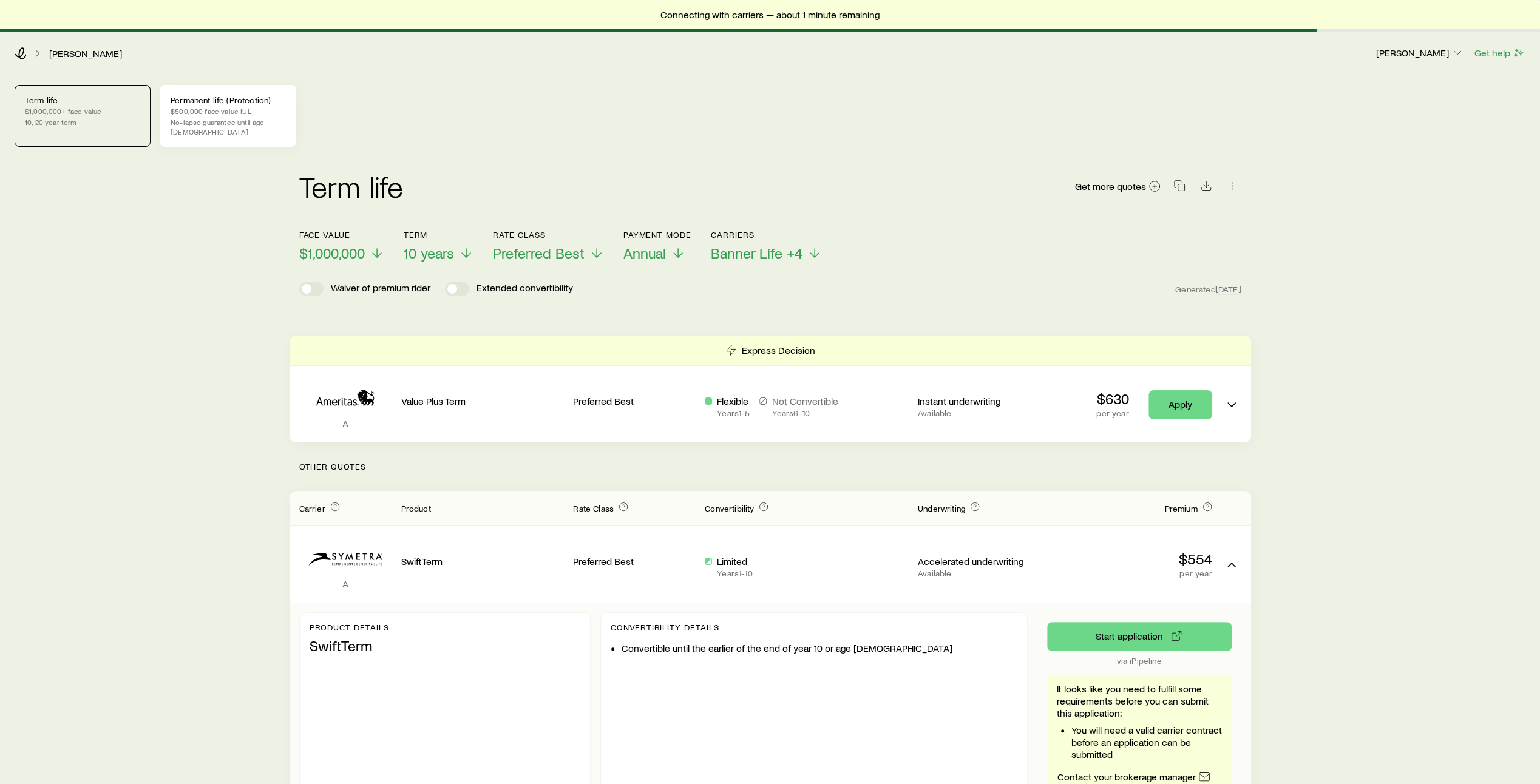
click at [215, 121] on p "No-lapse guarantee until age [DEMOGRAPHIC_DATA]" at bounding box center [228, 127] width 115 height 19
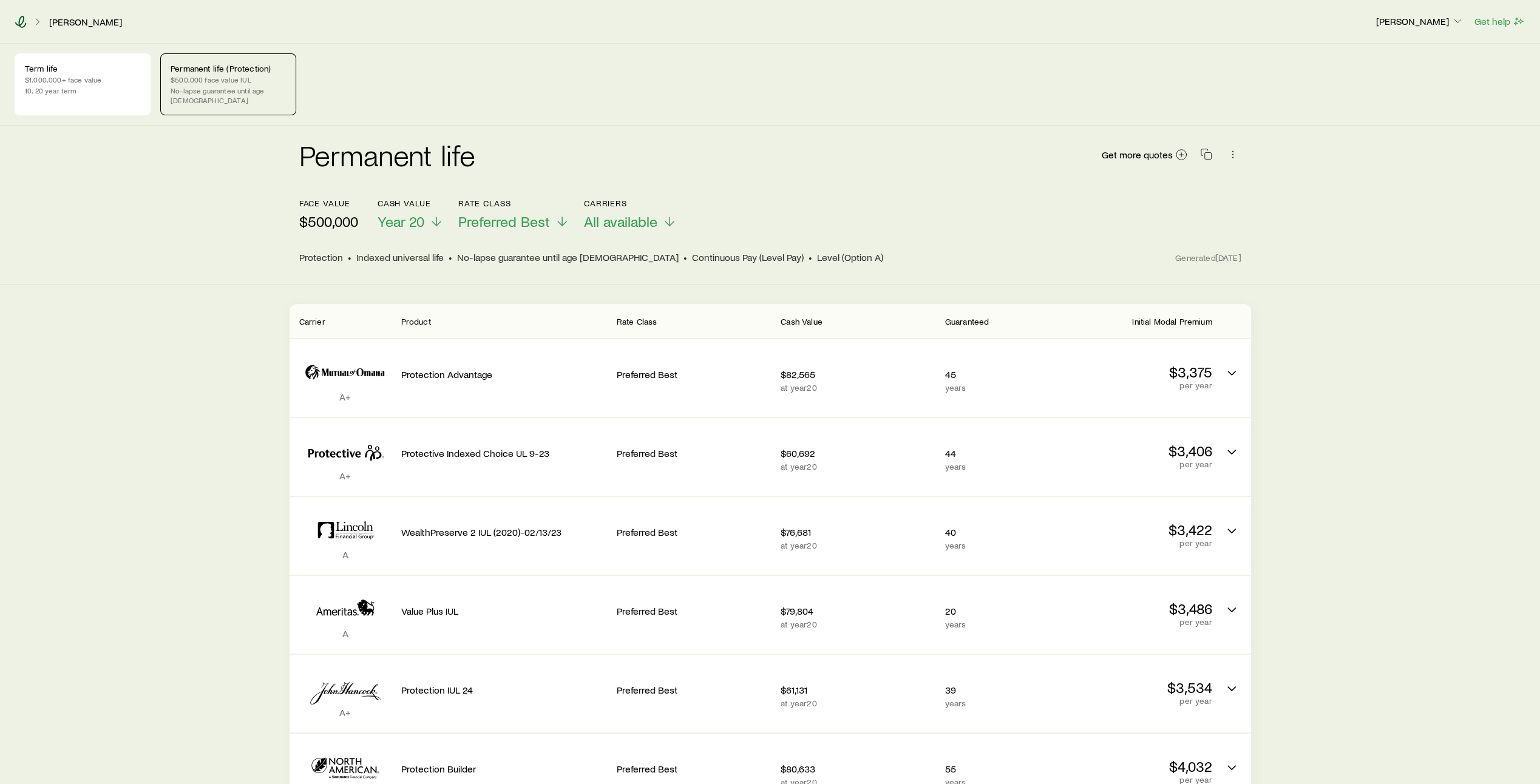
click at [22, 19] on icon at bounding box center [21, 22] width 12 height 12
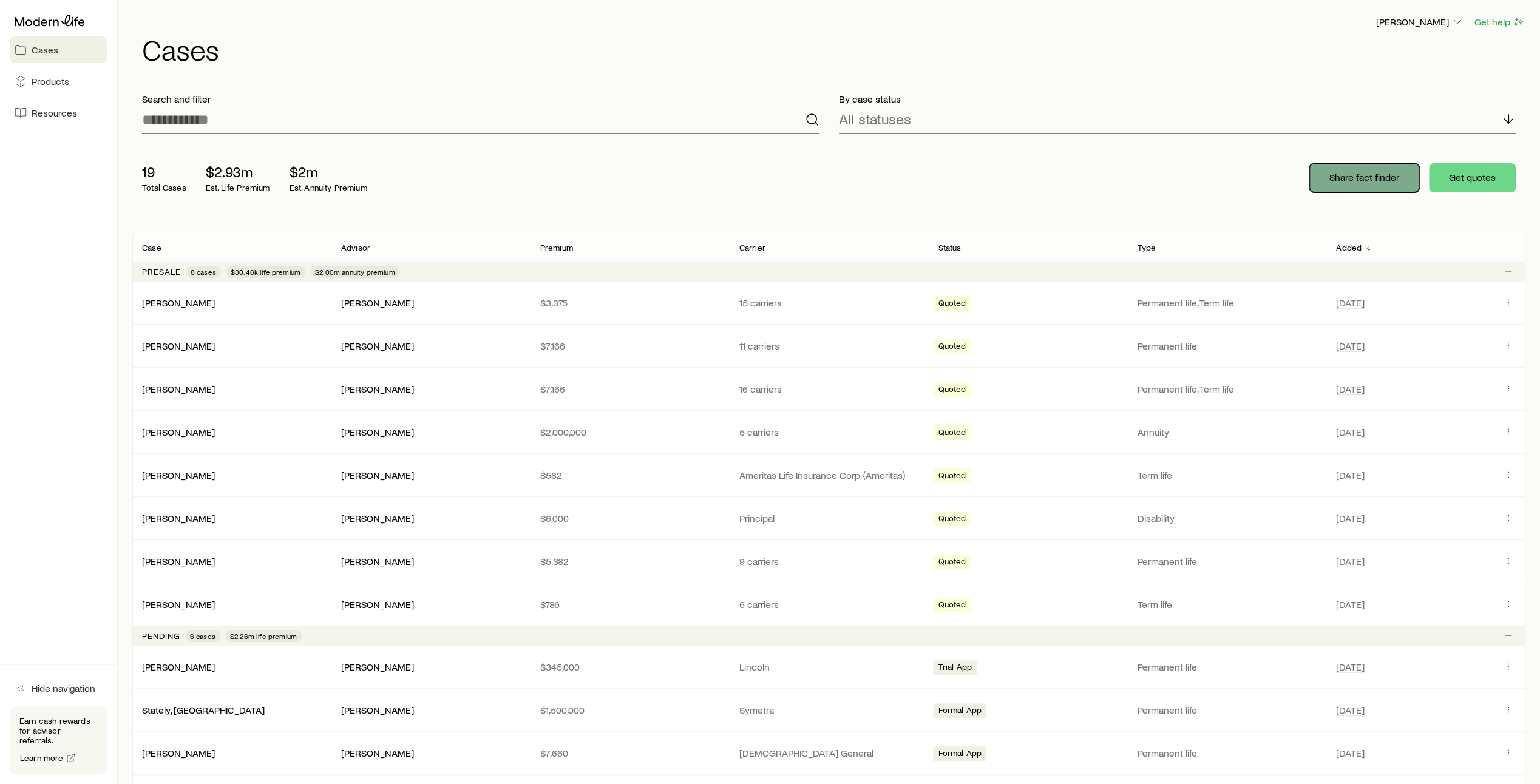
click at [1376, 184] on button "Share fact finder" at bounding box center [1364, 178] width 110 height 29
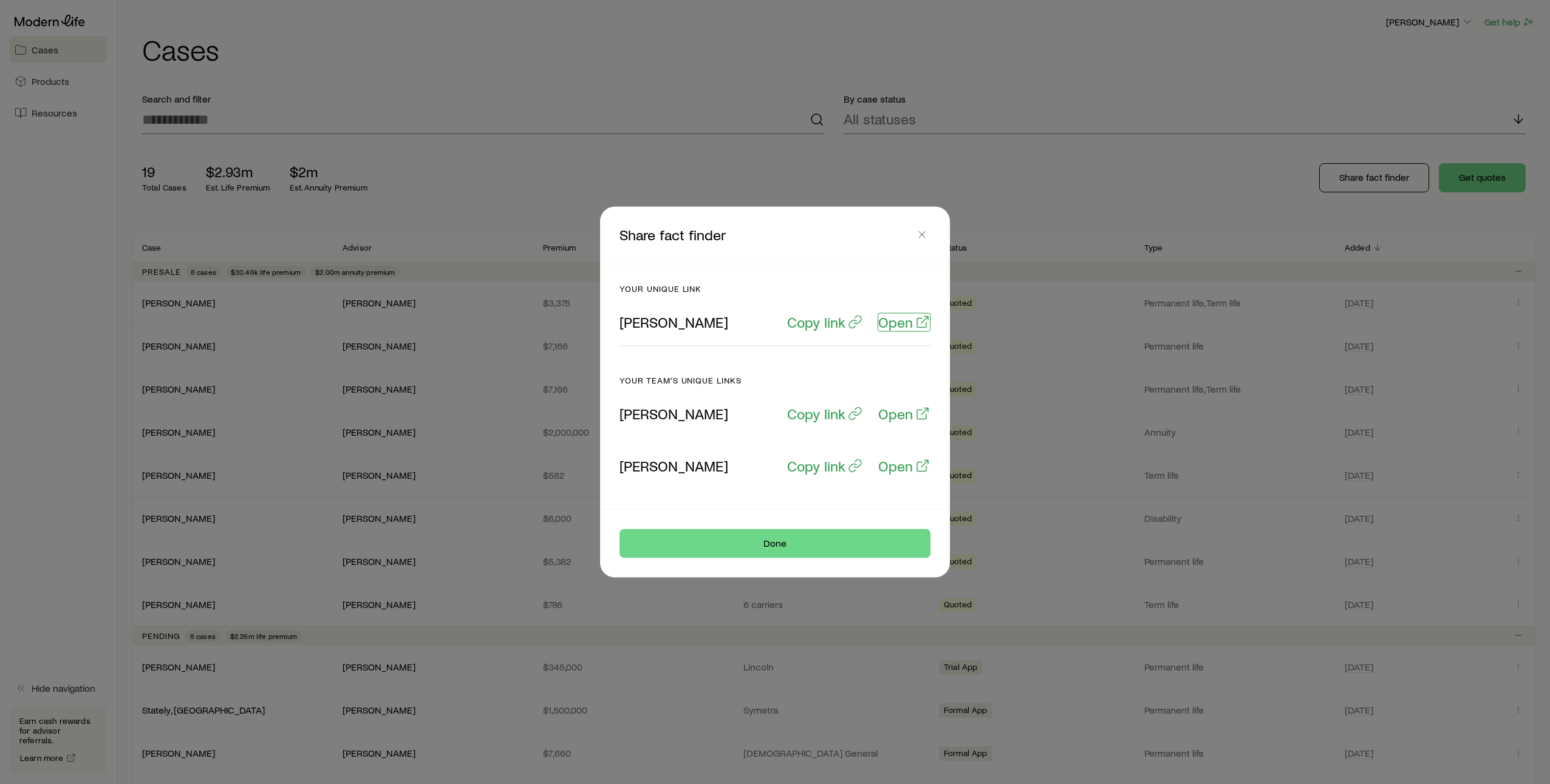
click at [901, 322] on p "Open" at bounding box center [895, 322] width 34 height 17
click at [922, 238] on icon "button" at bounding box center [922, 235] width 12 height 12
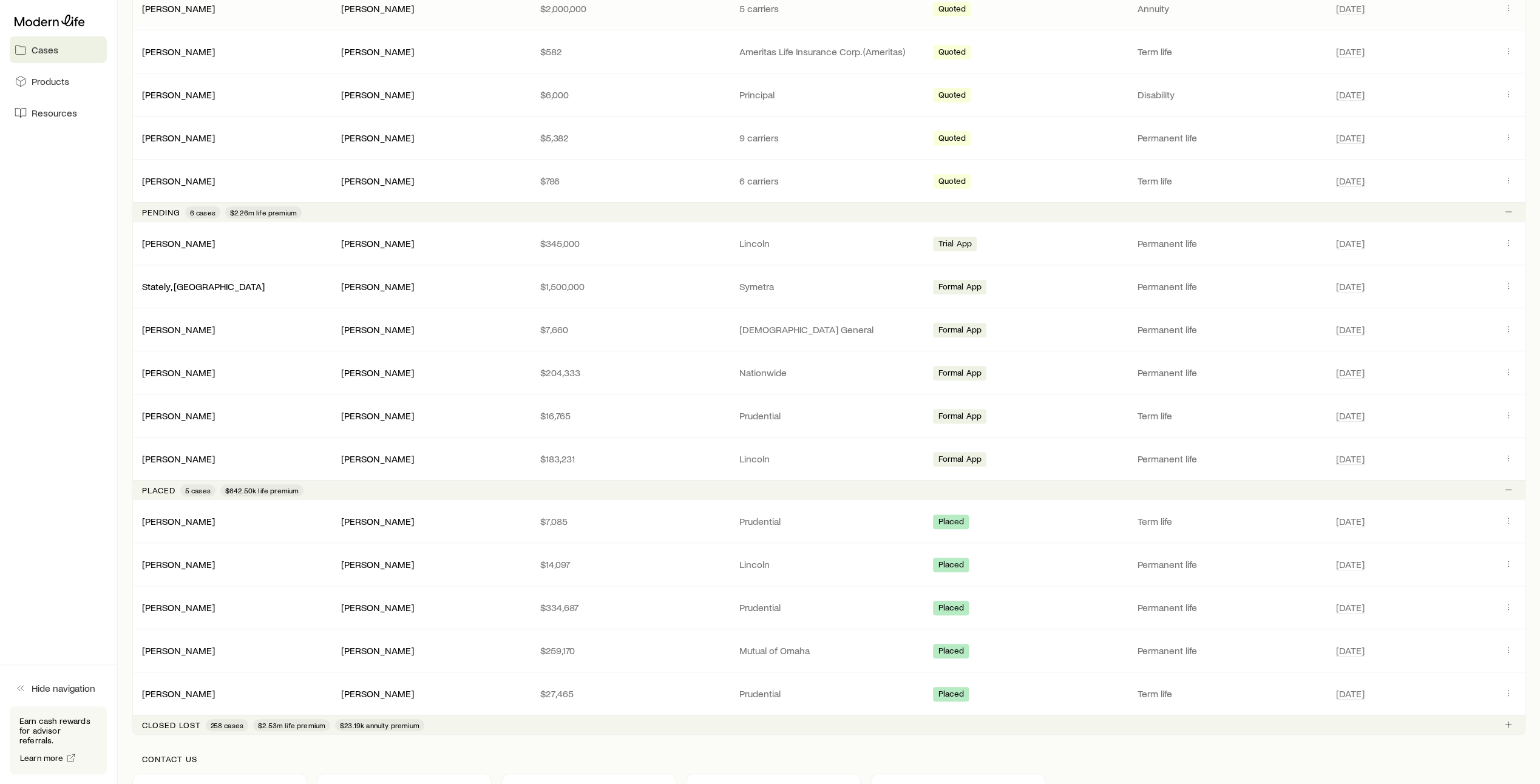
scroll to position [606, 0]
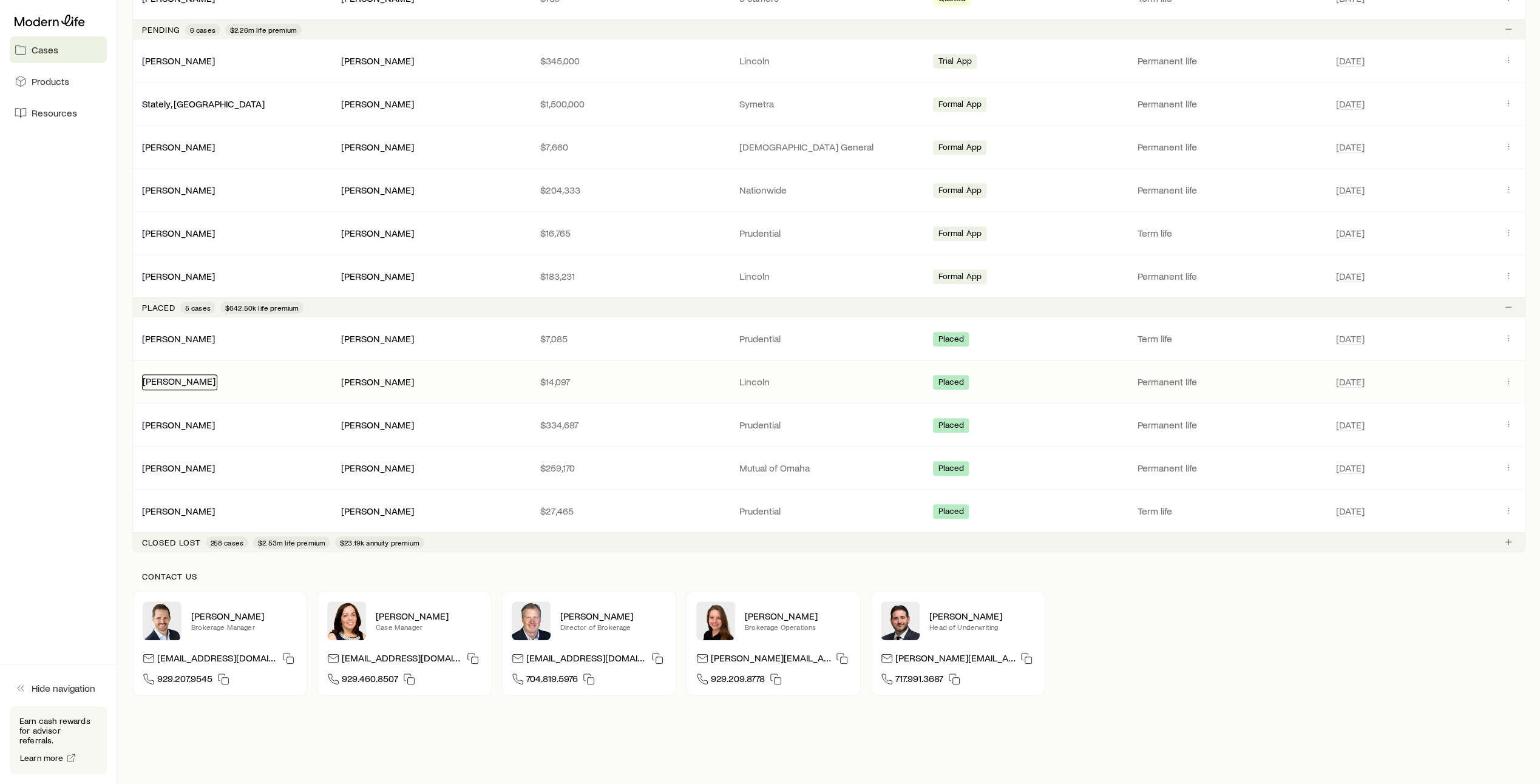
click at [187, 383] on div "[PERSON_NAME]" at bounding box center [179, 382] width 75 height 16
click at [189, 377] on link "[PERSON_NAME]" at bounding box center [179, 381] width 73 height 12
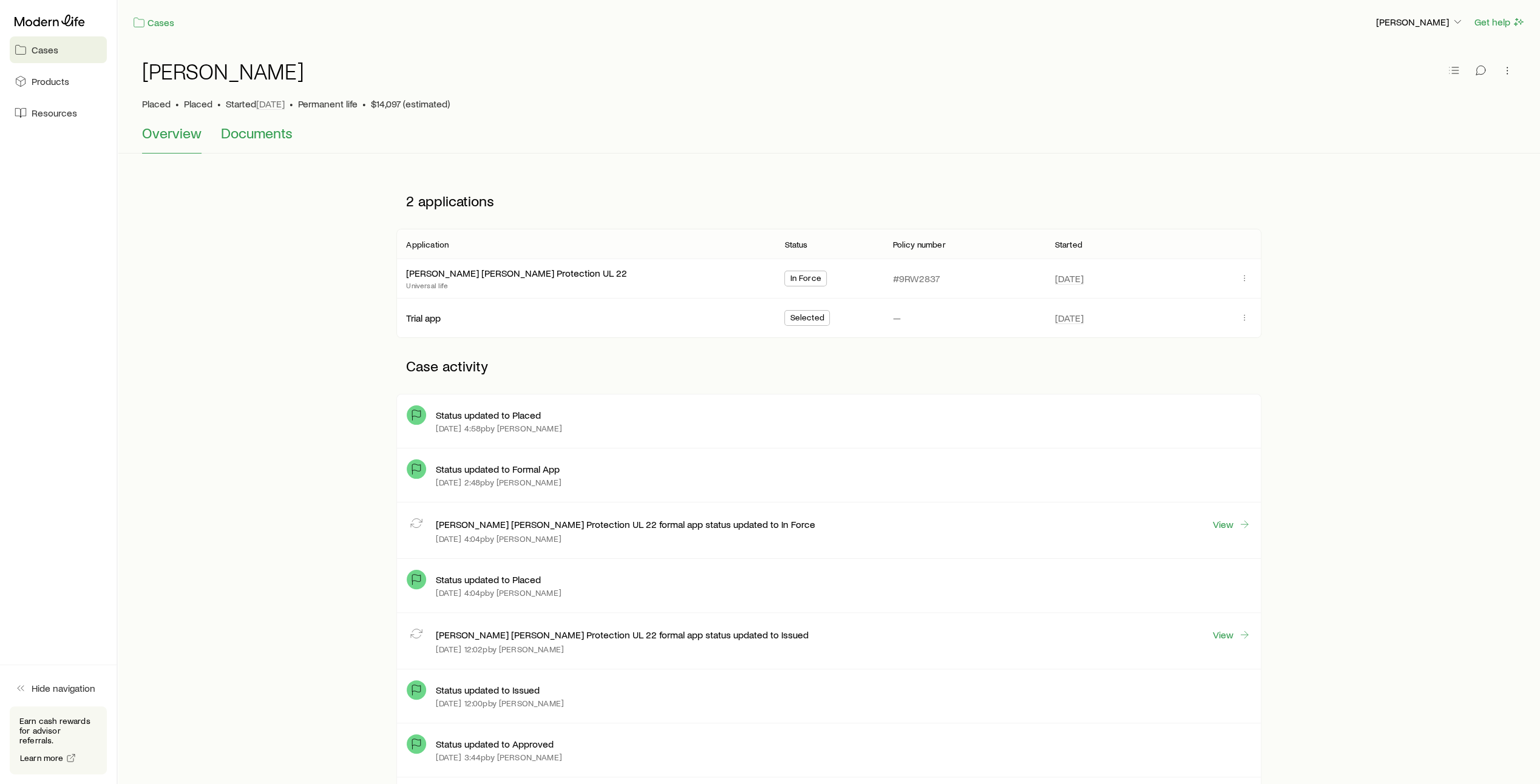
click at [252, 145] on button "Documents" at bounding box center [257, 139] width 72 height 29
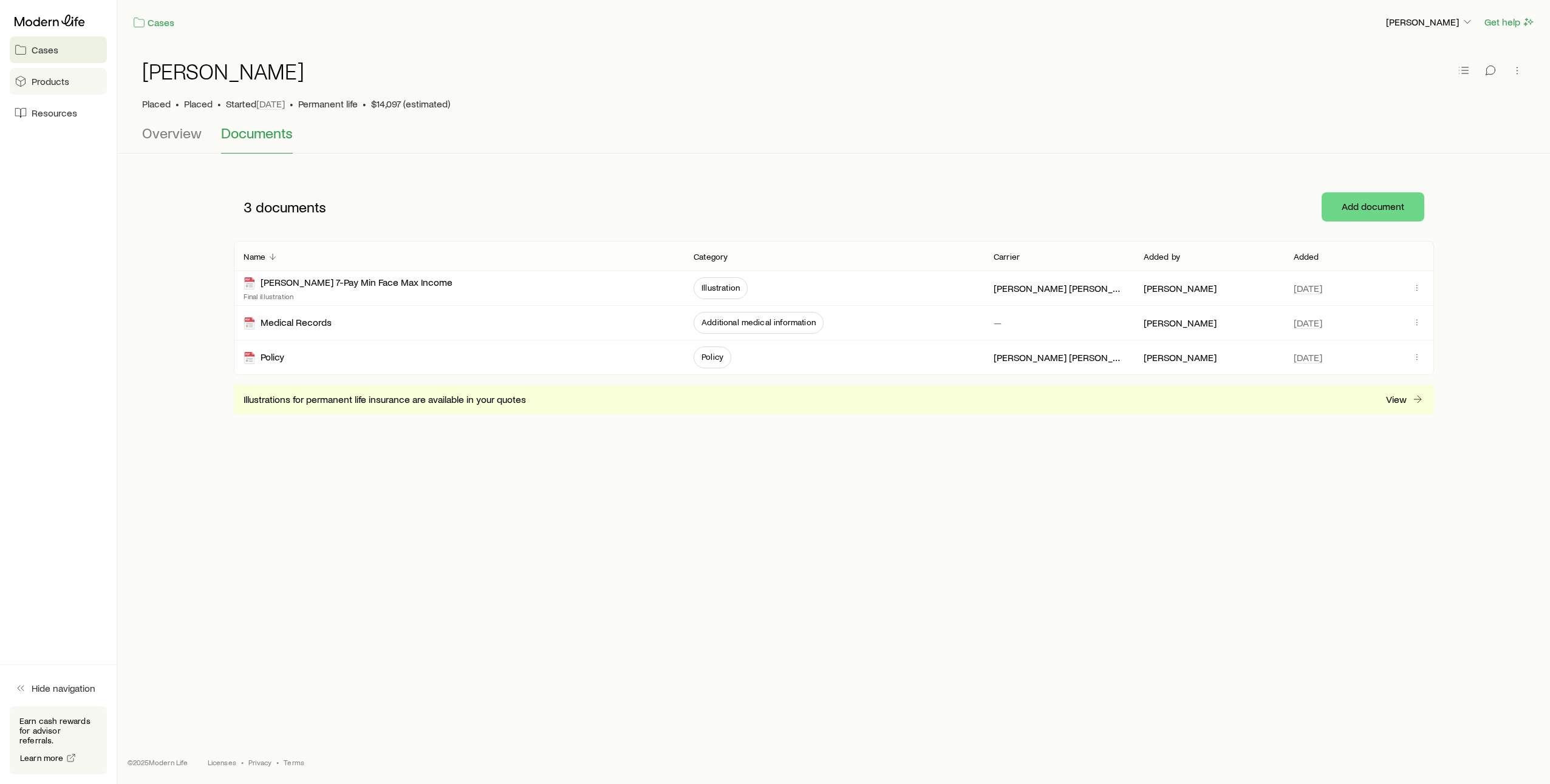
click at [61, 82] on span "Products" at bounding box center [50, 81] width 38 height 12
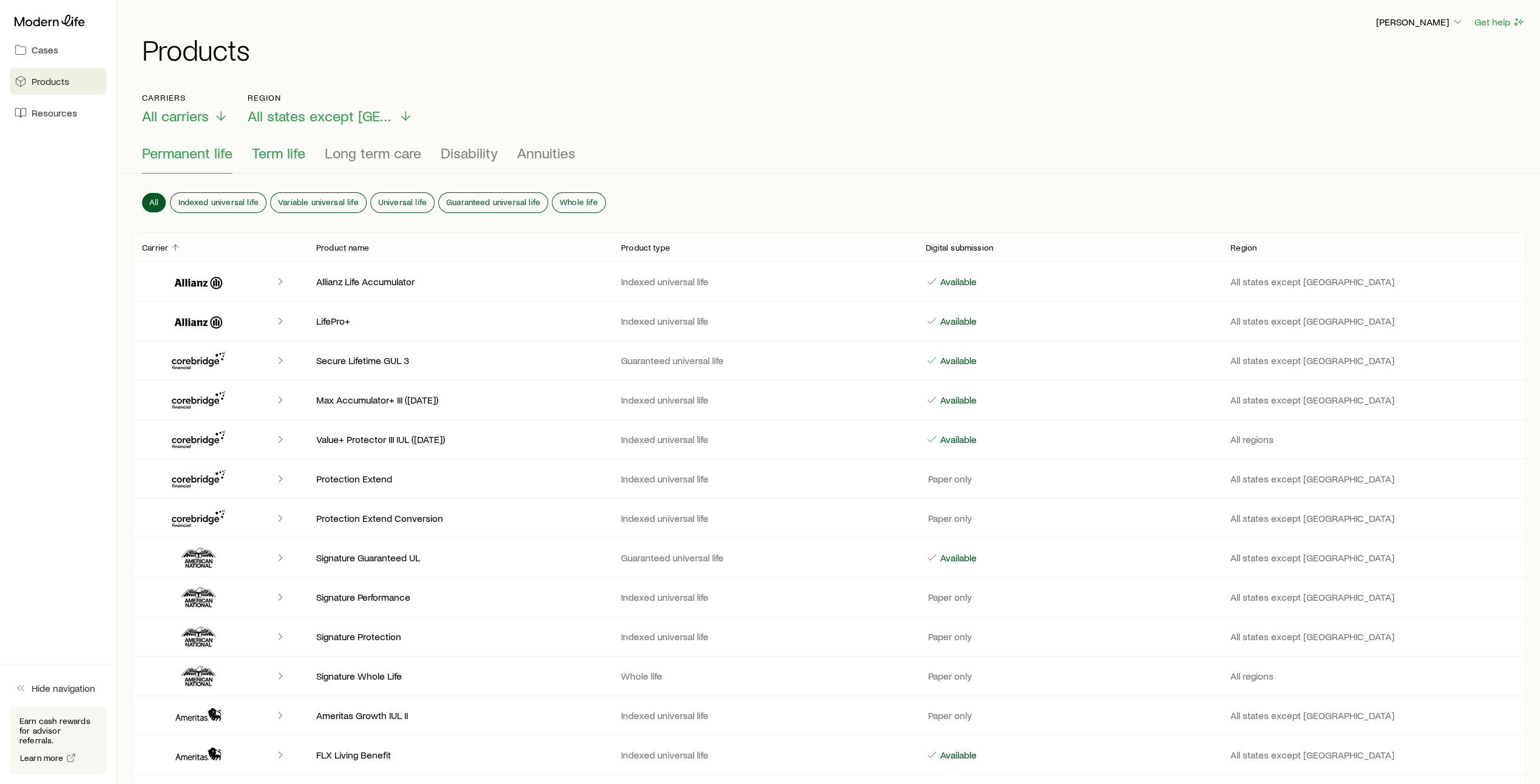
click at [290, 156] on span "Term life" at bounding box center [278, 153] width 53 height 17
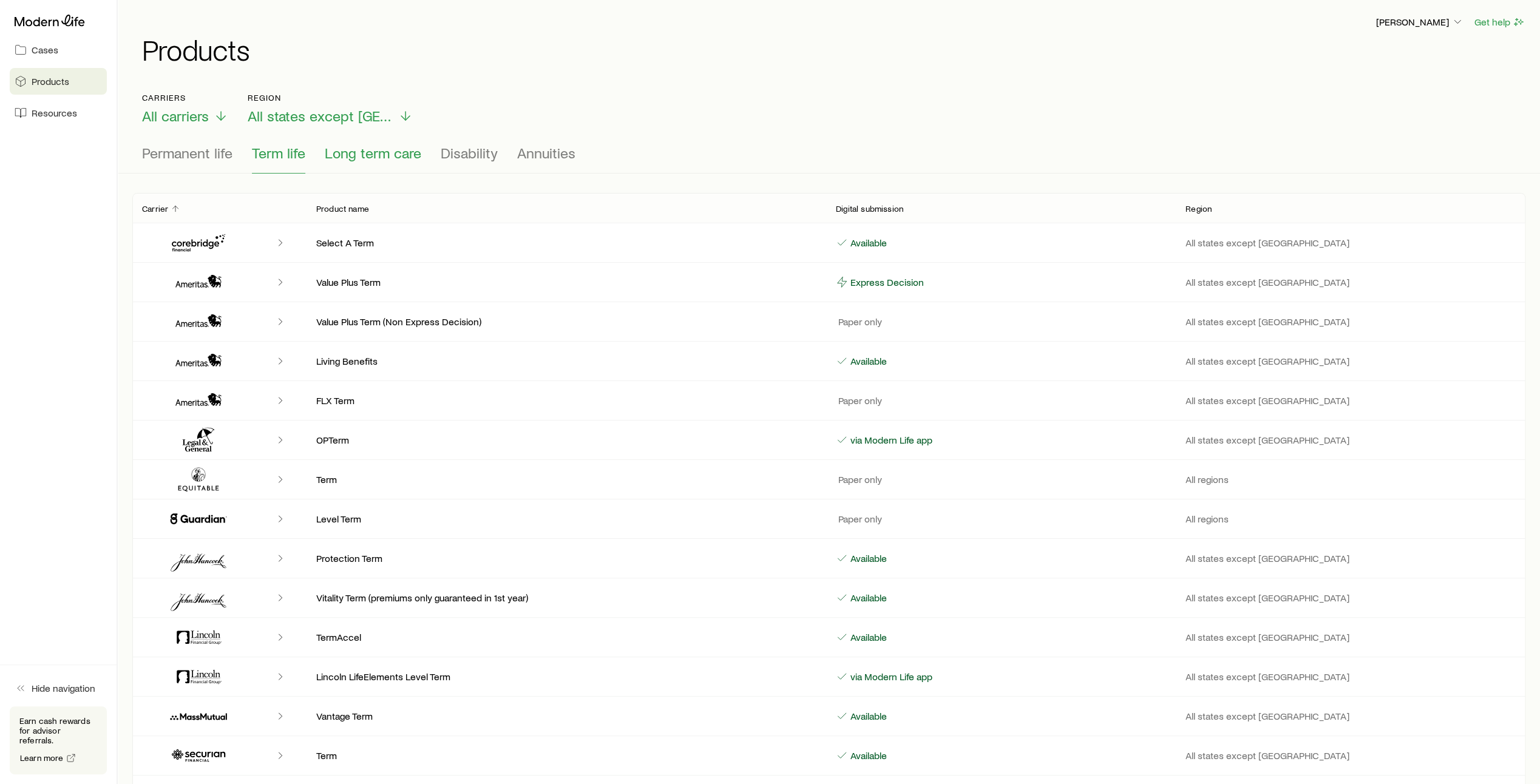
click at [358, 153] on span "Long term care" at bounding box center [373, 153] width 97 height 17
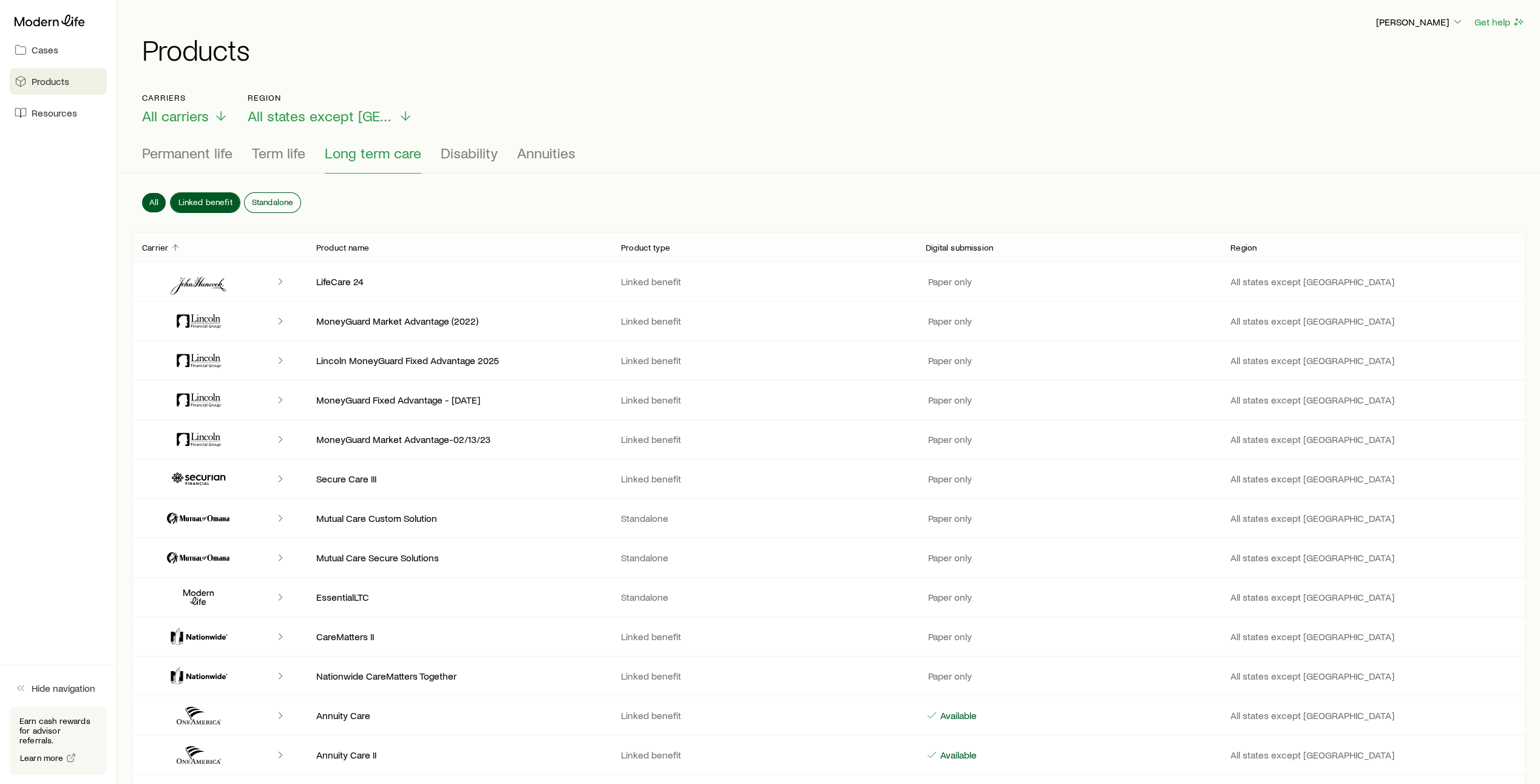
click at [211, 197] on span "Linked benefit" at bounding box center [205, 202] width 54 height 10
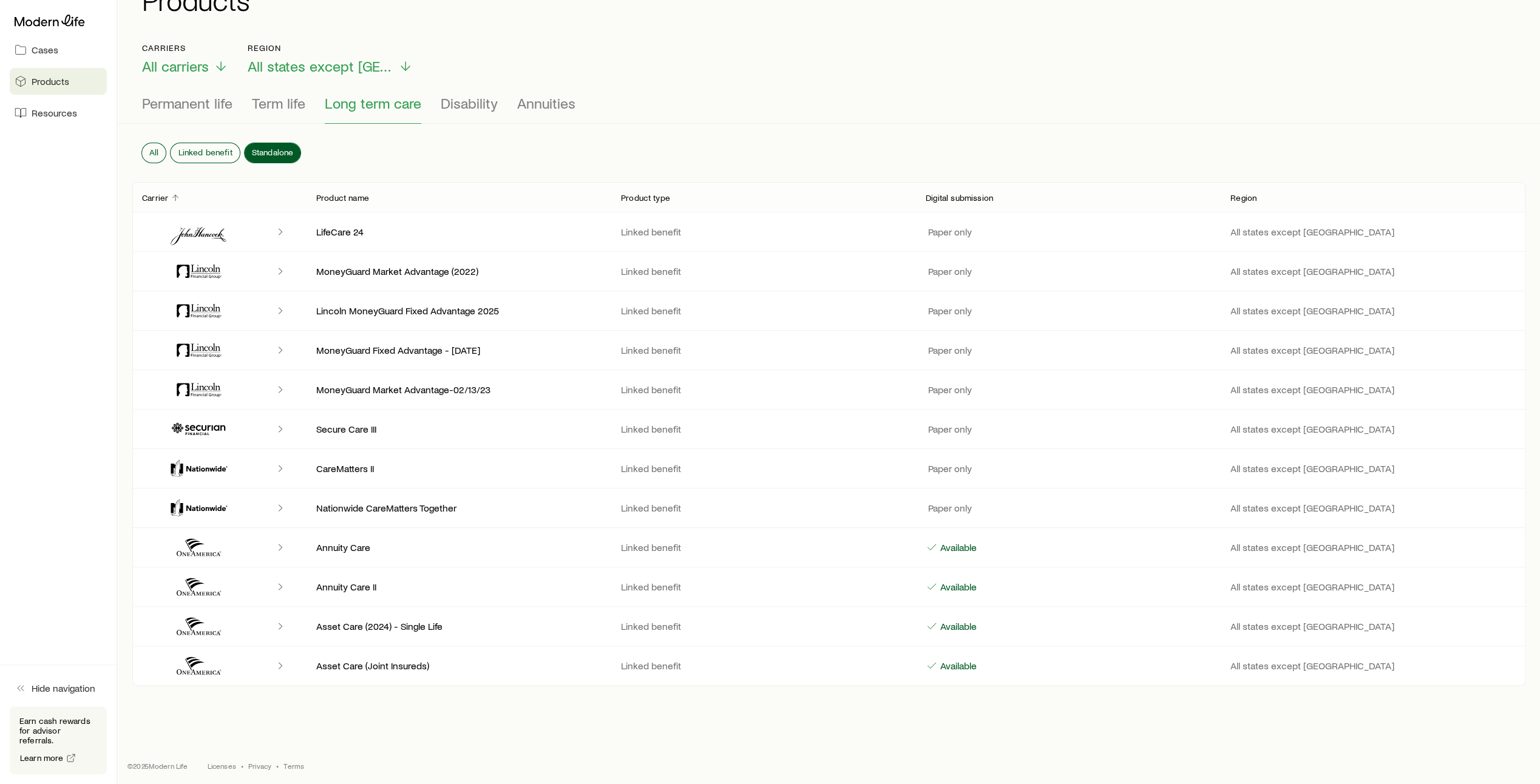
click at [268, 148] on span "Standalone" at bounding box center [272, 152] width 42 height 10
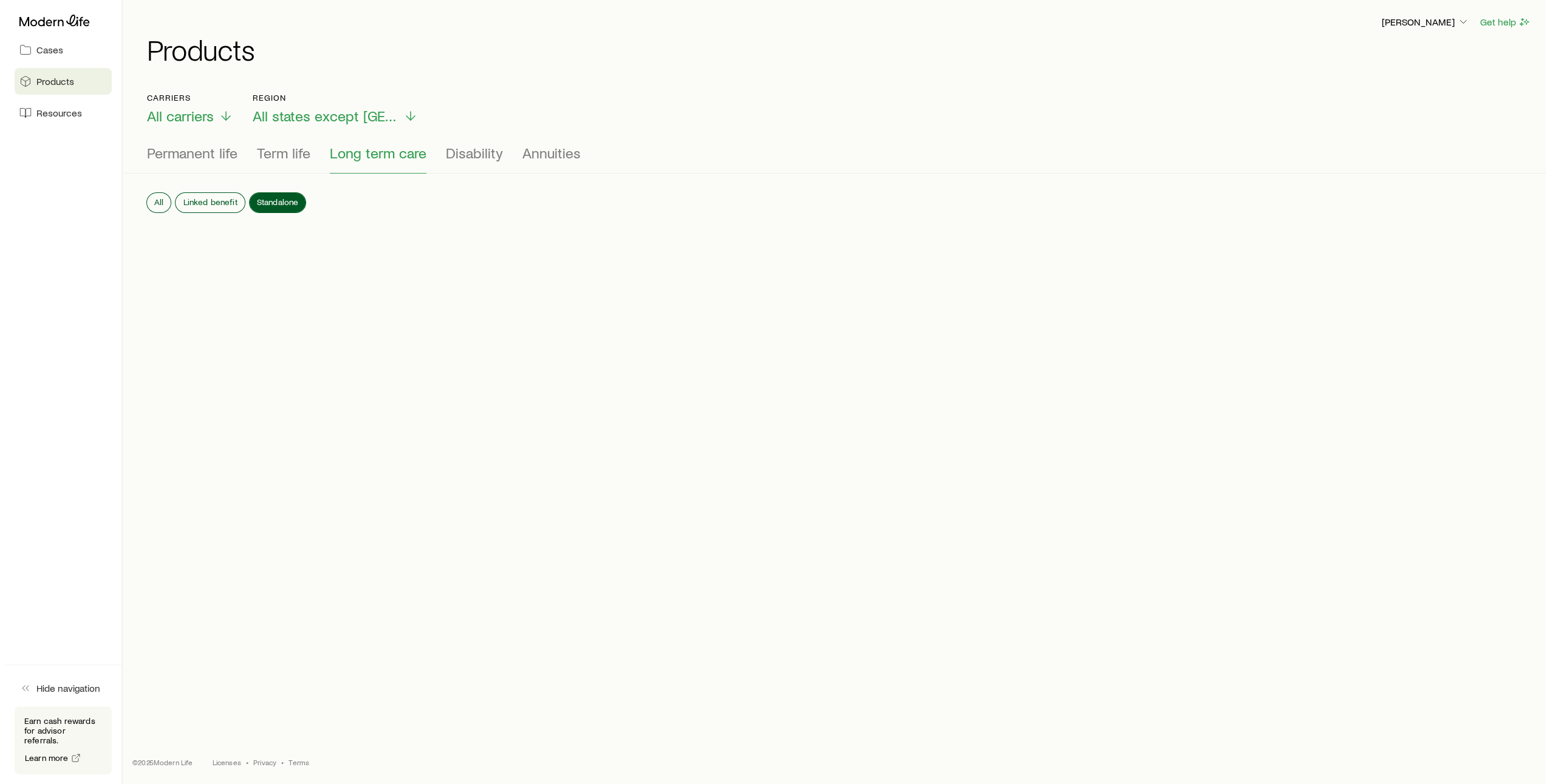
scroll to position [0, 0]
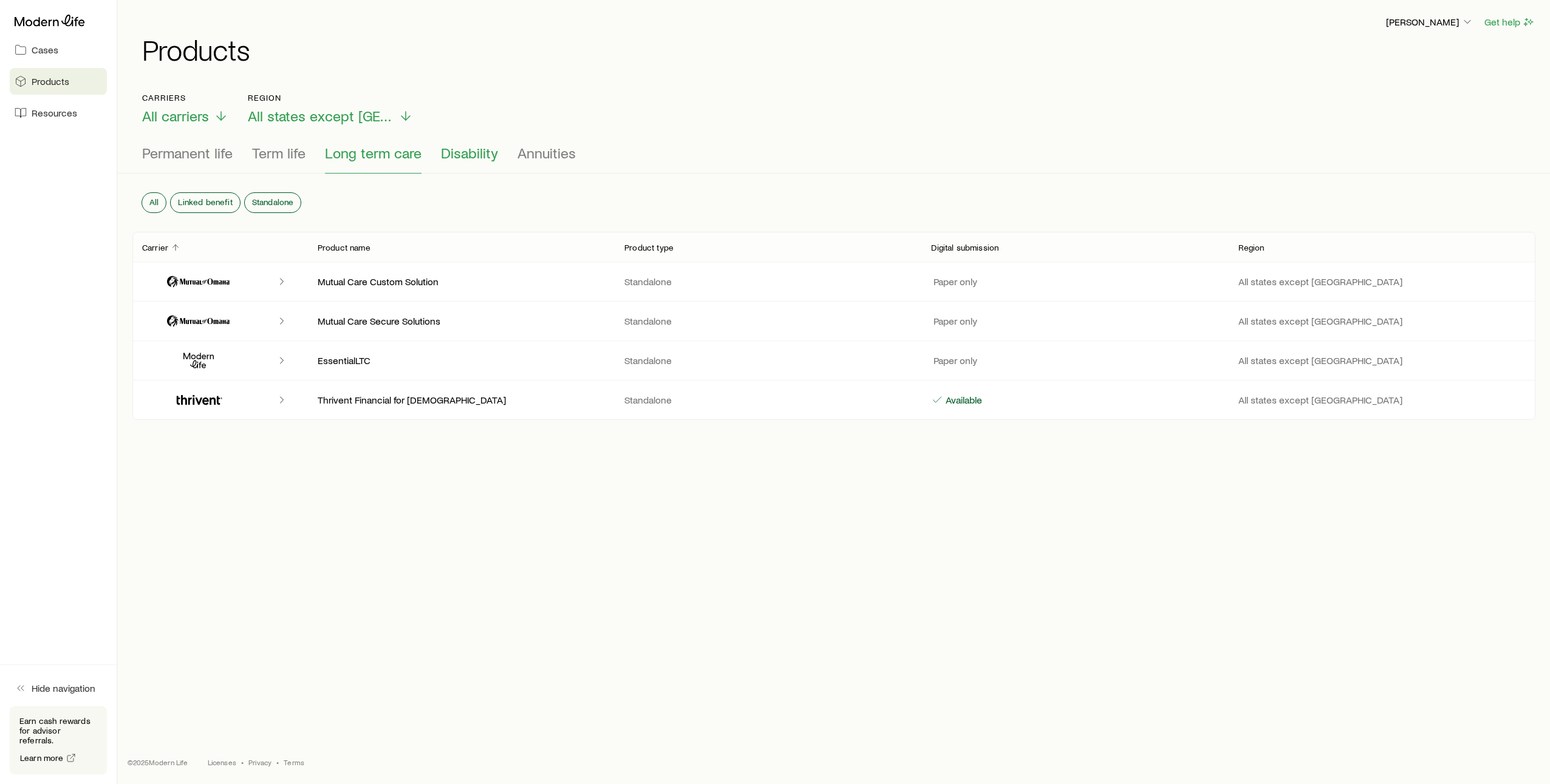
click at [470, 154] on span "Disability" at bounding box center [469, 153] width 57 height 17
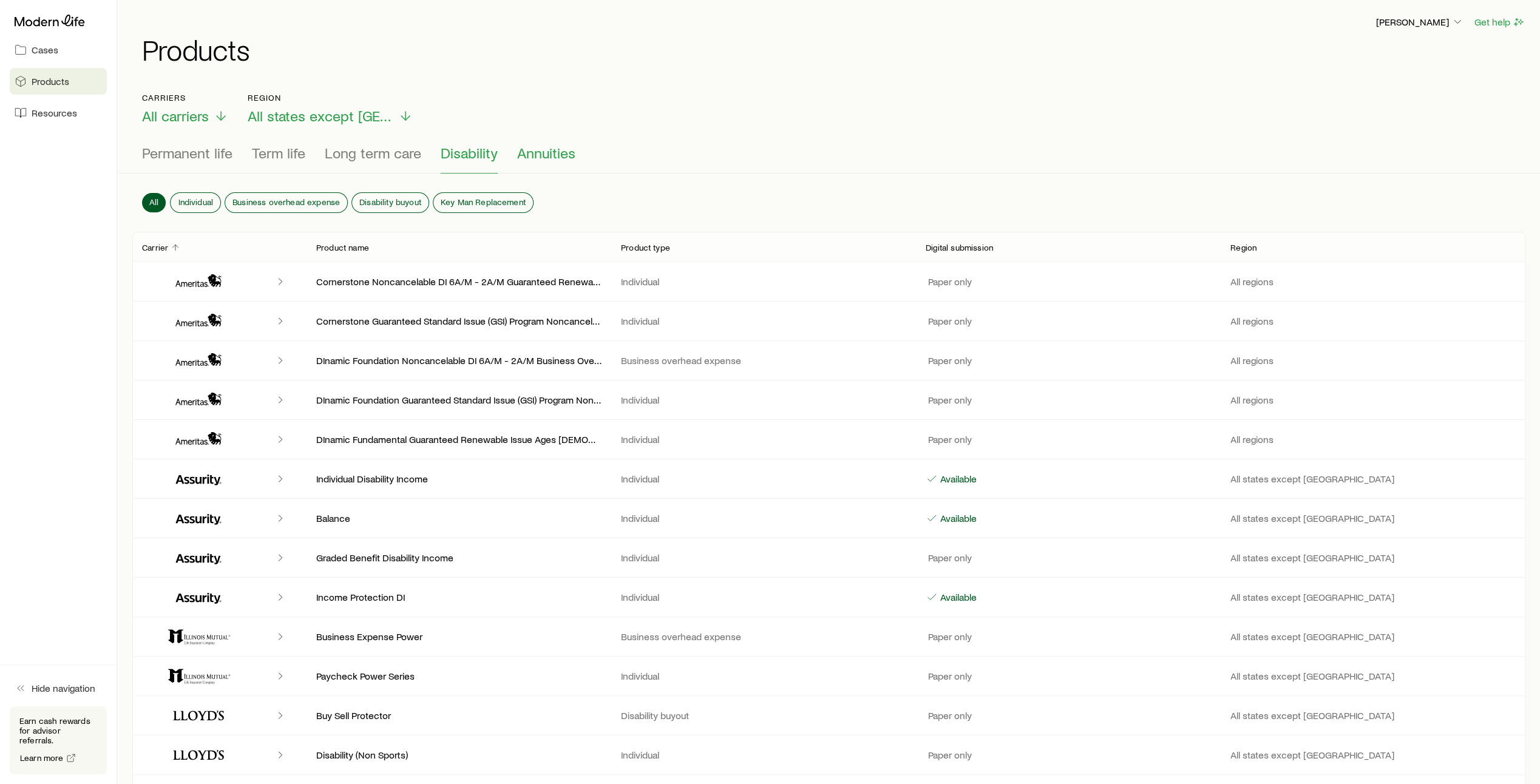
click at [564, 151] on span "Annuities" at bounding box center [546, 153] width 59 height 17
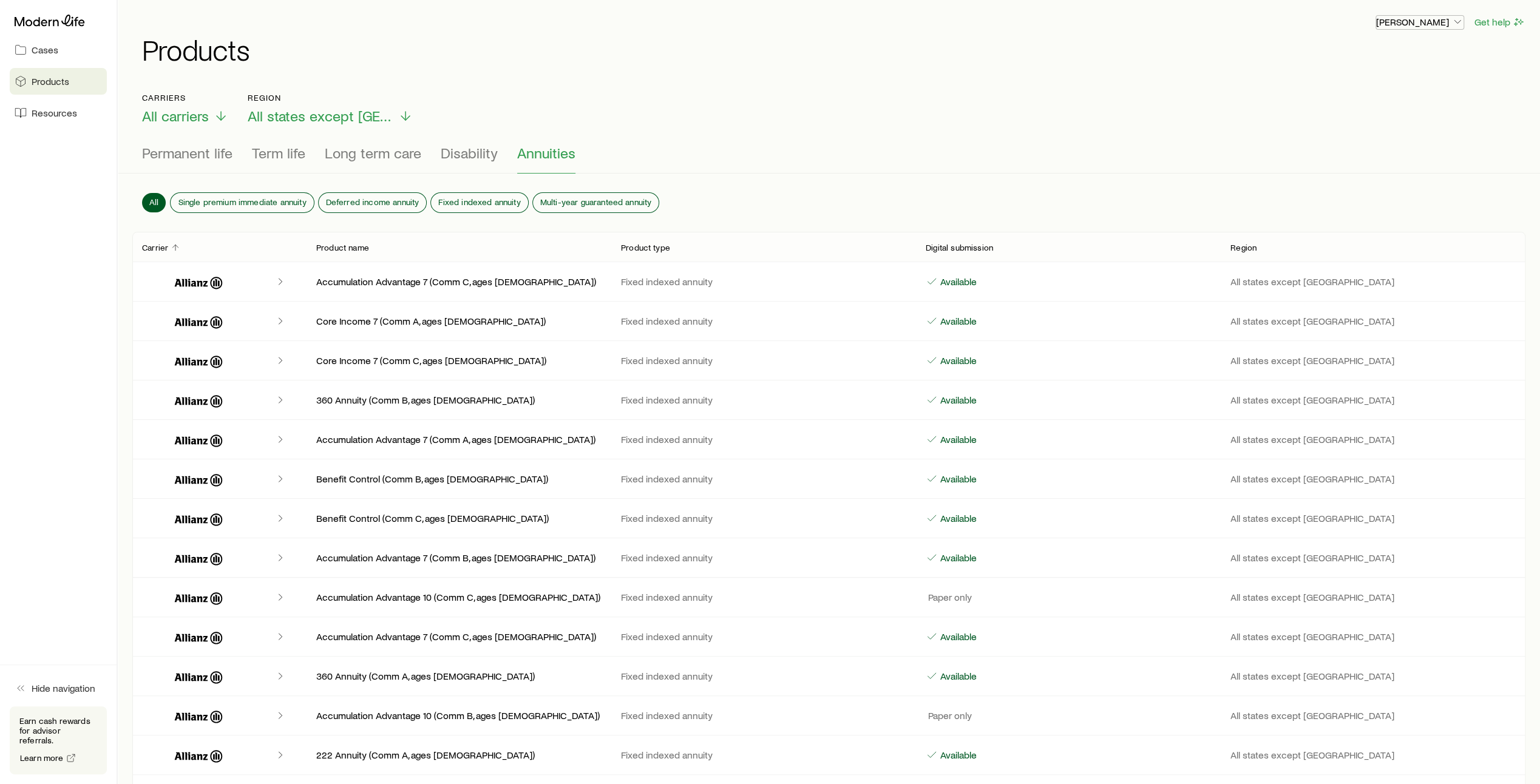
click at [1454, 23] on icon "button" at bounding box center [1458, 22] width 12 height 12
click at [1421, 56] on span "Licenses and contracts" at bounding box center [1396, 55] width 99 height 12
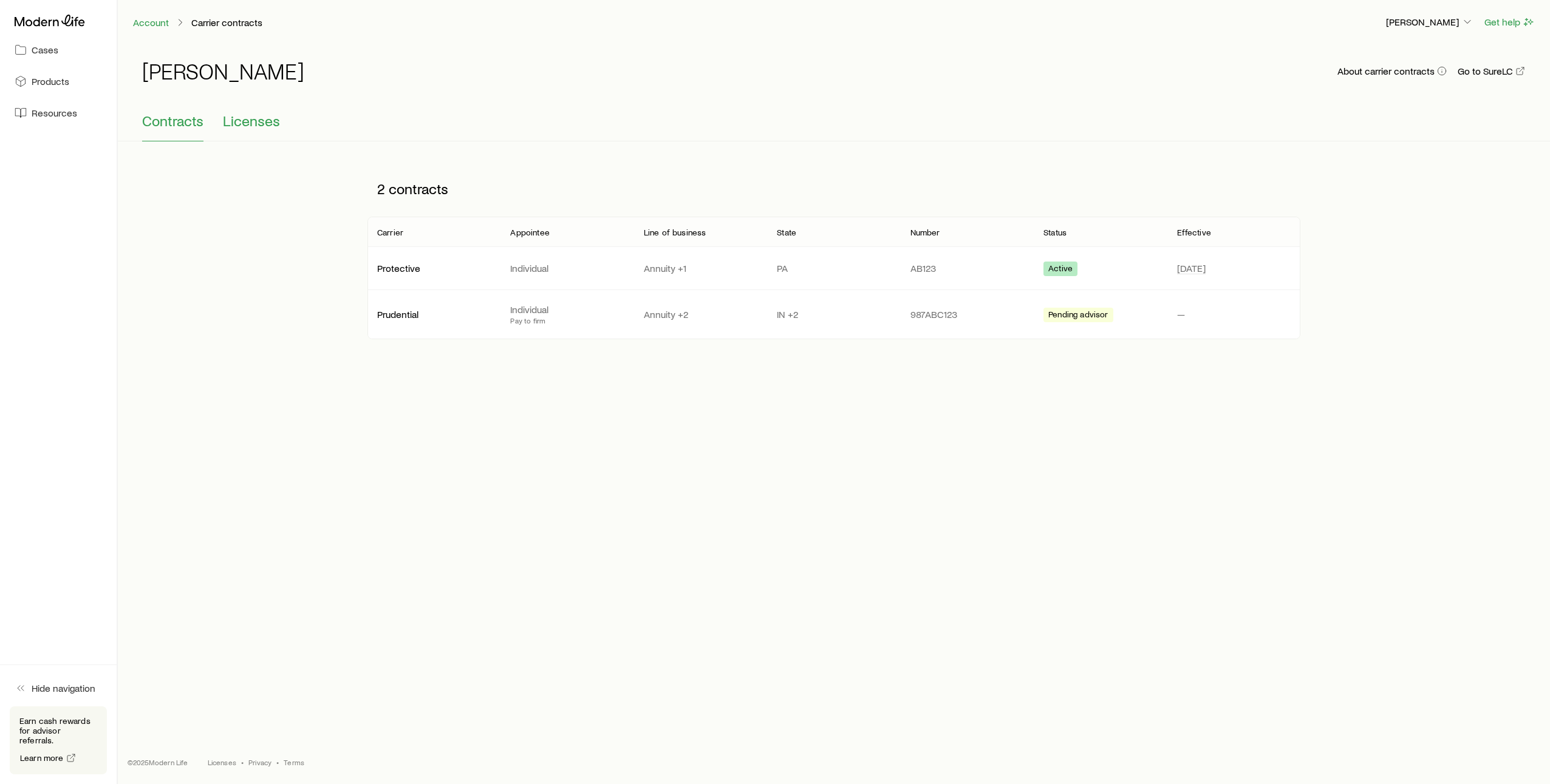
click at [251, 122] on span "Licenses" at bounding box center [251, 121] width 57 height 17
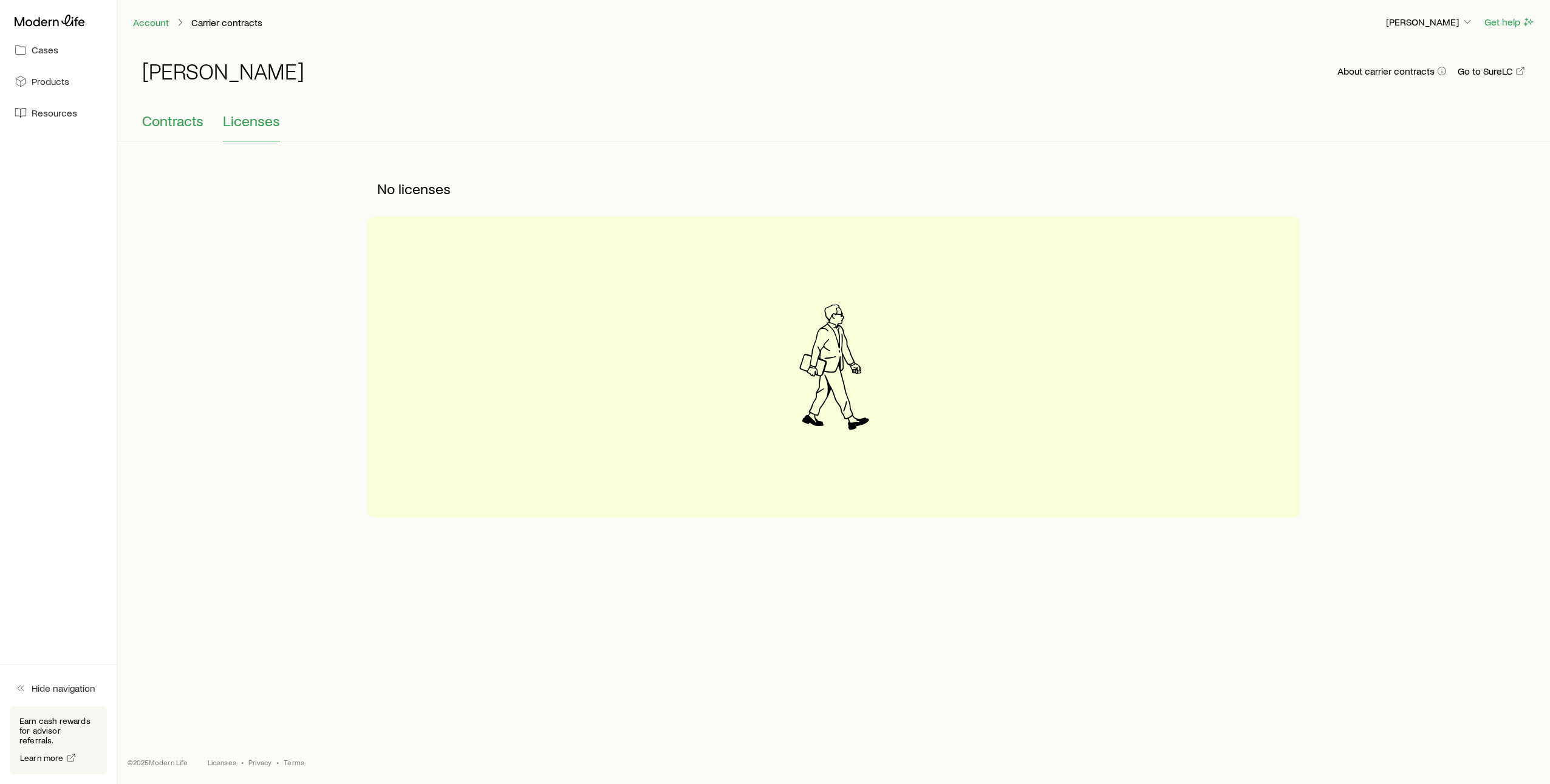
click at [183, 122] on span "Contracts" at bounding box center [172, 121] width 61 height 17
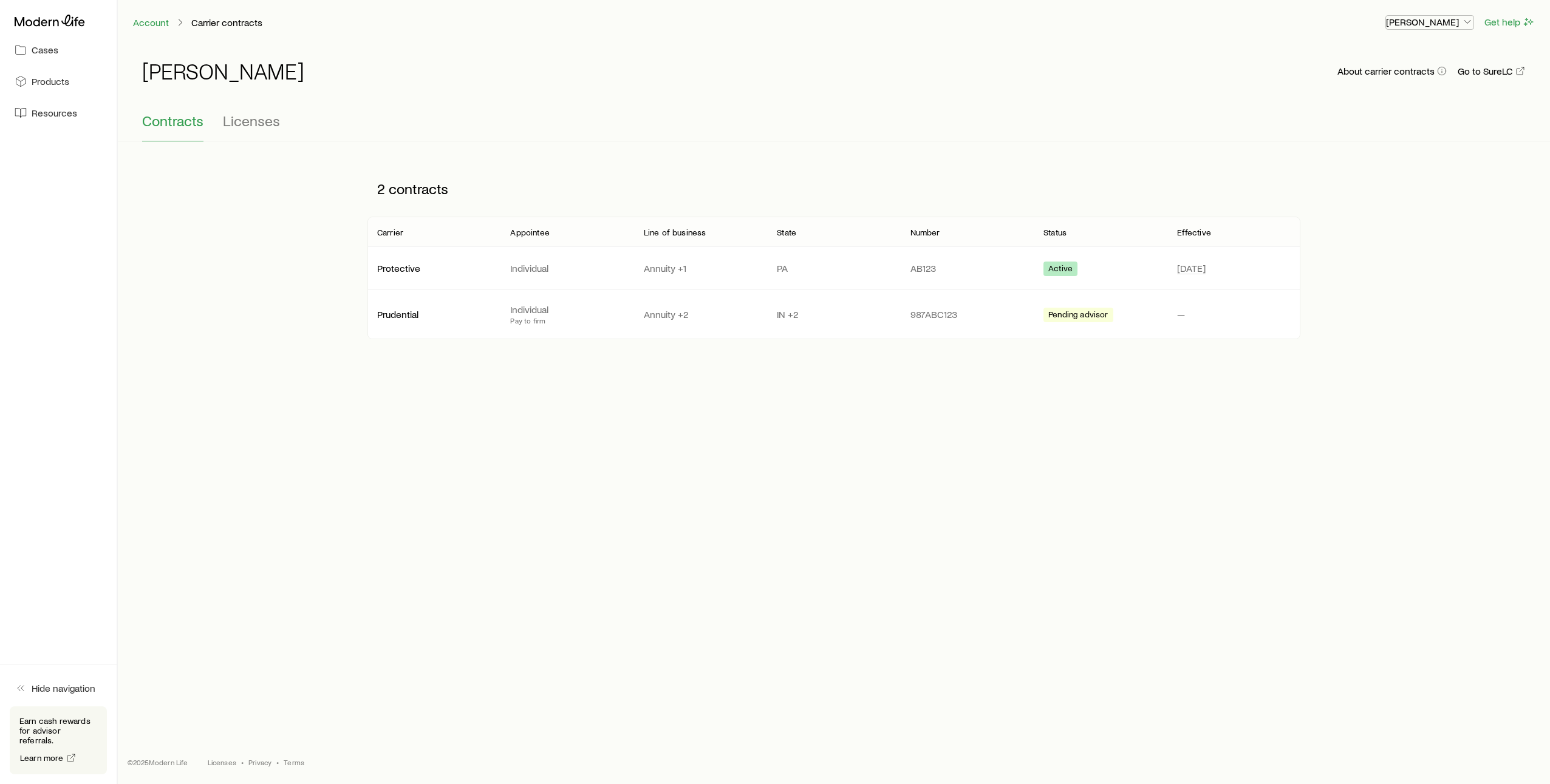
click at [1466, 23] on icon "button" at bounding box center [1467, 22] width 12 height 12
click at [1505, 24] on button "Get help" at bounding box center [1509, 22] width 52 height 14
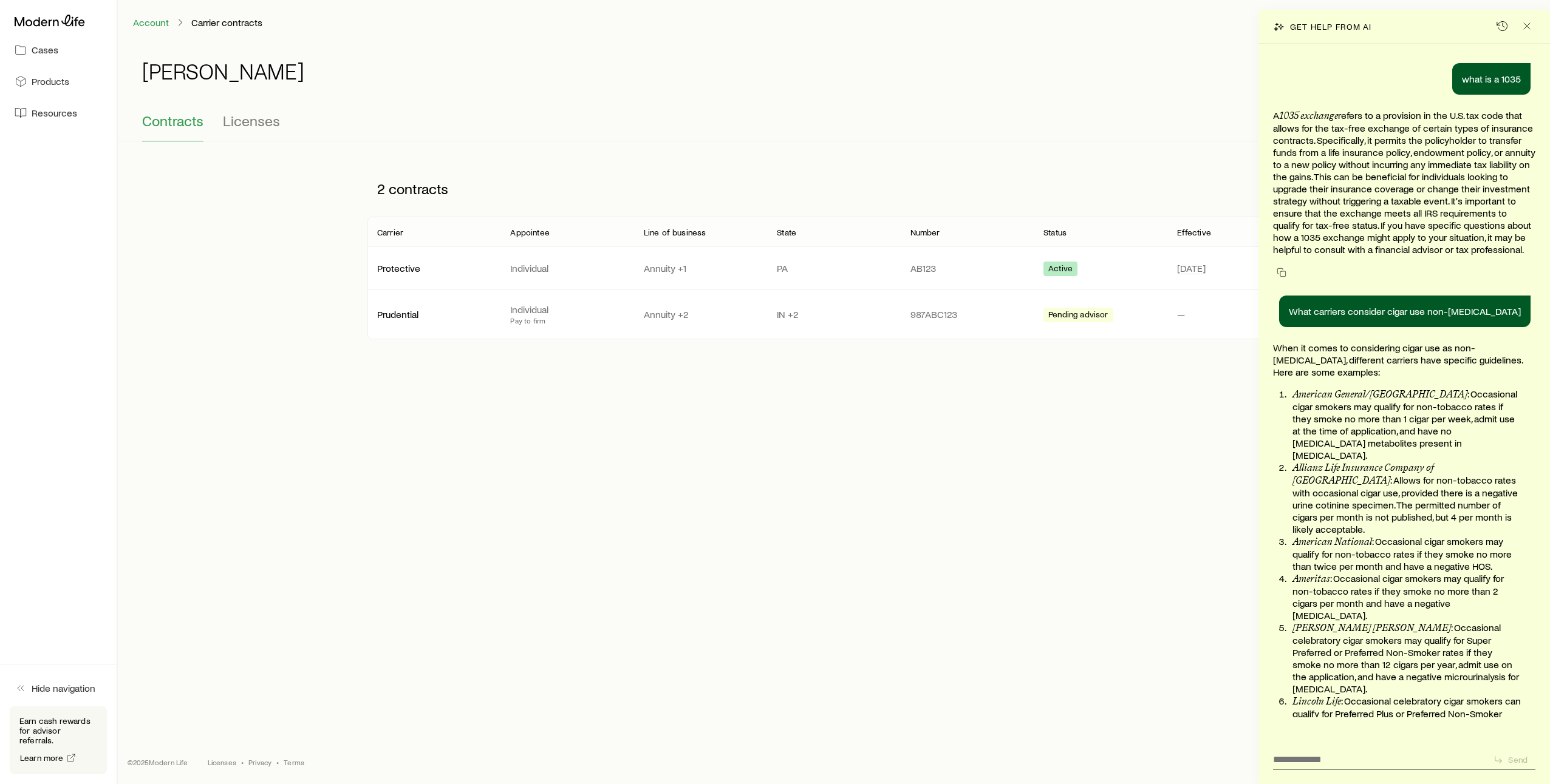
scroll to position [945, 0]
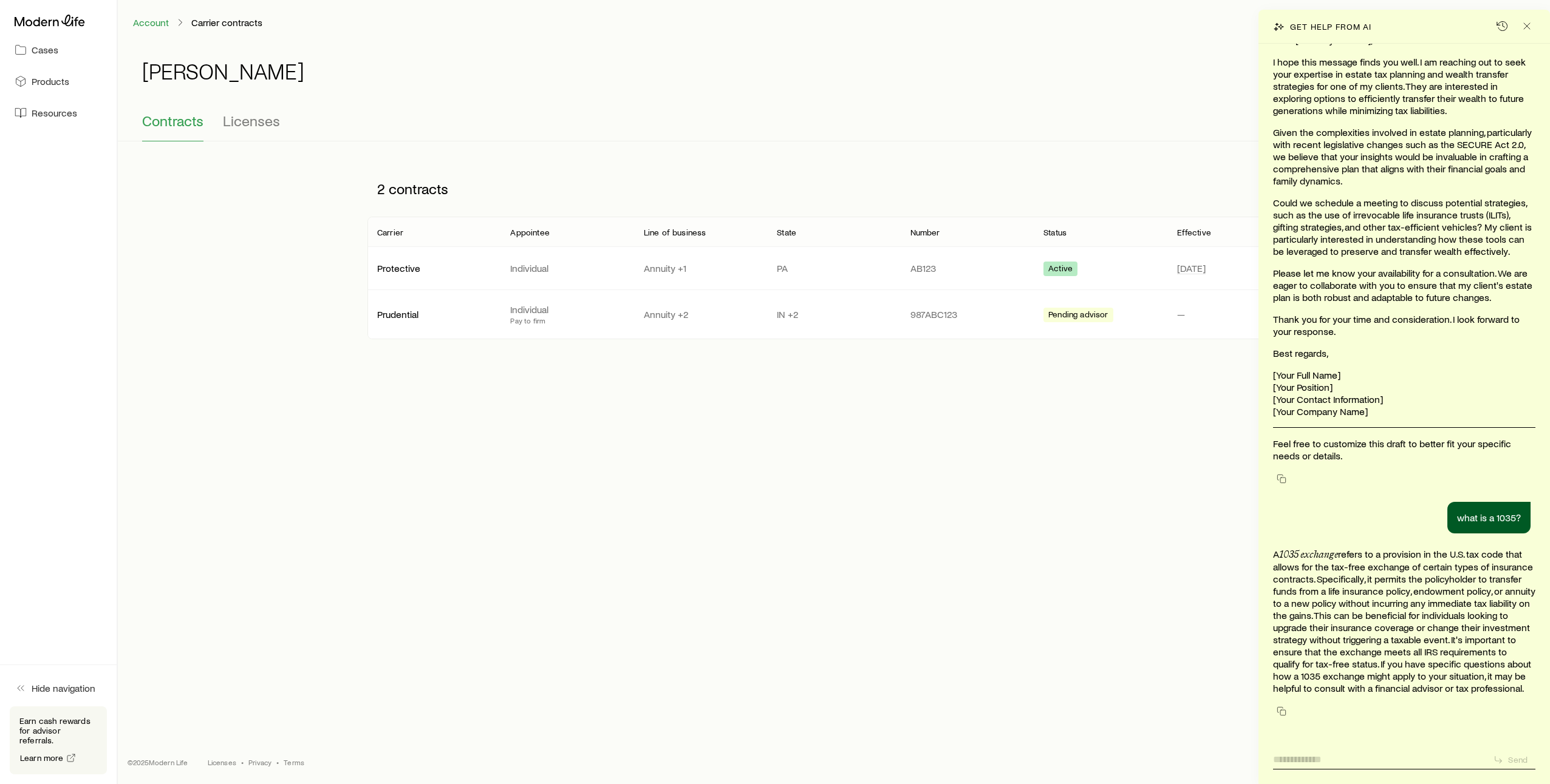
click at [1297, 756] on textarea at bounding box center [1378, 756] width 210 height 19
type textarea "**********"
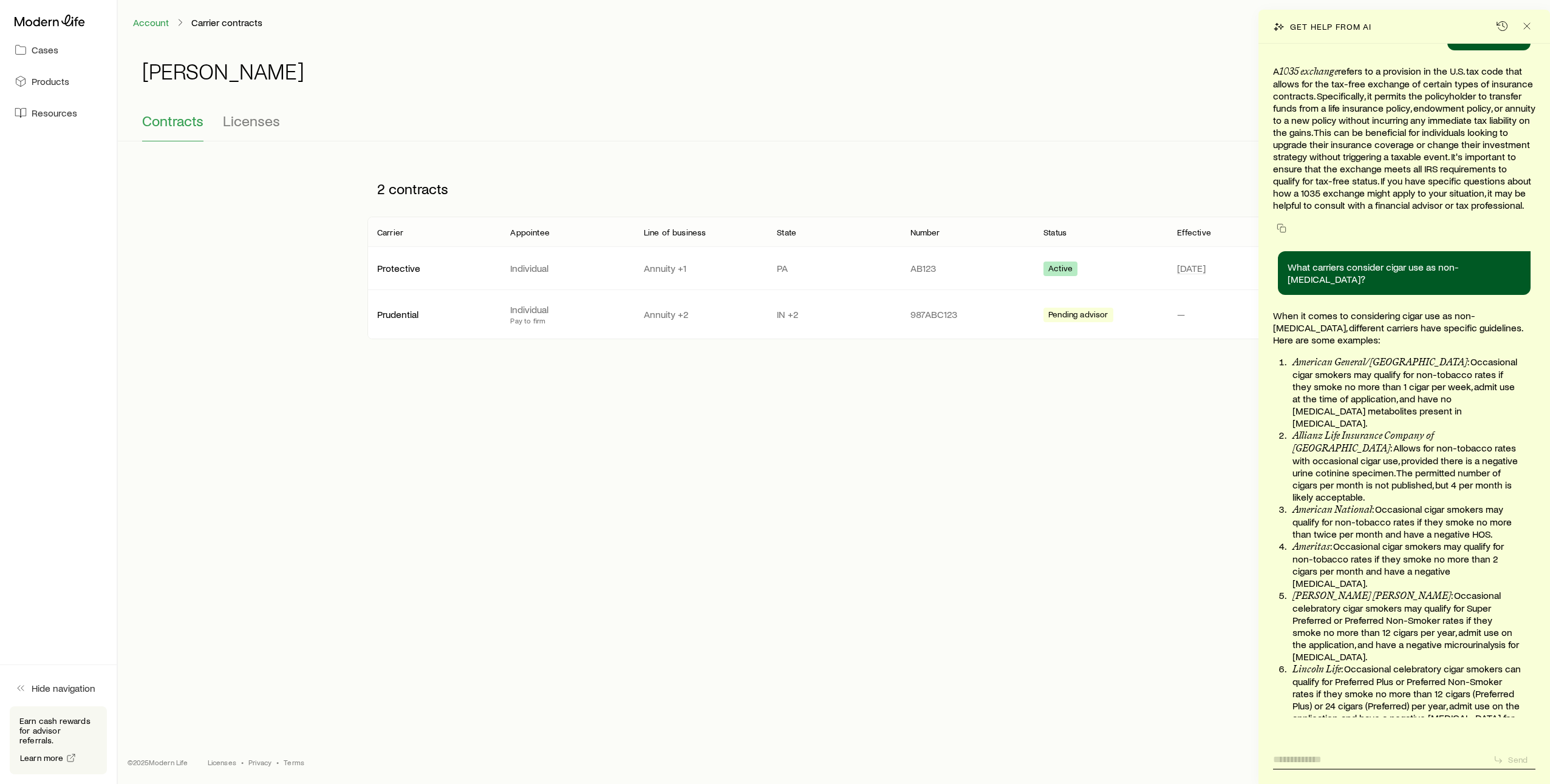
scroll to position [1466, 0]
